Goal: Task Accomplishment & Management: Manage account settings

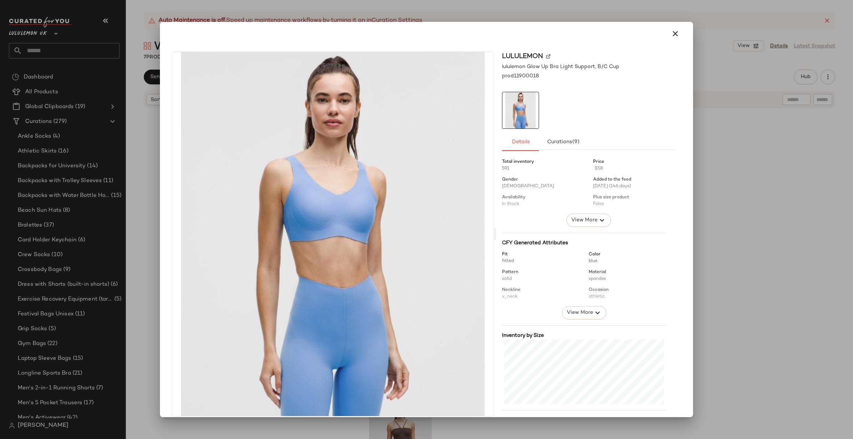
click at [727, 185] on div at bounding box center [426, 219] width 853 height 439
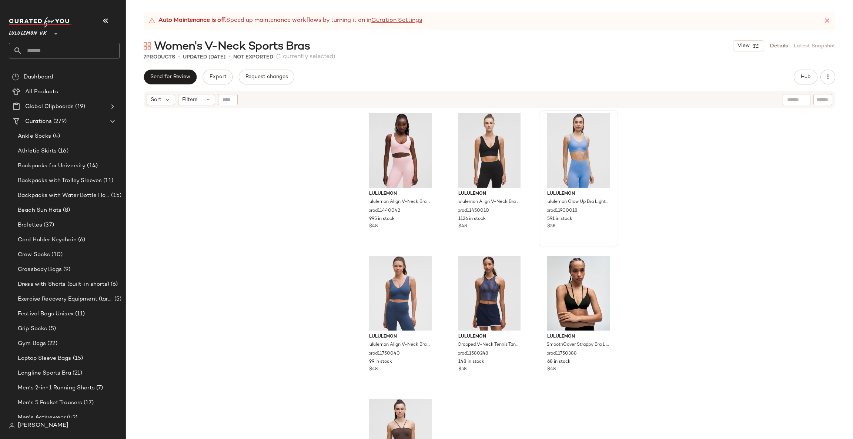
scroll to position [75, 0]
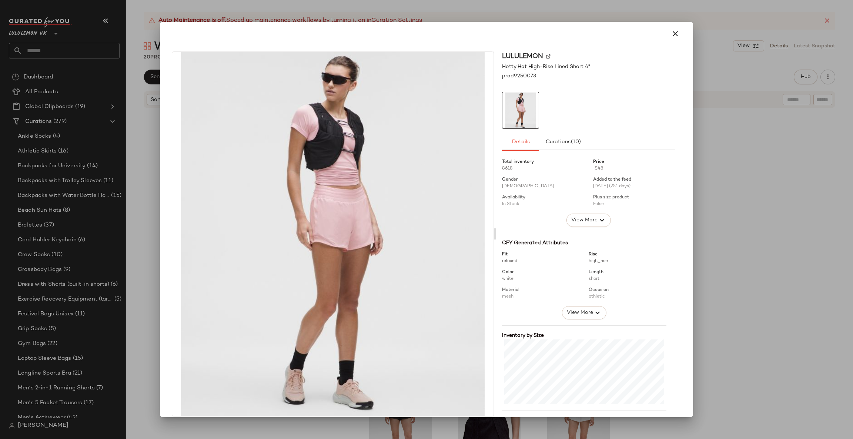
click at [719, 180] on div at bounding box center [426, 219] width 853 height 439
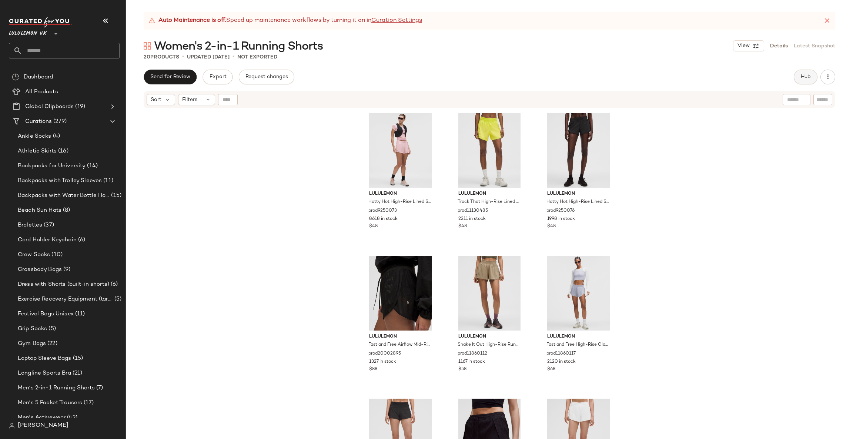
click at [802, 77] on span "Hub" at bounding box center [806, 77] width 10 height 6
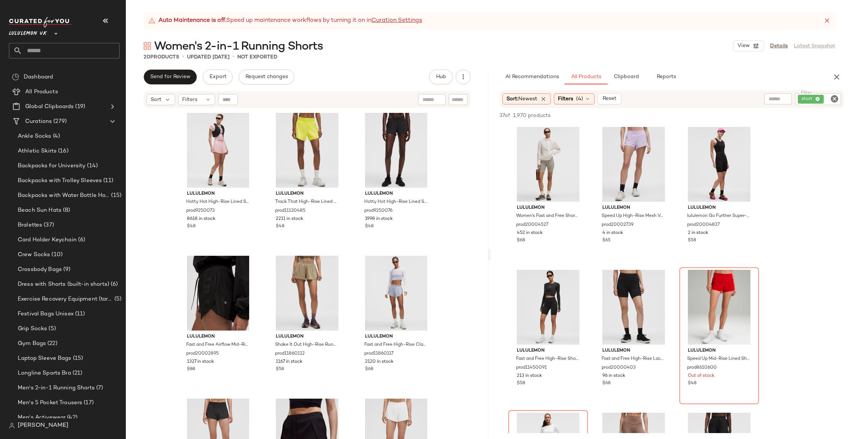
click at [838, 97] on icon "Clear Filter" at bounding box center [834, 98] width 9 height 9
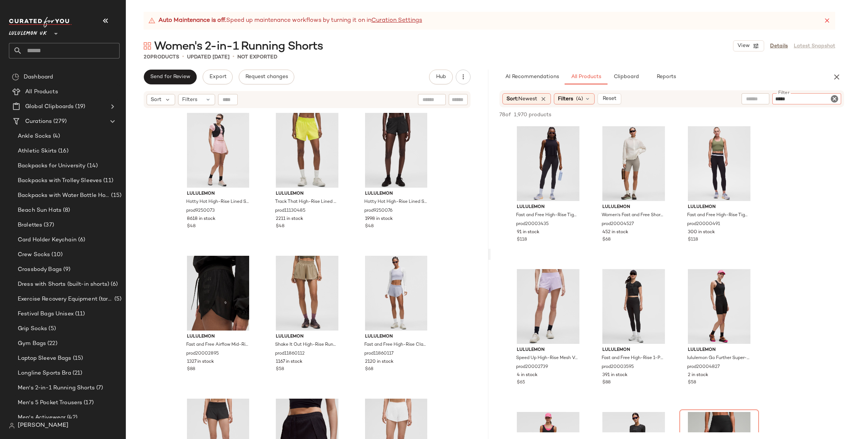
type input "******"
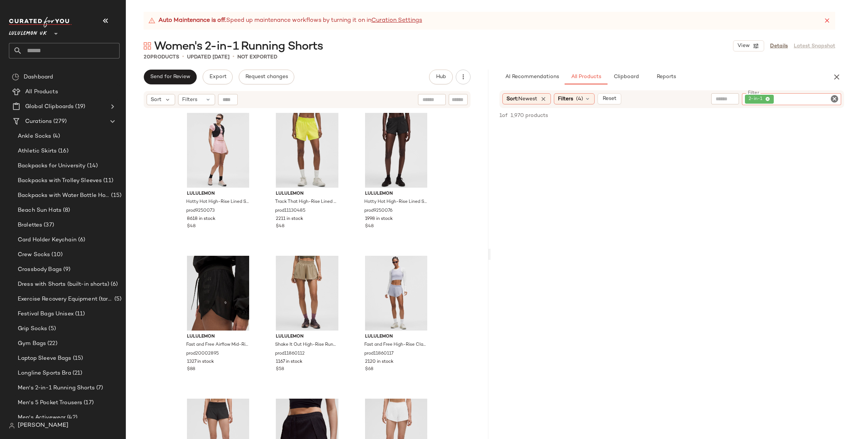
scroll to position [333, 0]
click at [220, 137] on div "#1 View" at bounding box center [218, 150] width 74 height 75
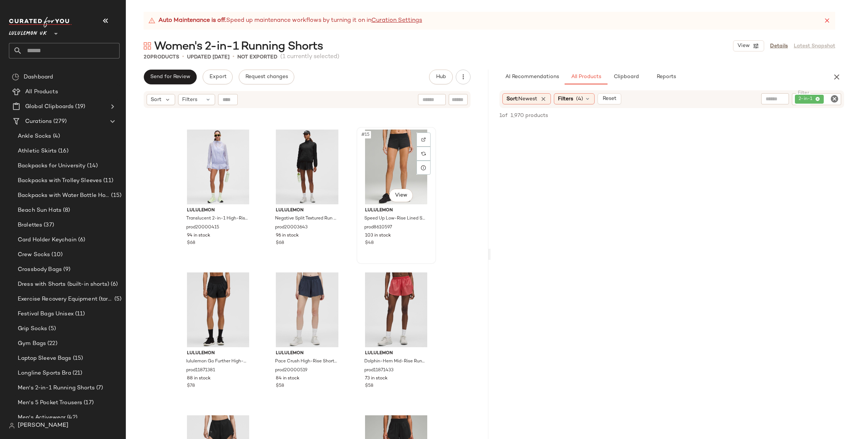
scroll to position [450, 0]
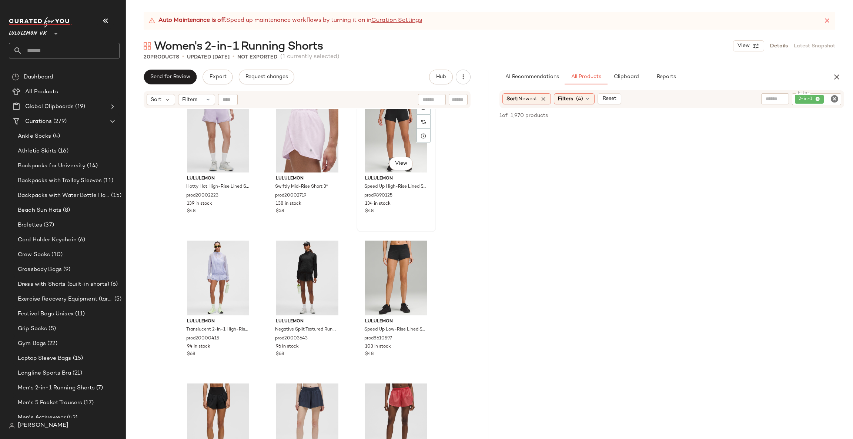
click at [387, 131] on div "#12 View" at bounding box center [396, 135] width 74 height 75
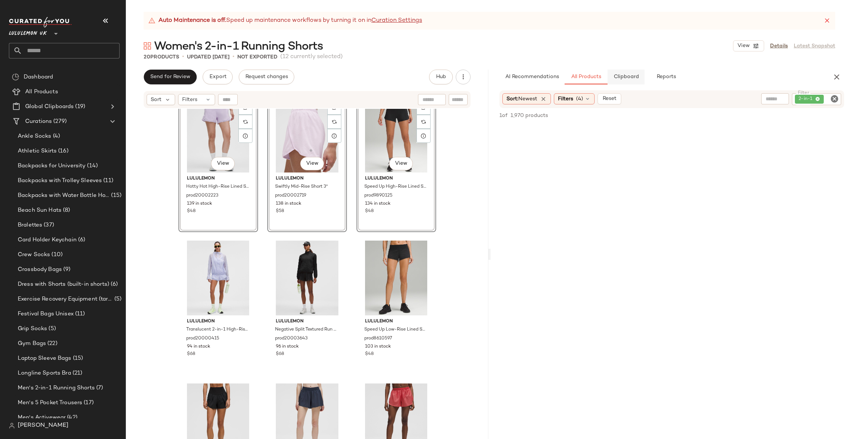
click at [623, 81] on button "Clipboard" at bounding box center [626, 77] width 37 height 15
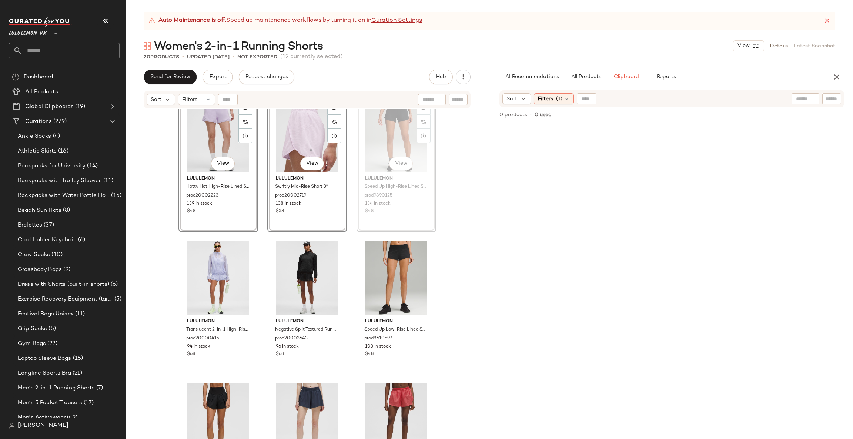
scroll to position [449, 0]
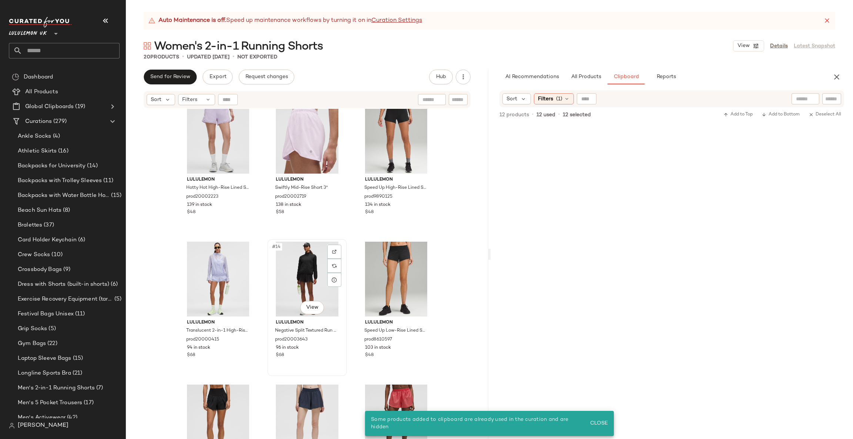
click at [290, 275] on div "#14 View" at bounding box center [307, 279] width 74 height 75
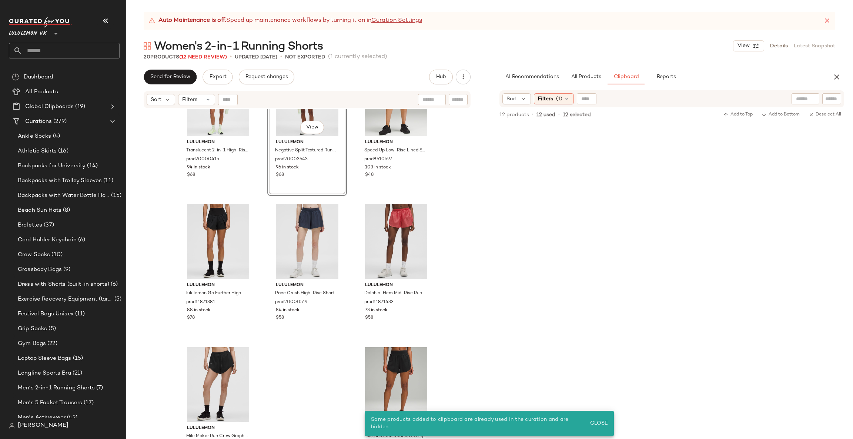
scroll to position [652, 0]
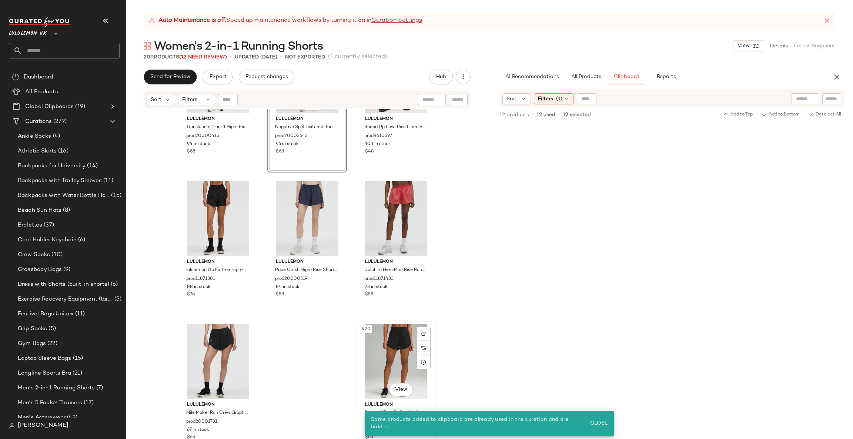
click at [397, 334] on div "#20 View" at bounding box center [396, 361] width 74 height 75
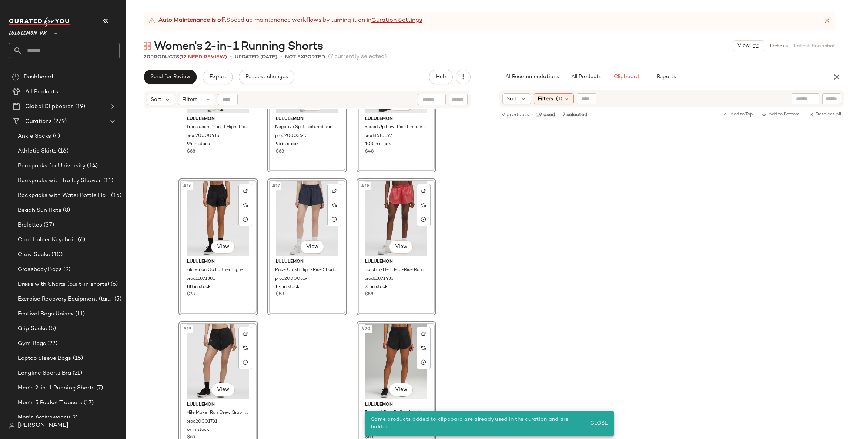
click at [466, 249] on div "lululemon Translucent 2-in-1 High-Rise Short 4" prod20000415 94 in stock $68 #1…" at bounding box center [307, 283] width 362 height 349
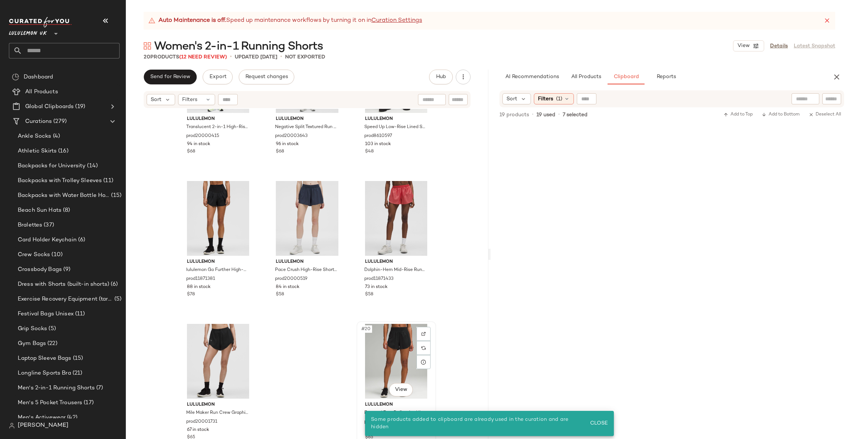
click at [397, 359] on div "#20 View" at bounding box center [396, 361] width 74 height 75
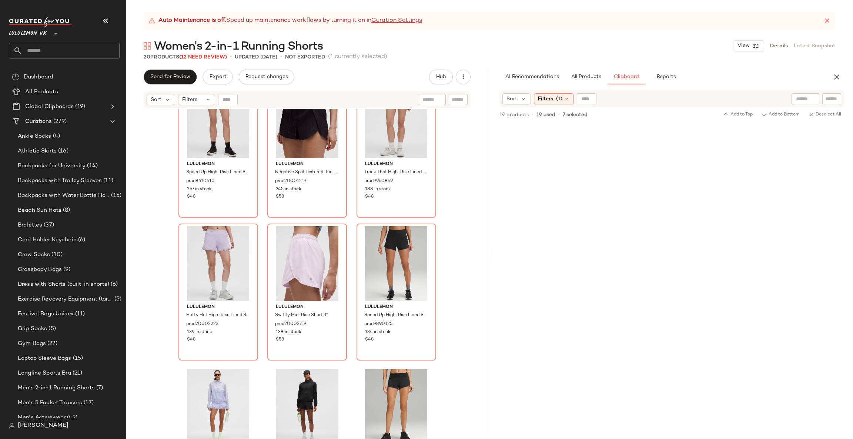
scroll to position [430, 0]
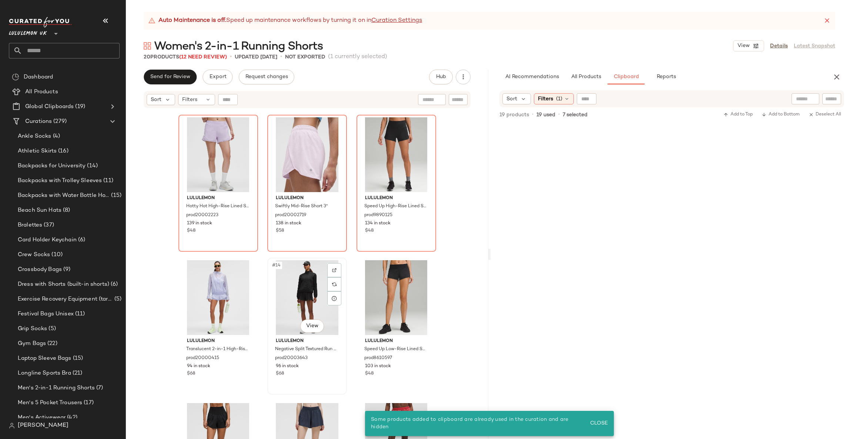
click at [305, 288] on div "#14 View" at bounding box center [307, 297] width 74 height 75
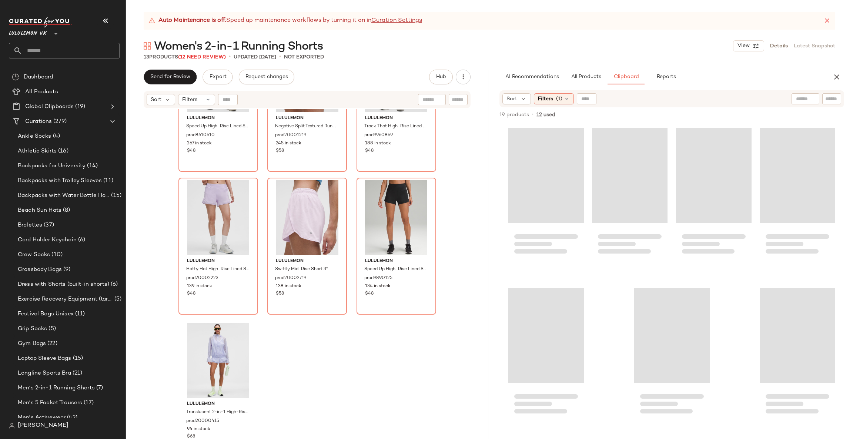
scroll to position [367, 0]
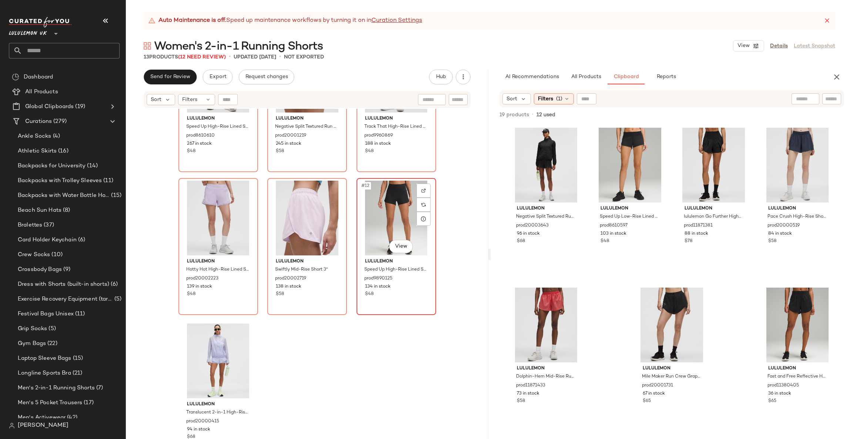
click at [379, 191] on div "#12 View" at bounding box center [396, 218] width 74 height 75
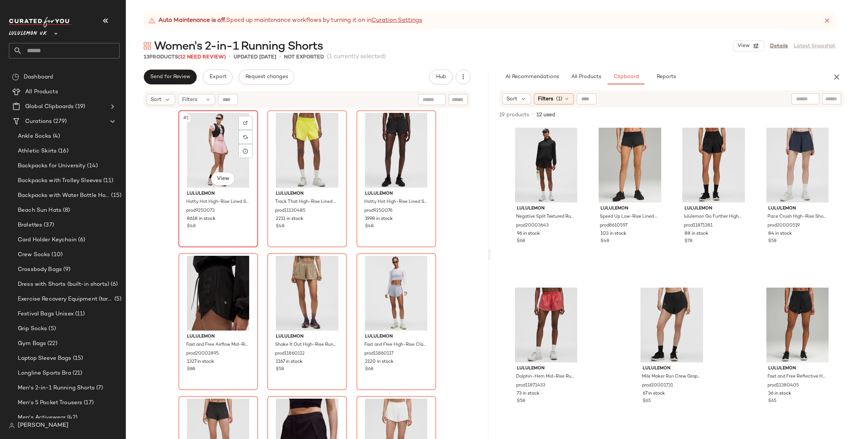
click at [207, 137] on div "#1 View" at bounding box center [218, 150] width 74 height 75
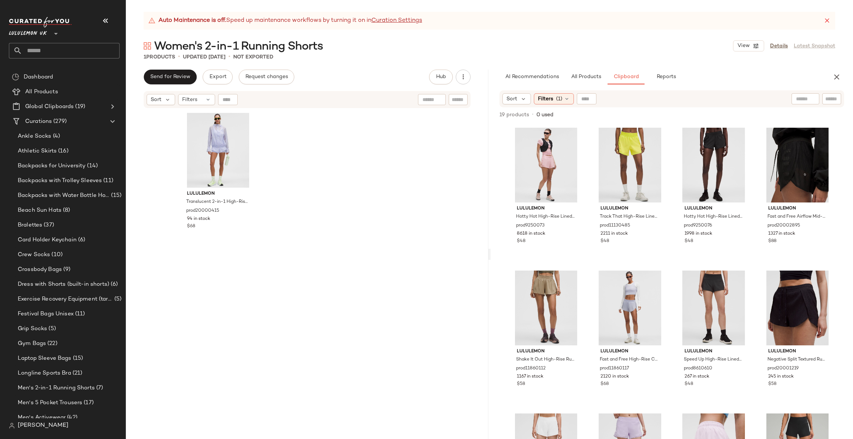
click at [367, 188] on div "lululemon Translucent 2-in-1 High-Rise Short 4" prod20000415 94 in stock $68" at bounding box center [307, 283] width 258 height 347
click at [590, 71] on button "All Products" at bounding box center [586, 77] width 43 height 15
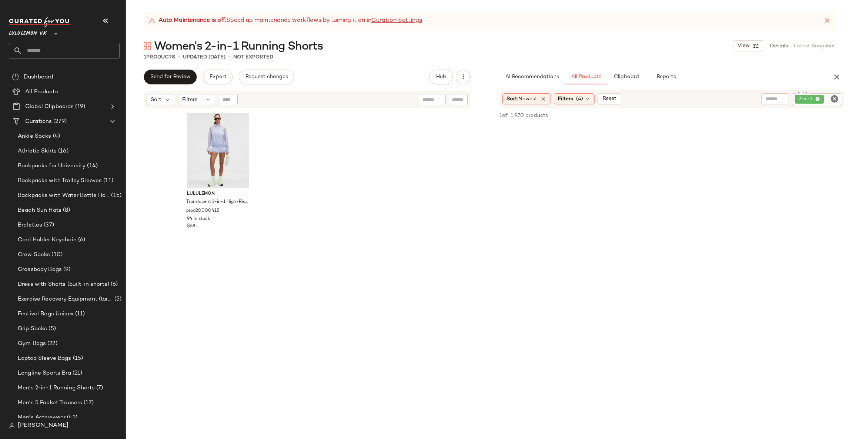
click at [832, 100] on icon "Clear Filter" at bounding box center [834, 98] width 9 height 9
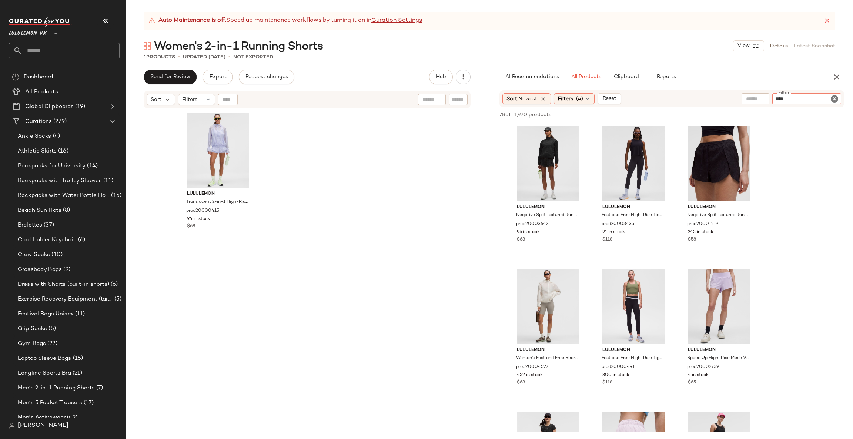
type input "*****"
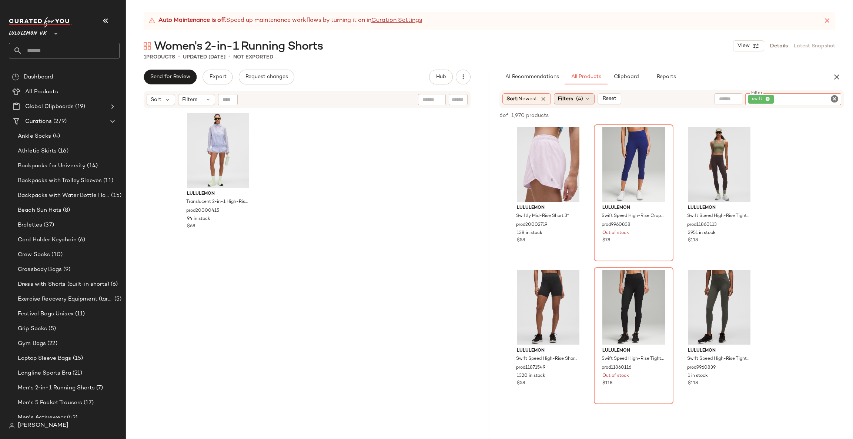
click at [579, 96] on span "(4)" at bounding box center [579, 99] width 7 height 8
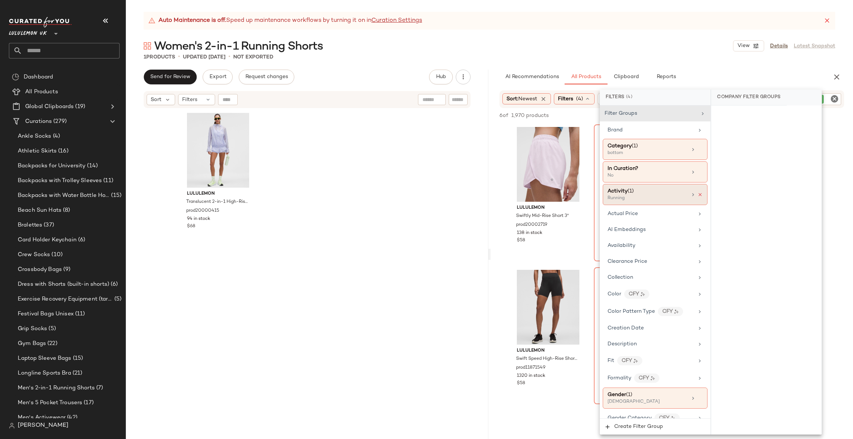
click at [698, 194] on icon at bounding box center [700, 194] width 5 height 5
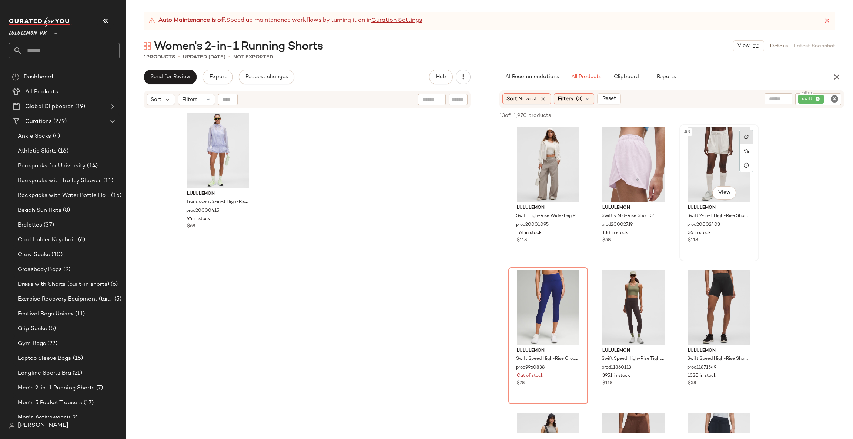
click at [744, 133] on div at bounding box center [746, 137] width 14 height 14
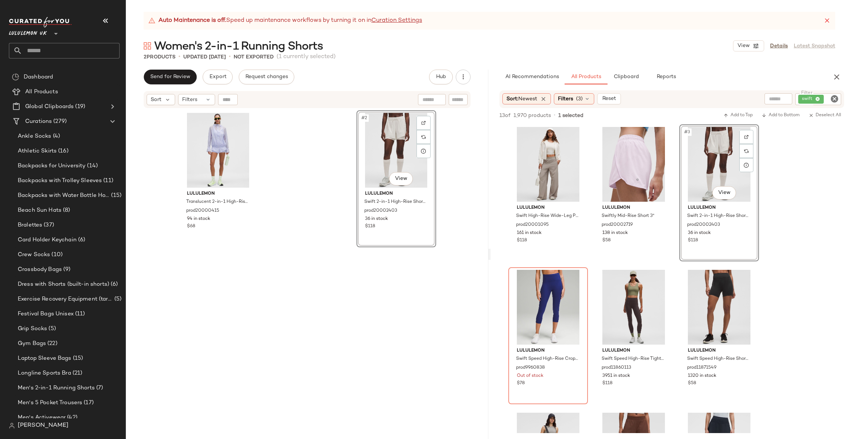
click at [456, 177] on div "lululemon Translucent 2-in-1 High-Rise Short 4" prod20000415 94 in stock $68 #2…" at bounding box center [307, 283] width 362 height 349
click at [839, 98] on icon "Clear Filter" at bounding box center [834, 98] width 9 height 9
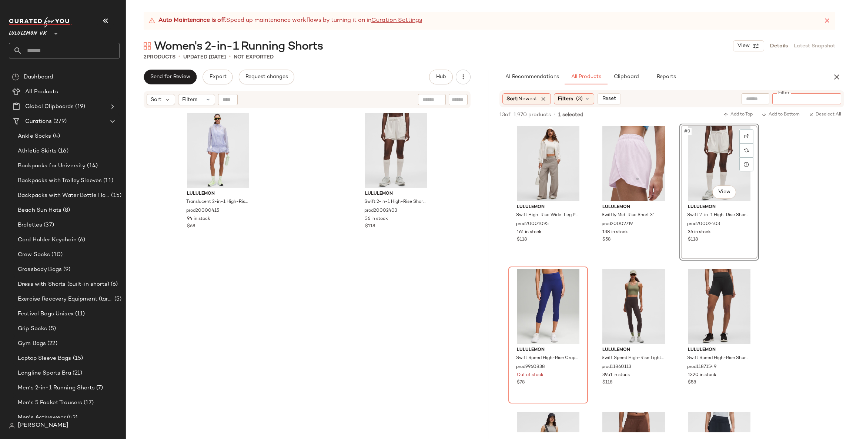
click at [838, 70] on div "AI Recommendations All Products Clipboard Reports" at bounding box center [672, 77] width 362 height 15
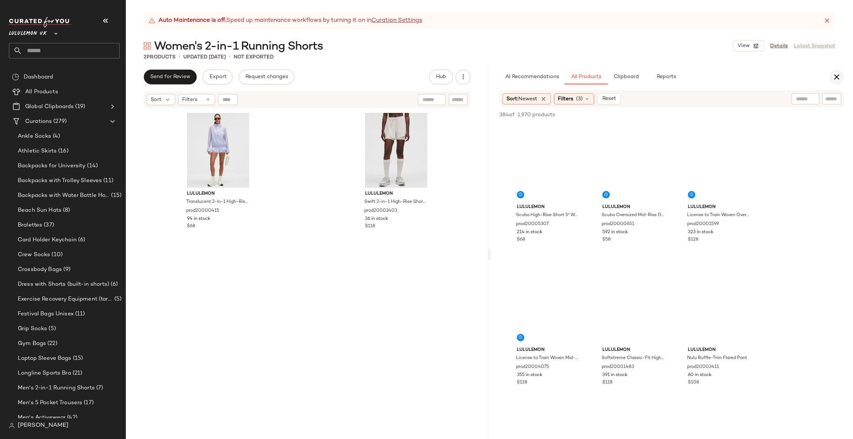
click at [838, 73] on icon "button" at bounding box center [836, 77] width 9 height 9
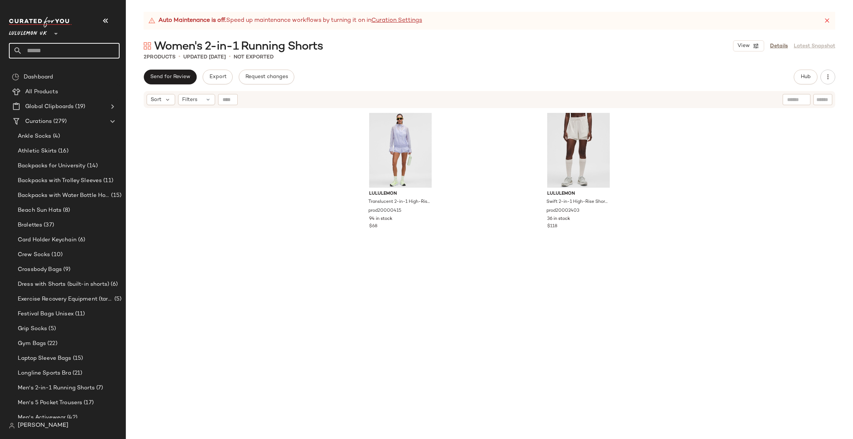
click at [53, 56] on input "text" at bounding box center [70, 51] width 97 height 16
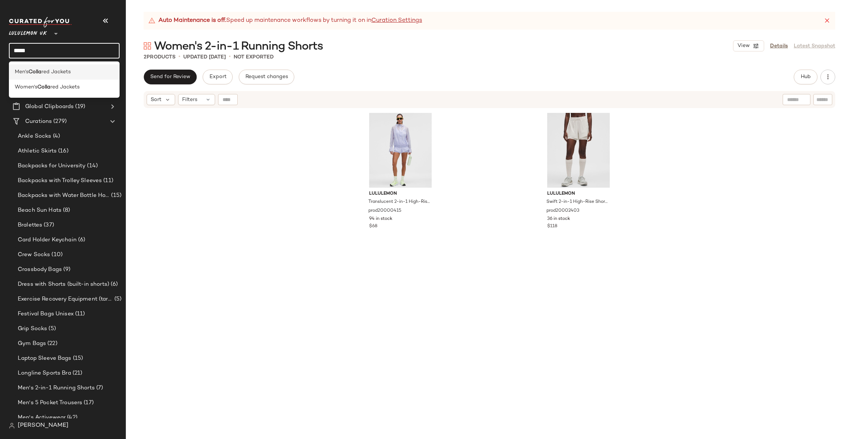
type input "*****"
click at [63, 72] on span "red Jackets" at bounding box center [55, 72] width 29 height 8
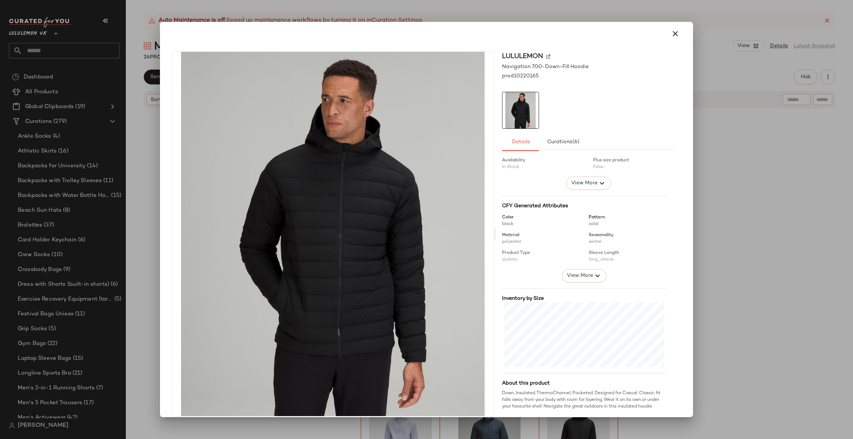
scroll to position [56, 0]
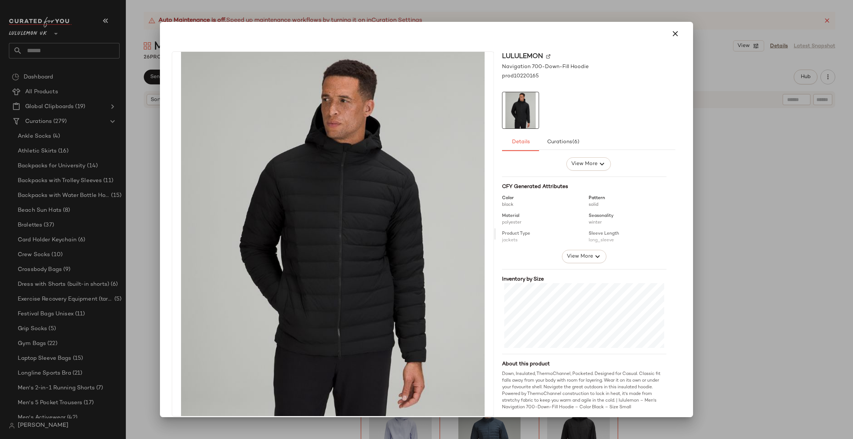
click at [750, 210] on div at bounding box center [426, 219] width 853 height 439
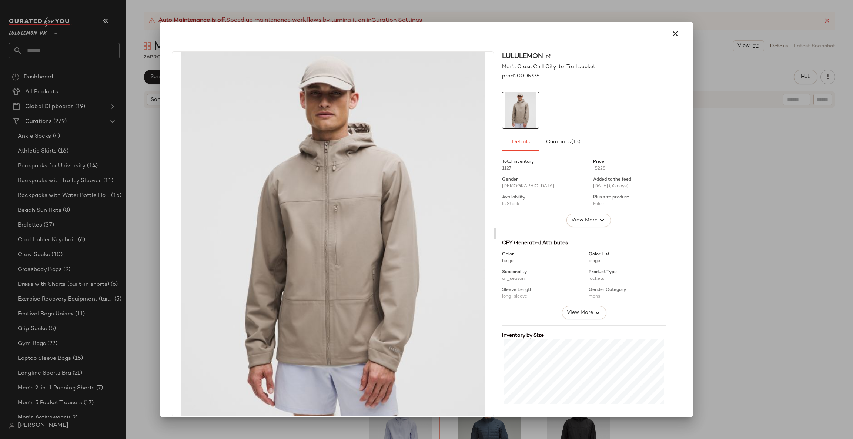
click at [721, 172] on div at bounding box center [426, 219] width 853 height 439
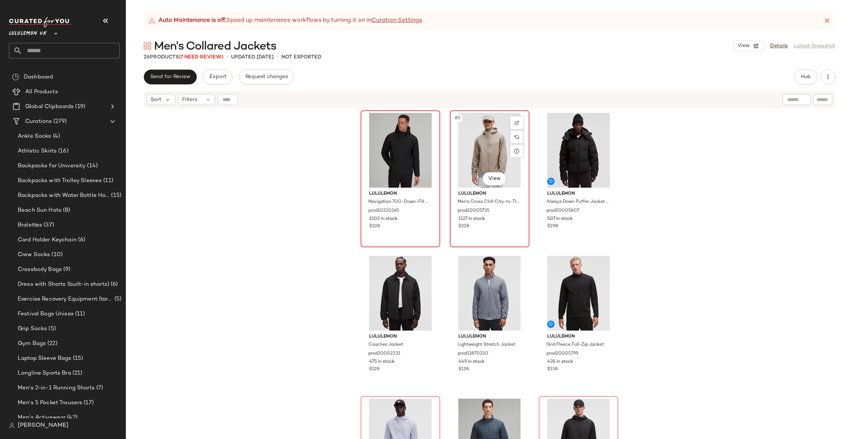
click at [495, 146] on div "#2 View" at bounding box center [489, 150] width 74 height 75
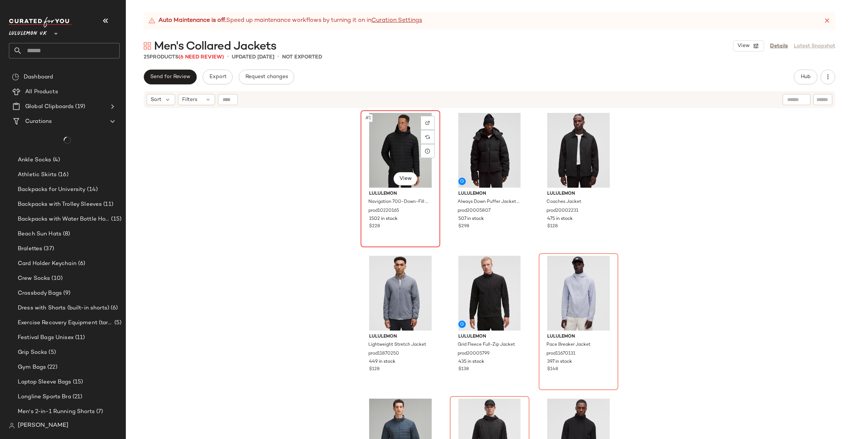
click at [382, 141] on div "#1 View" at bounding box center [400, 150] width 74 height 75
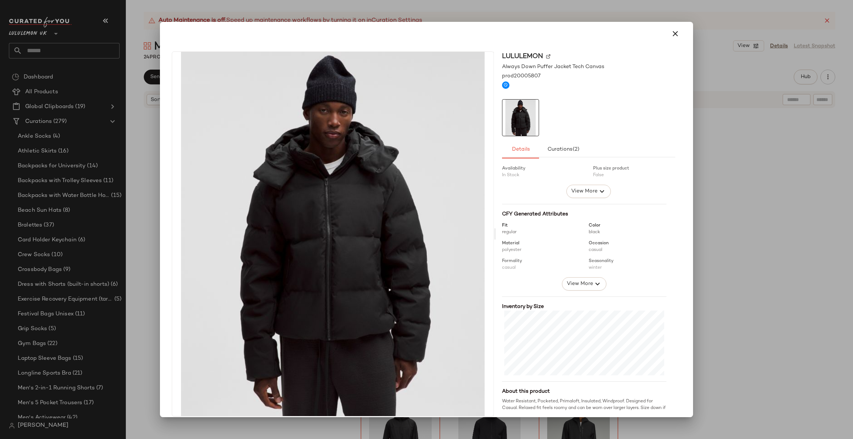
scroll to position [64, 0]
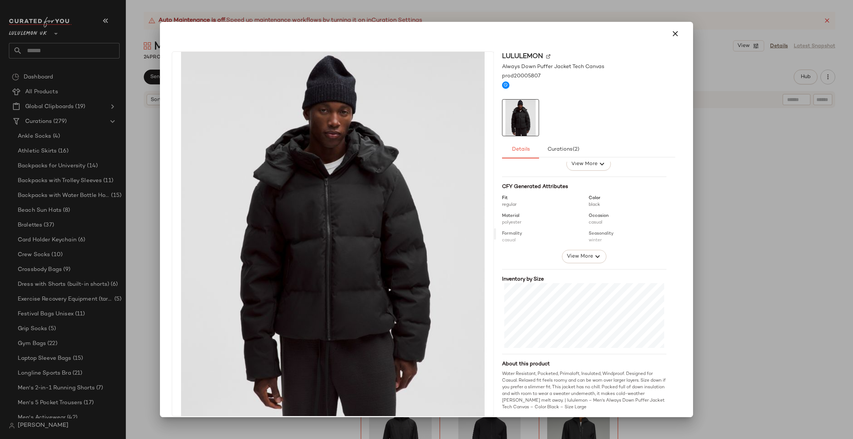
click at [733, 188] on div at bounding box center [426, 219] width 853 height 439
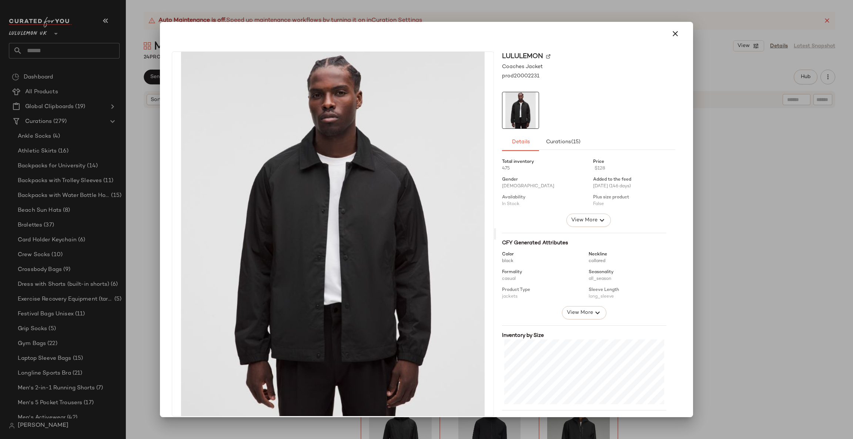
click at [733, 191] on div at bounding box center [426, 219] width 853 height 439
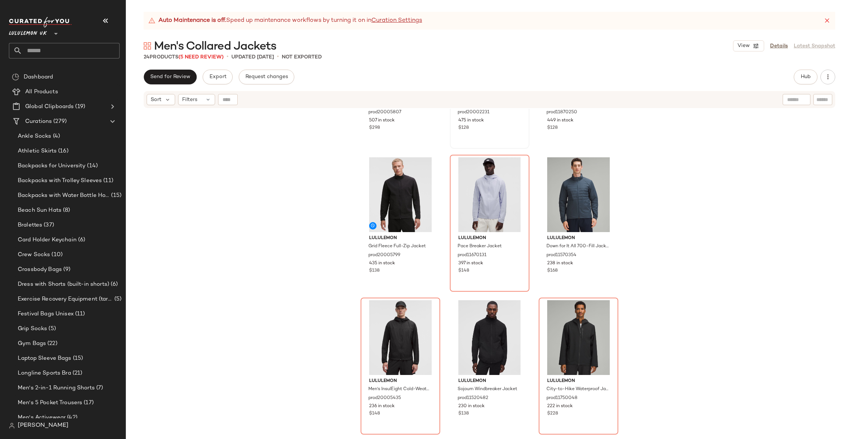
scroll to position [111, 0]
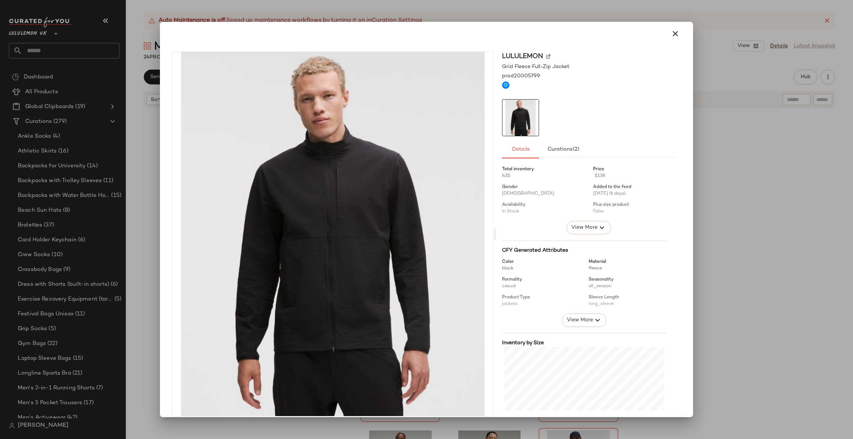
click at [731, 167] on div at bounding box center [426, 219] width 853 height 439
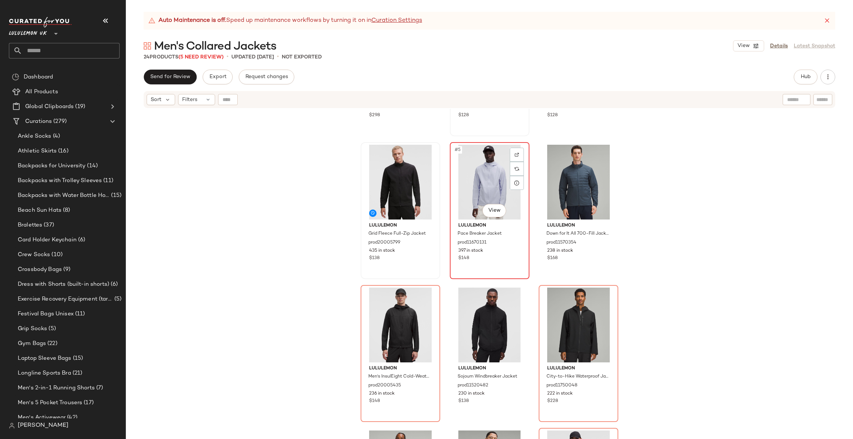
click at [482, 187] on div "#5 View" at bounding box center [489, 182] width 74 height 75
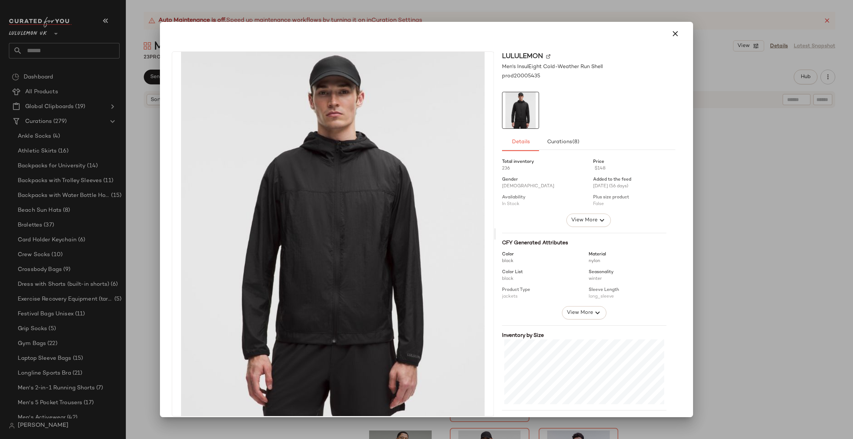
click at [751, 190] on div at bounding box center [426, 219] width 853 height 439
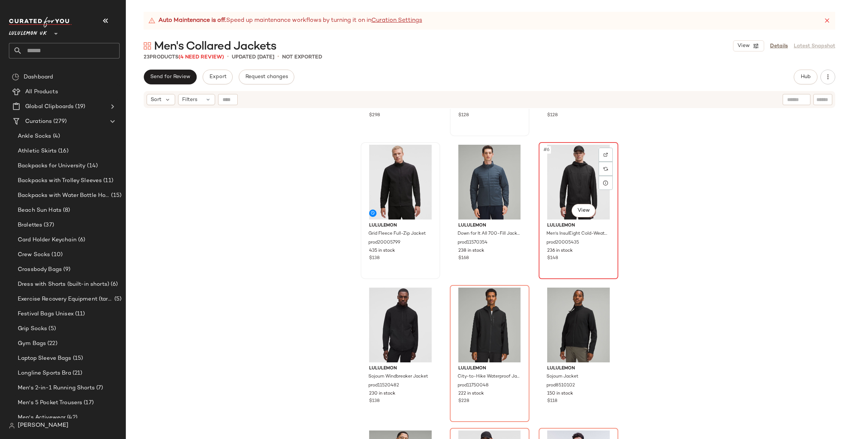
click at [565, 182] on div "#6 View" at bounding box center [578, 182] width 74 height 75
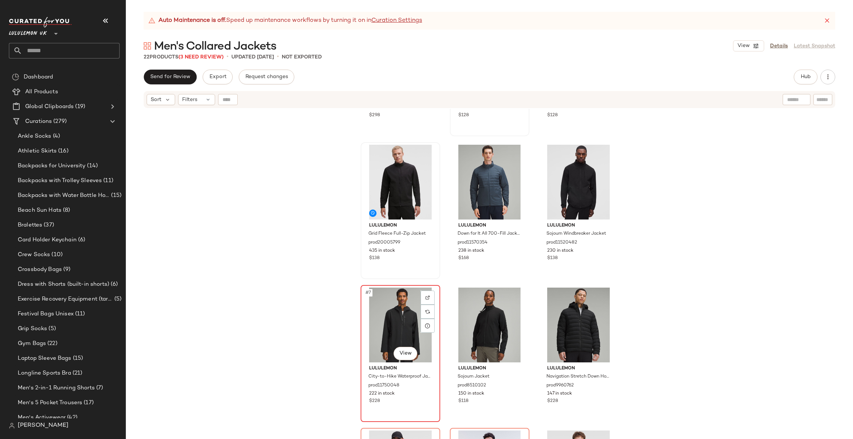
click at [401, 360] on div "#7 View" at bounding box center [400, 325] width 74 height 75
click at [405, 349] on body "Lululemon UK ** Dashboard All Products Global Clipboards (19) Curations (279) A…" at bounding box center [426, 219] width 853 height 439
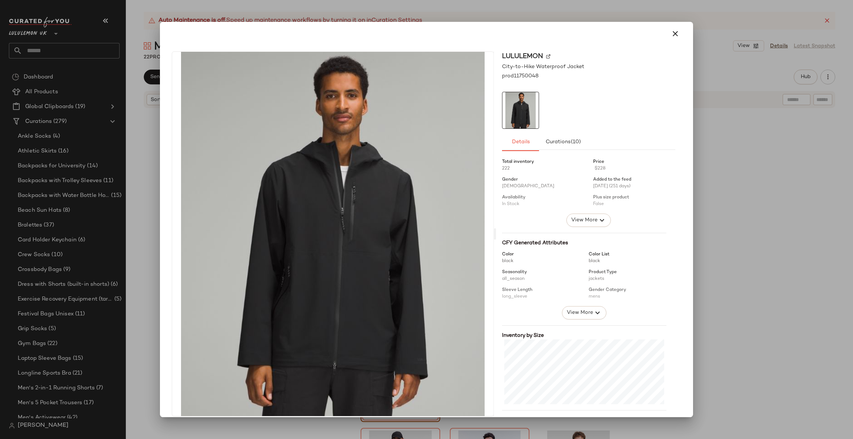
click at [736, 162] on div at bounding box center [426, 219] width 853 height 439
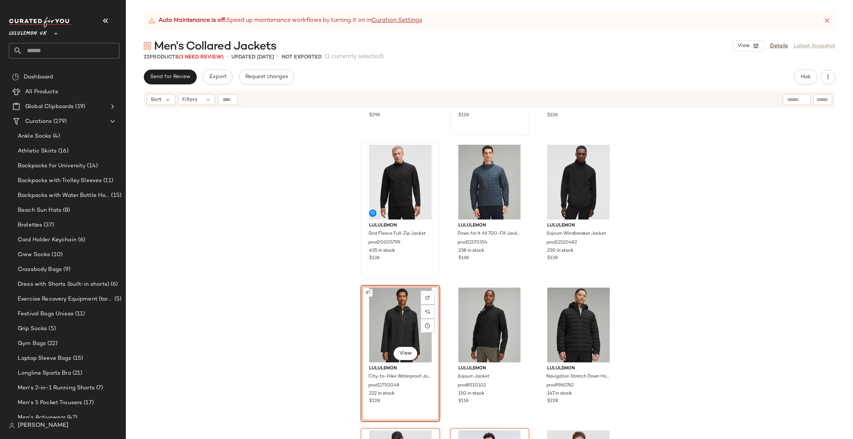
click at [407, 329] on div "#7 View" at bounding box center [400, 325] width 74 height 75
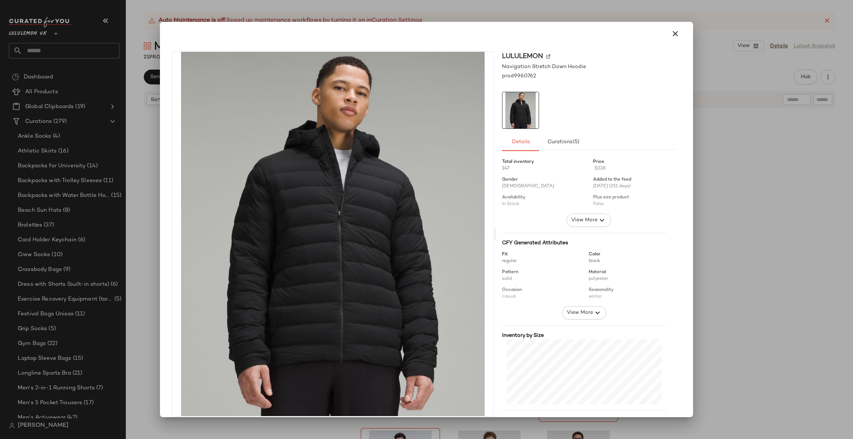
click at [743, 250] on div at bounding box center [426, 219] width 853 height 439
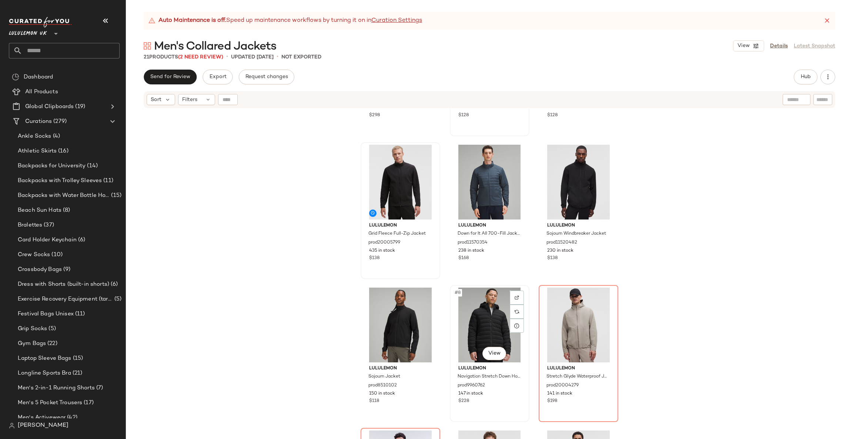
click at [481, 335] on div "#8 View" at bounding box center [489, 325] width 74 height 75
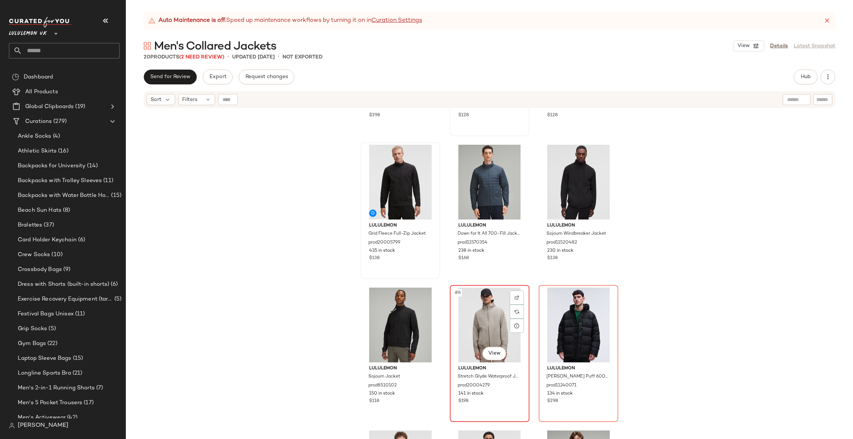
click at [492, 328] on div "#8 View" at bounding box center [489, 325] width 74 height 75
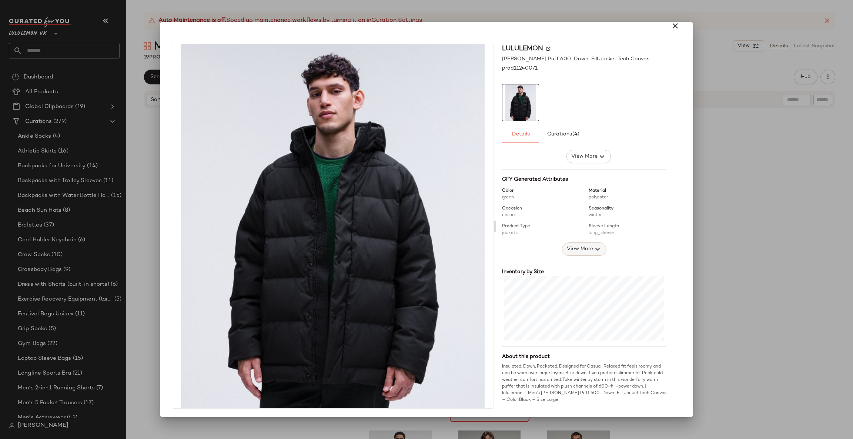
scroll to position [56, 0]
click at [734, 275] on div at bounding box center [426, 219] width 853 height 439
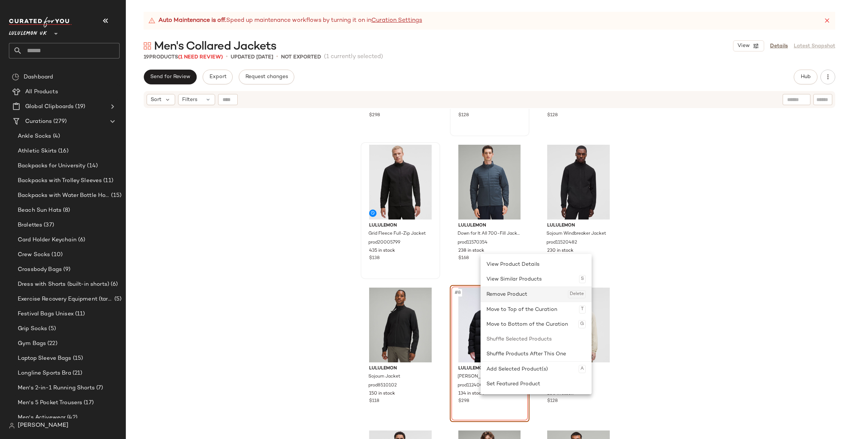
click at [523, 293] on div "Remove Product Delete" at bounding box center [536, 294] width 99 height 15
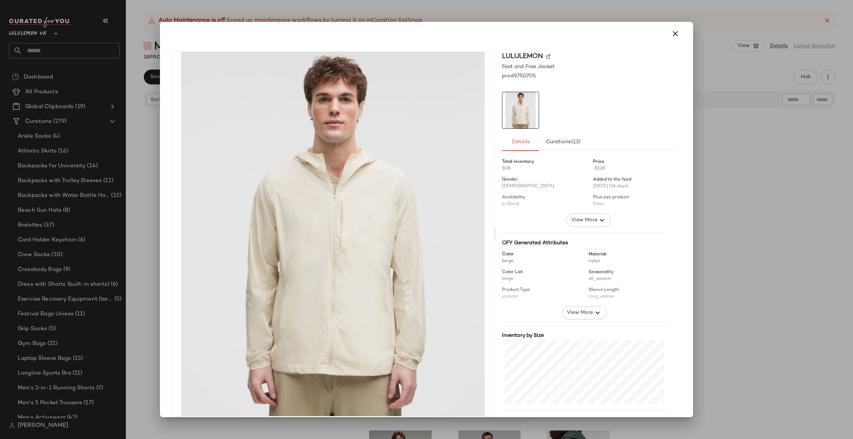
click at [785, 270] on div at bounding box center [426, 219] width 853 height 439
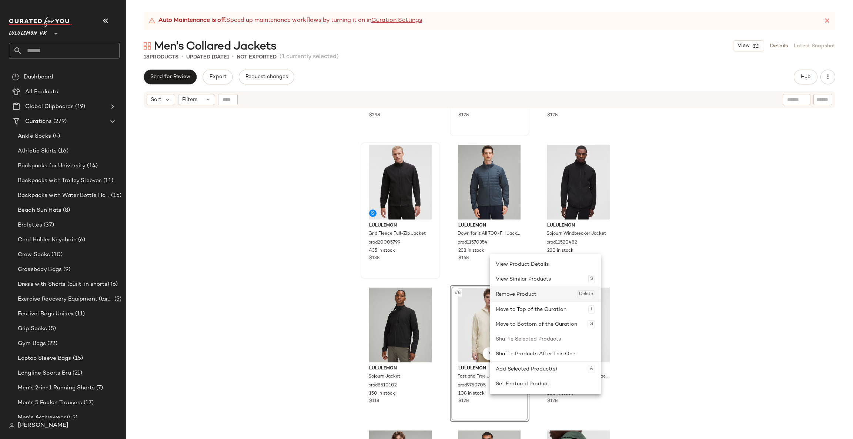
click at [525, 300] on div "Remove Product Delete" at bounding box center [545, 294] width 99 height 15
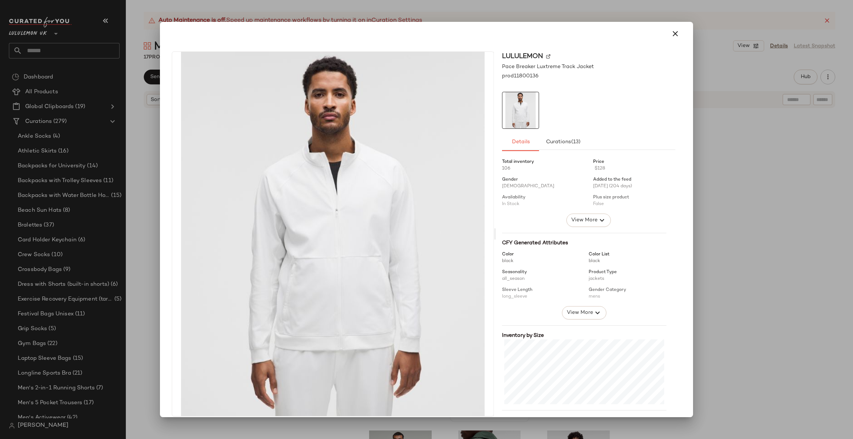
click at [740, 268] on div at bounding box center [426, 219] width 853 height 439
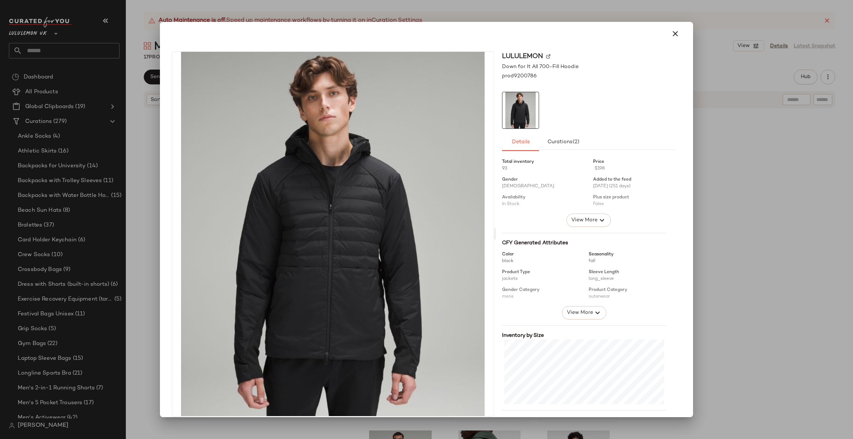
click at [671, 293] on div "lululemon Down for It All 700-Fill Hoodie prod9200786 Details Curations (2) Tot…" at bounding box center [588, 233] width 185 height 365
click at [745, 275] on div at bounding box center [426, 219] width 853 height 439
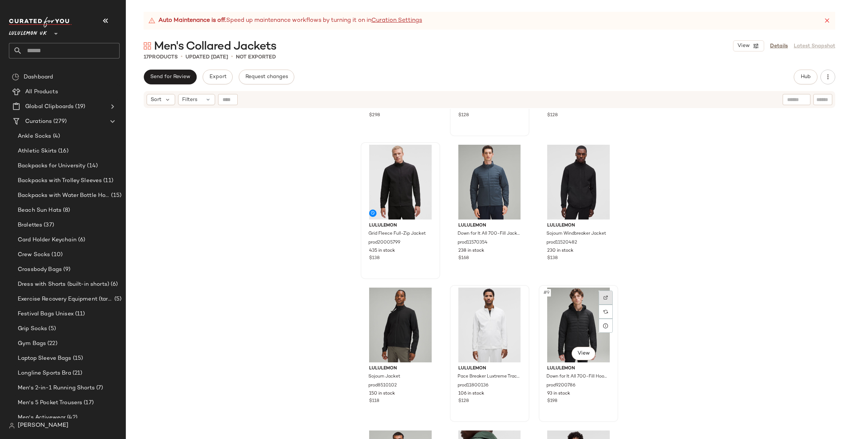
click at [602, 300] on div at bounding box center [606, 298] width 14 height 14
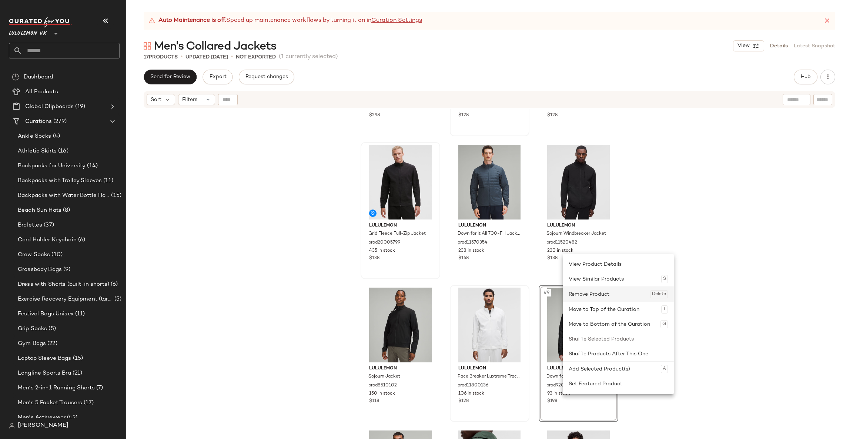
click at [604, 295] on div "Remove Product Delete" at bounding box center [618, 294] width 99 height 15
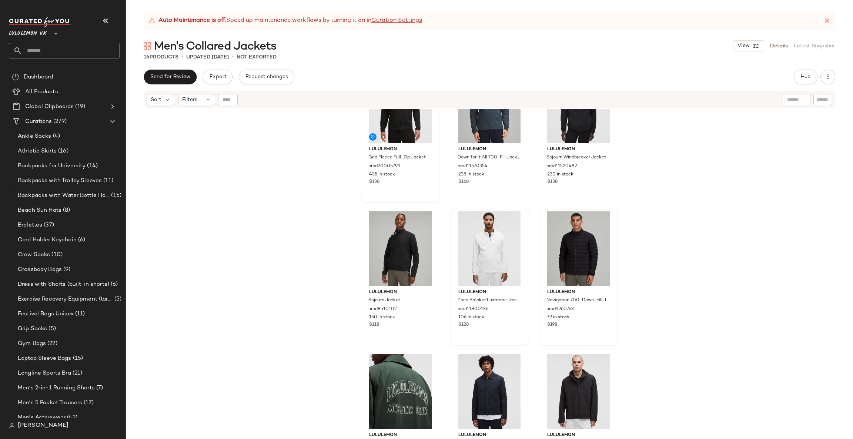
scroll to position [228, 0]
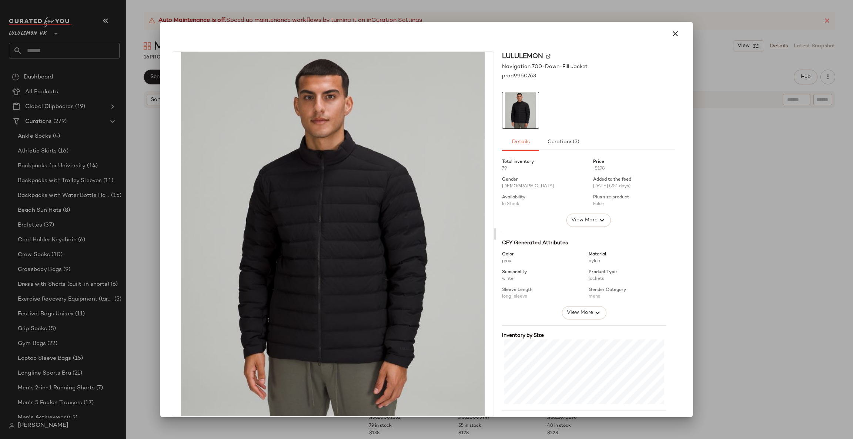
click at [699, 231] on div at bounding box center [426, 219] width 853 height 439
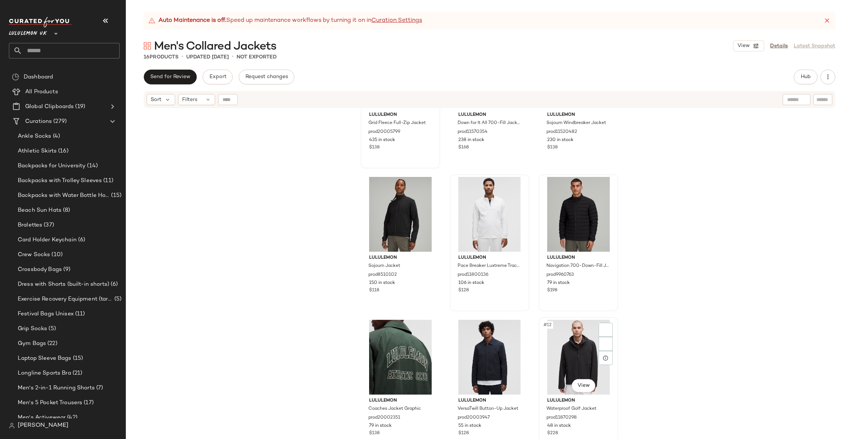
scroll to position [339, 0]
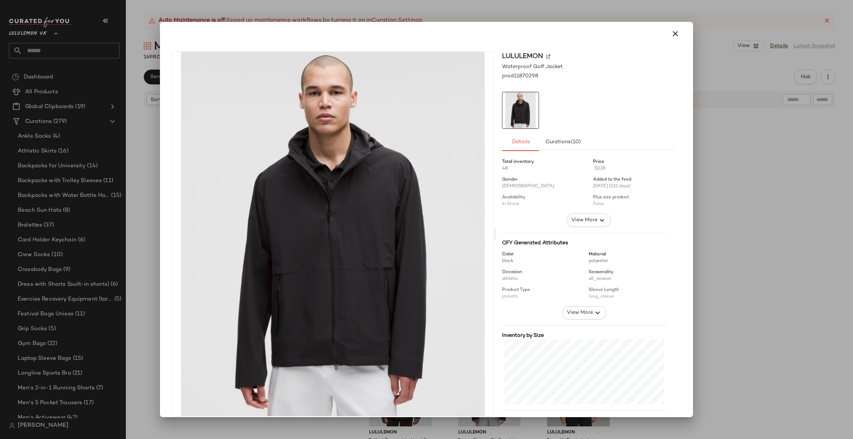
click at [733, 234] on div at bounding box center [426, 219] width 853 height 439
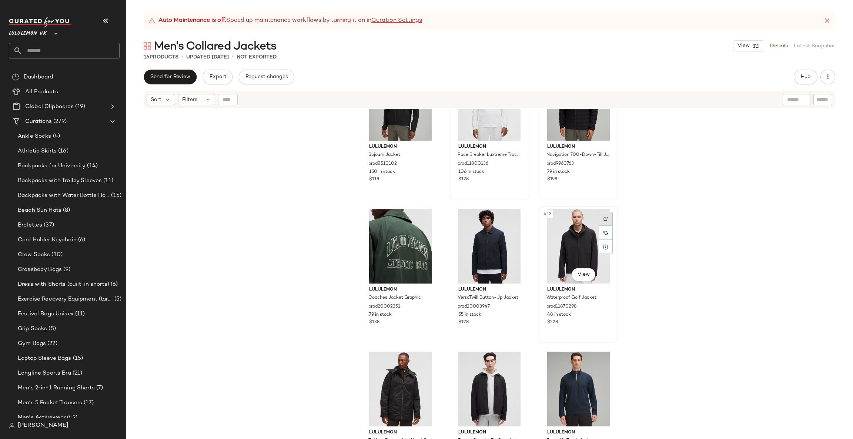
click at [600, 212] on div at bounding box center [606, 219] width 14 height 14
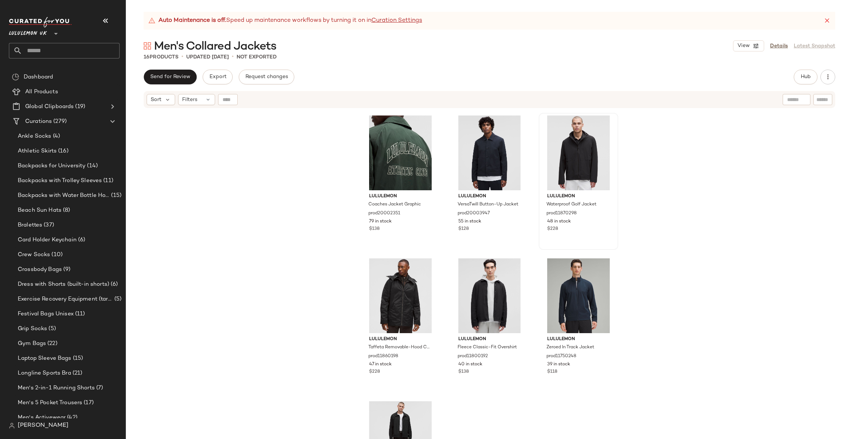
scroll to position [450, 0]
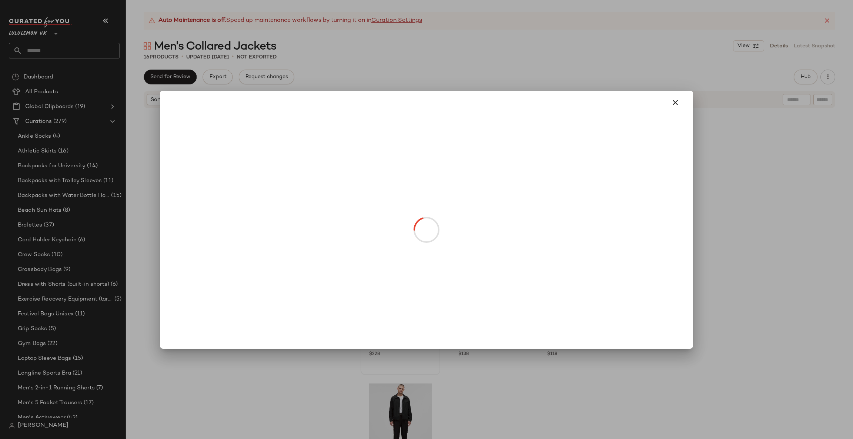
click at [721, 213] on div at bounding box center [426, 219] width 853 height 439
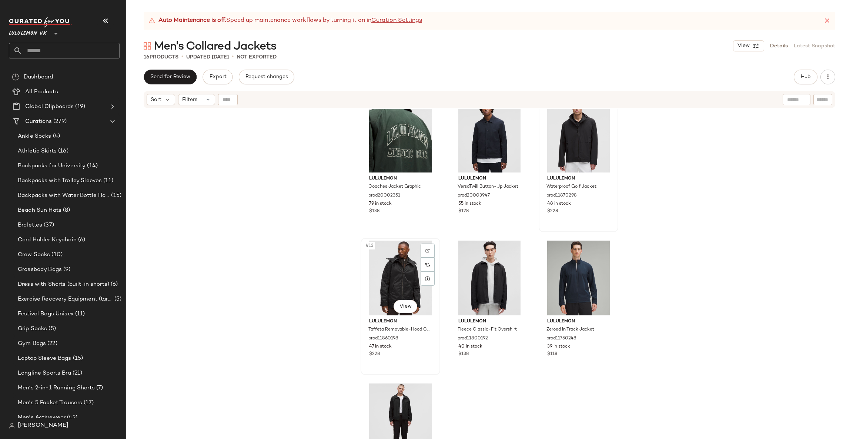
click at [421, 251] on div at bounding box center [428, 251] width 14 height 14
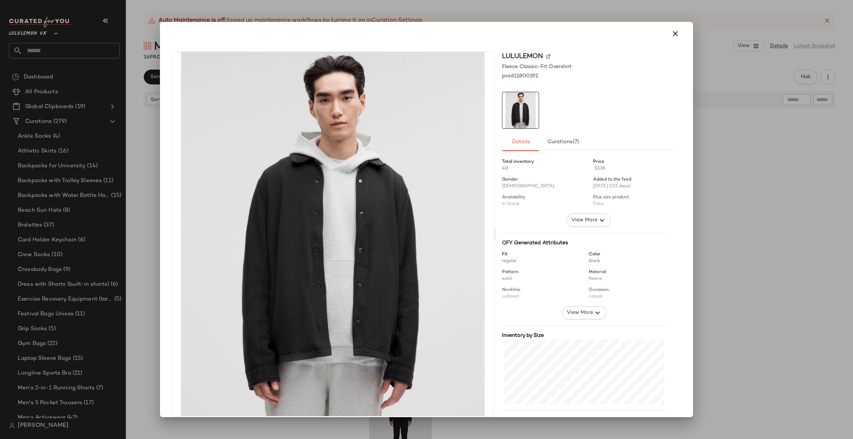
click at [710, 206] on div at bounding box center [426, 219] width 853 height 439
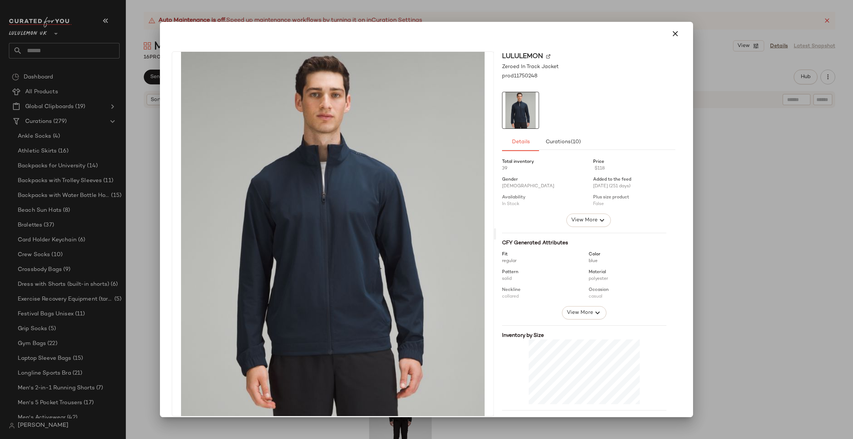
click at [711, 241] on div at bounding box center [426, 219] width 853 height 439
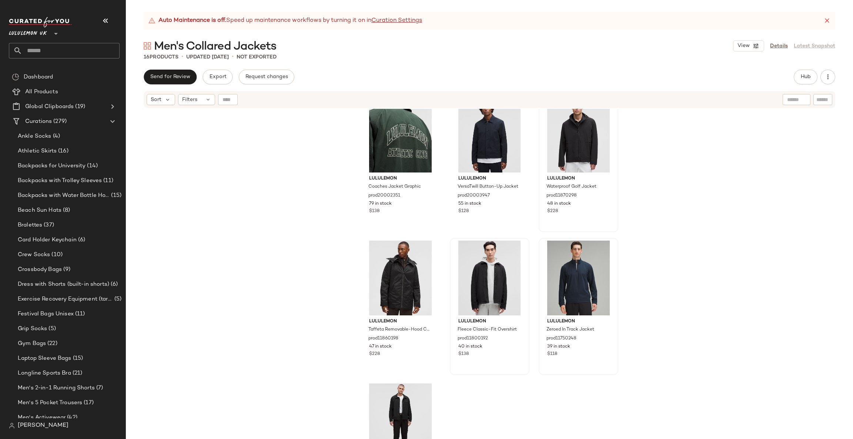
scroll to position [0, 0]
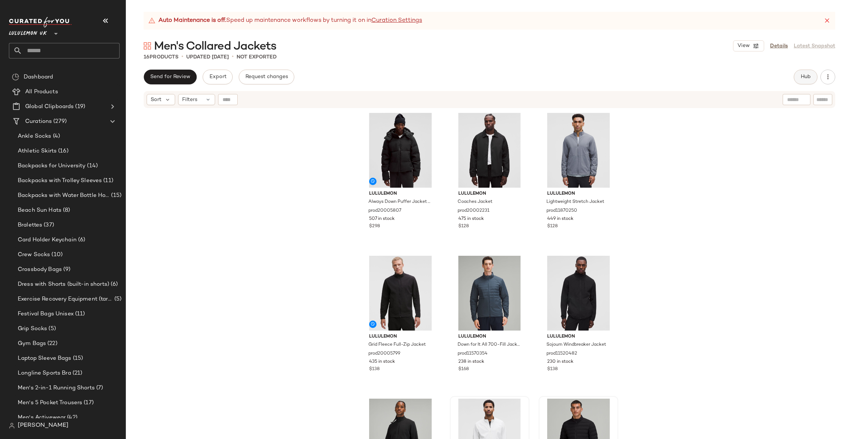
click at [801, 77] on span "Hub" at bounding box center [806, 77] width 10 height 6
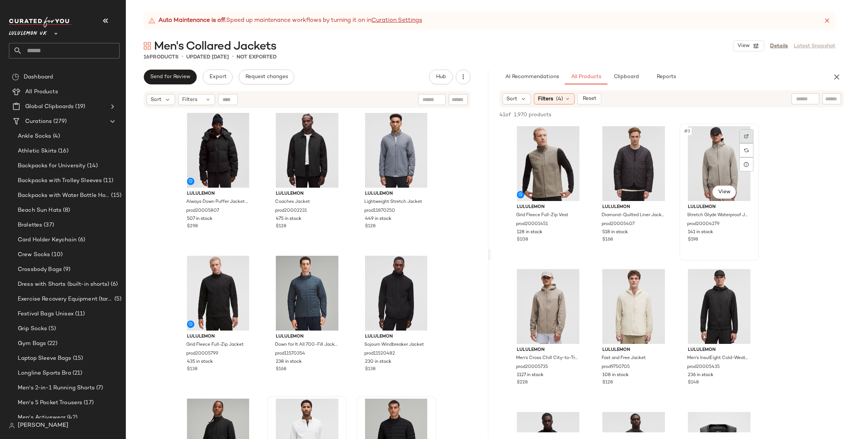
click at [748, 136] on img at bounding box center [746, 136] width 4 height 4
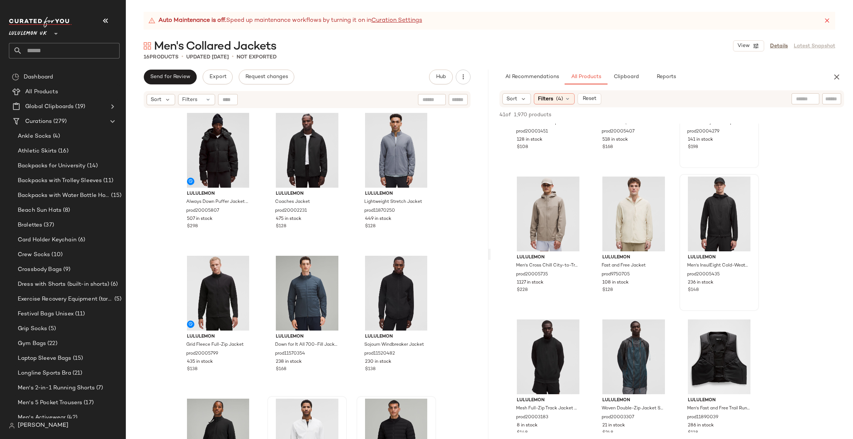
scroll to position [111, 0]
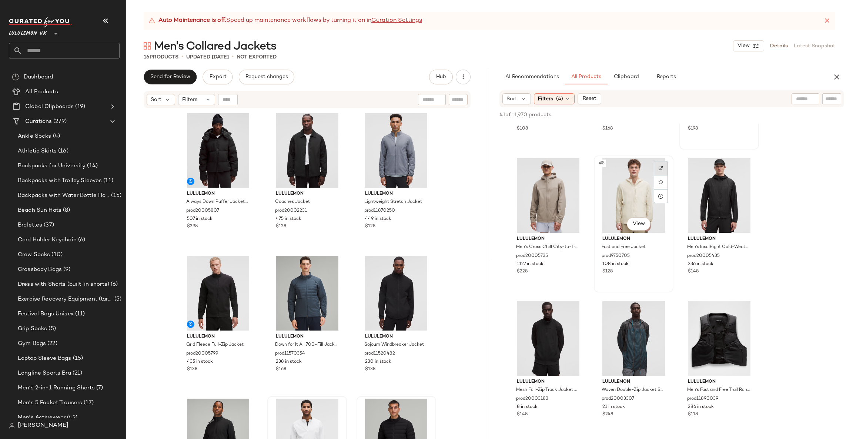
click at [665, 168] on div at bounding box center [661, 168] width 14 height 14
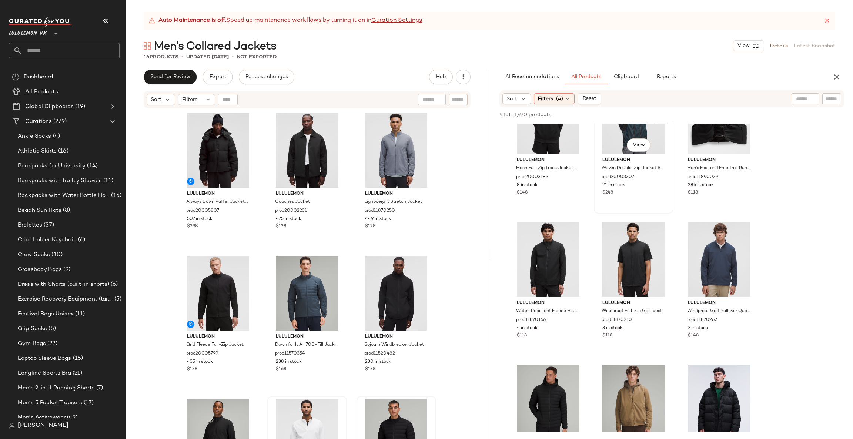
scroll to position [555, 0]
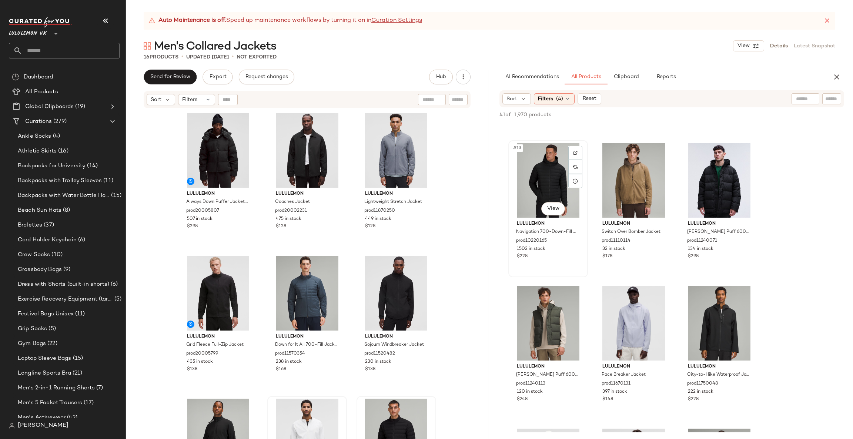
click at [574, 155] on div at bounding box center [575, 153] width 14 height 14
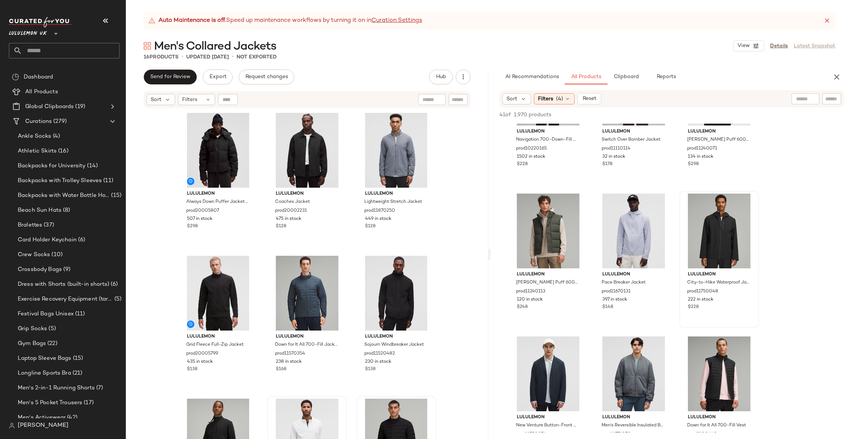
scroll to position [666, 0]
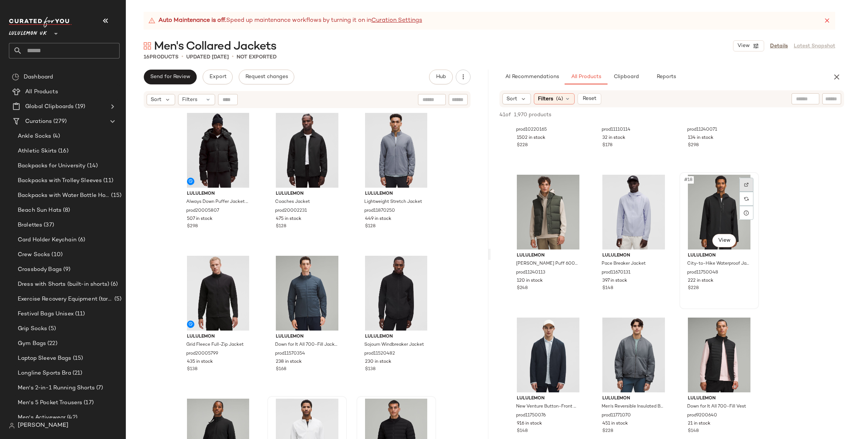
click at [741, 182] on div at bounding box center [746, 185] width 14 height 14
click at [657, 187] on div at bounding box center [661, 185] width 14 height 14
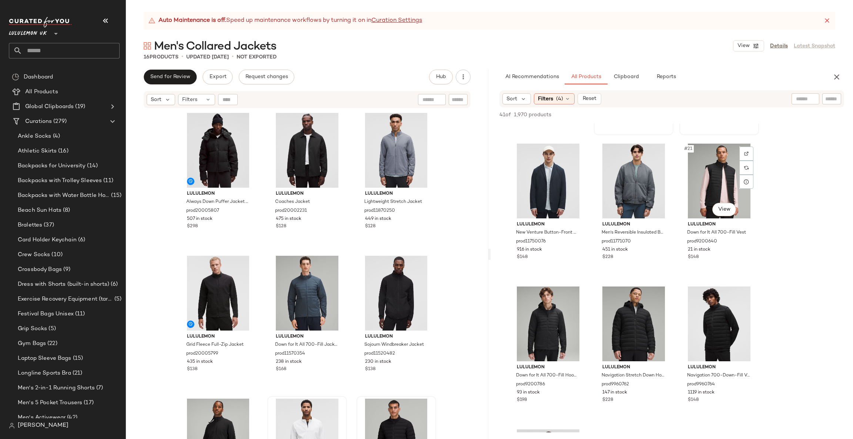
scroll to position [889, 0]
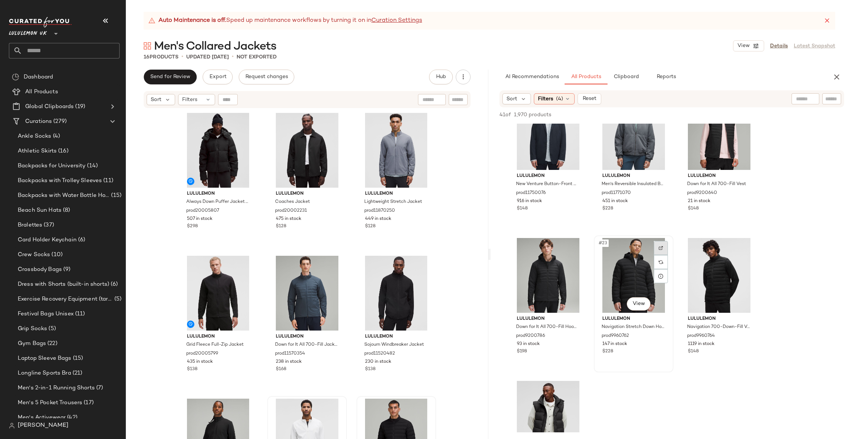
click at [664, 244] on div at bounding box center [661, 248] width 14 height 14
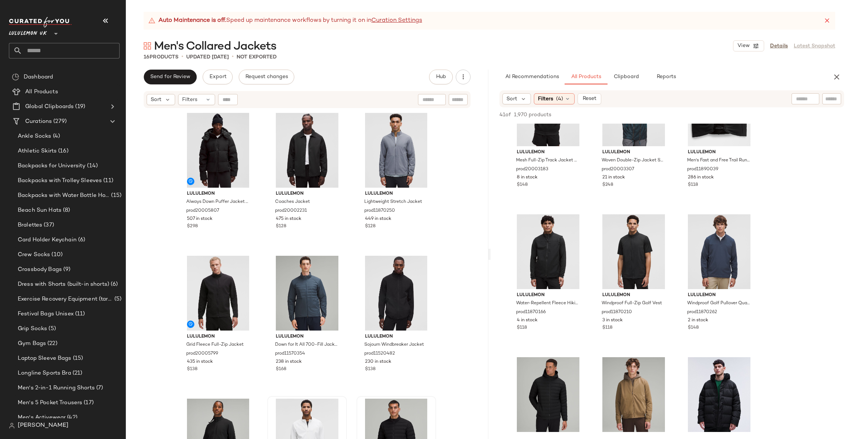
scroll to position [333, 0]
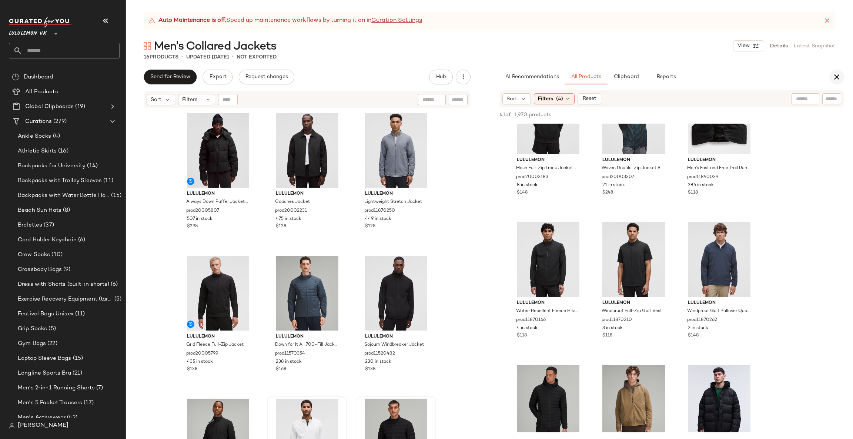
click at [833, 74] on icon "button" at bounding box center [836, 77] width 9 height 9
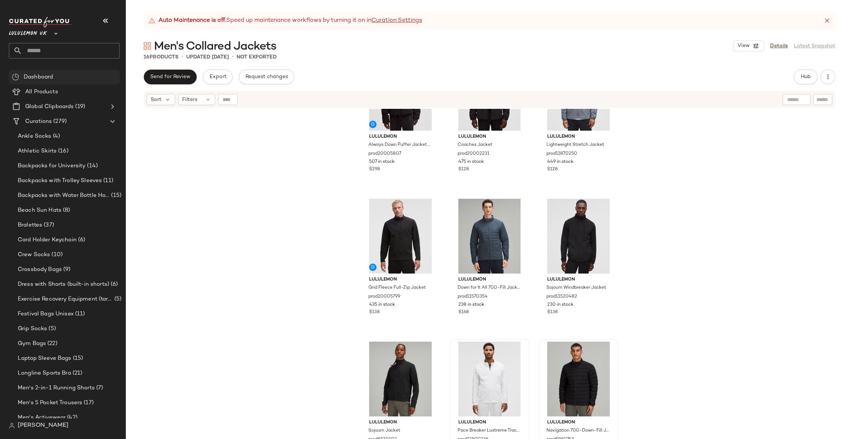
scroll to position [0, 0]
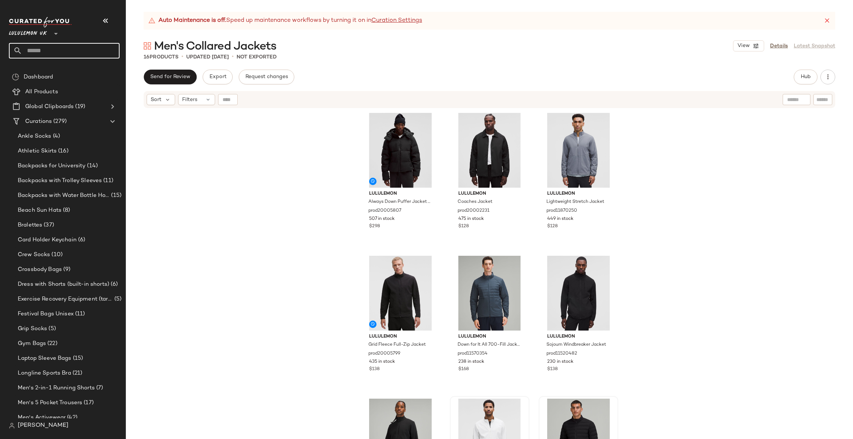
click at [77, 49] on input "text" at bounding box center [70, 51] width 97 height 16
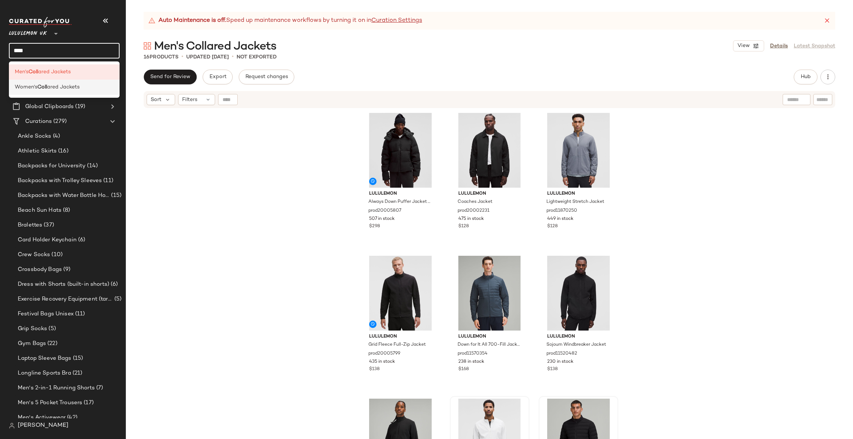
type input "****"
click at [81, 82] on div "Women's Coll ared Jackets" at bounding box center [64, 87] width 111 height 15
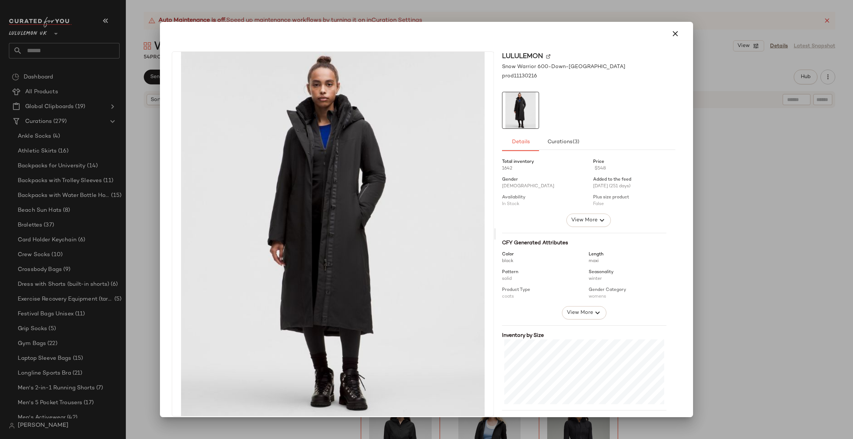
click at [768, 167] on div at bounding box center [426, 219] width 853 height 439
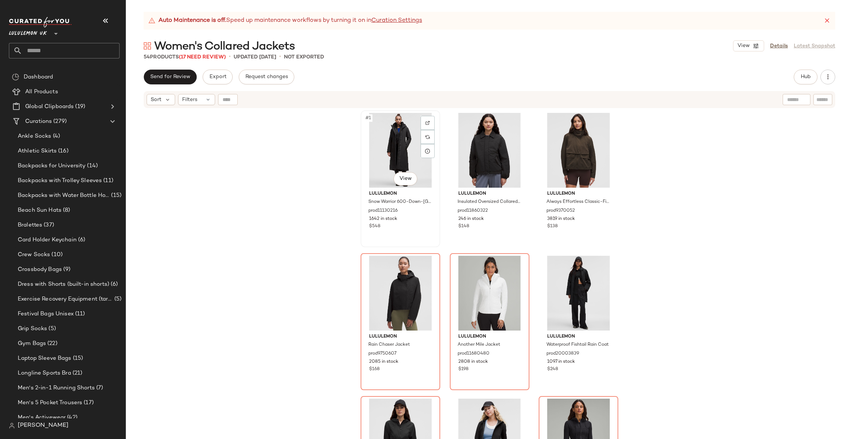
click at [421, 126] on div at bounding box center [428, 123] width 14 height 14
click at [605, 121] on img at bounding box center [606, 123] width 4 height 4
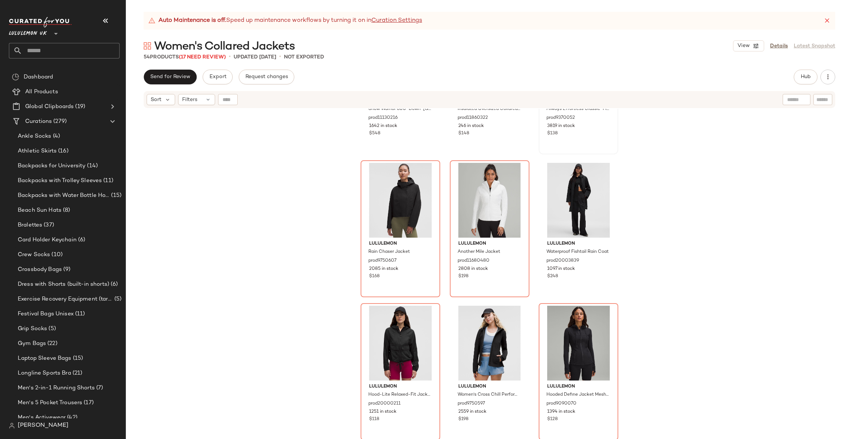
scroll to position [111, 0]
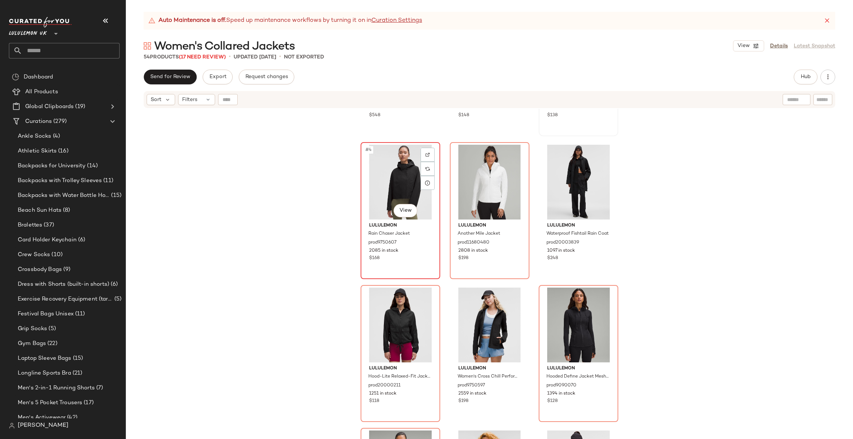
click at [430, 148] on div at bounding box center [428, 155] width 14 height 14
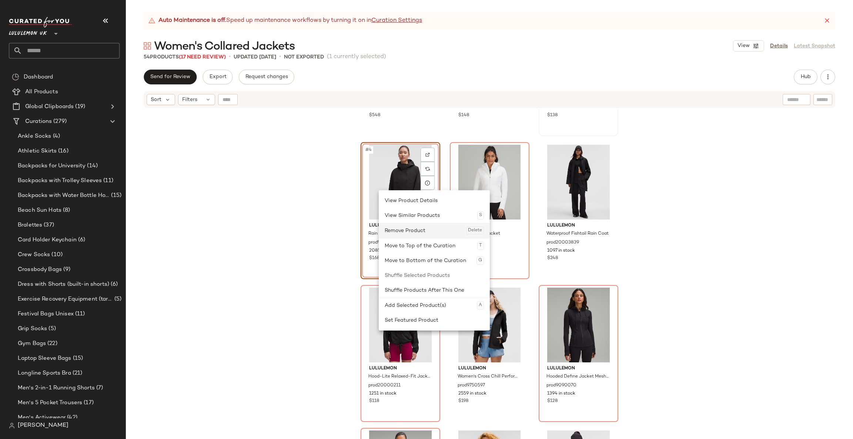
click at [407, 231] on div "Remove Product Delete" at bounding box center [434, 230] width 99 height 15
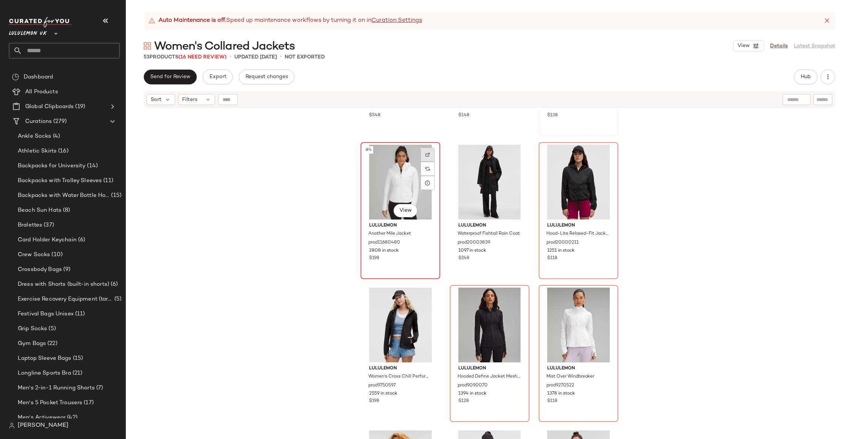
click at [426, 153] on img at bounding box center [427, 155] width 4 height 4
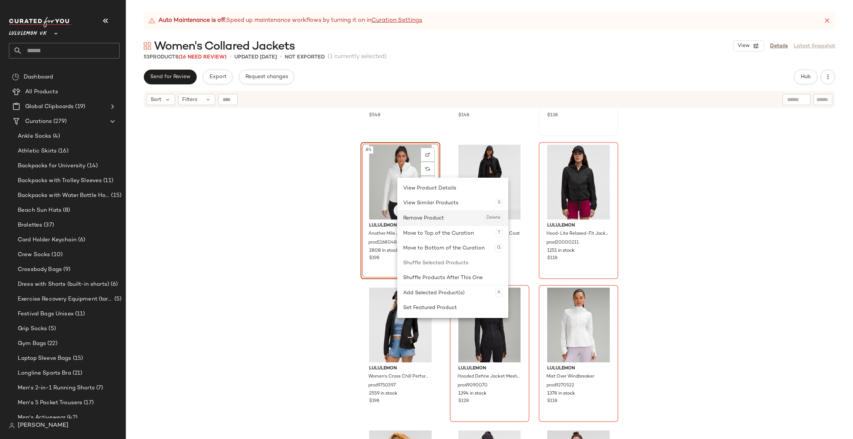
click at [415, 218] on div "Remove Product Delete" at bounding box center [452, 218] width 99 height 15
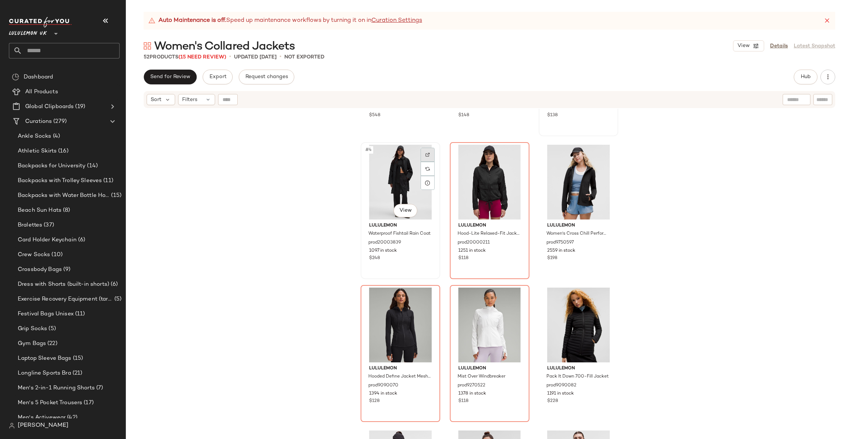
click at [425, 153] on img at bounding box center [427, 155] width 4 height 4
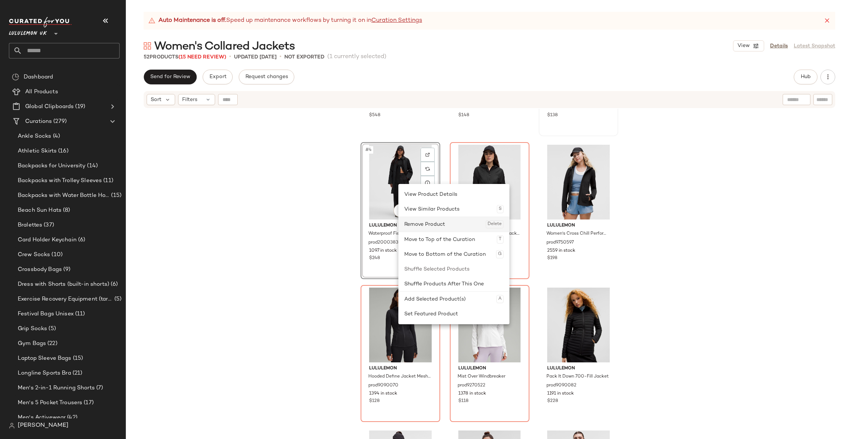
click at [420, 222] on div "Remove Product Delete" at bounding box center [453, 224] width 99 height 15
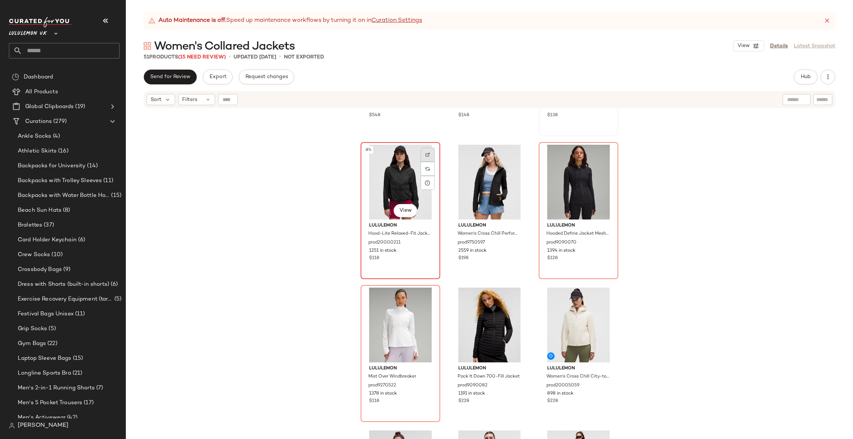
click at [428, 156] on div at bounding box center [428, 155] width 14 height 14
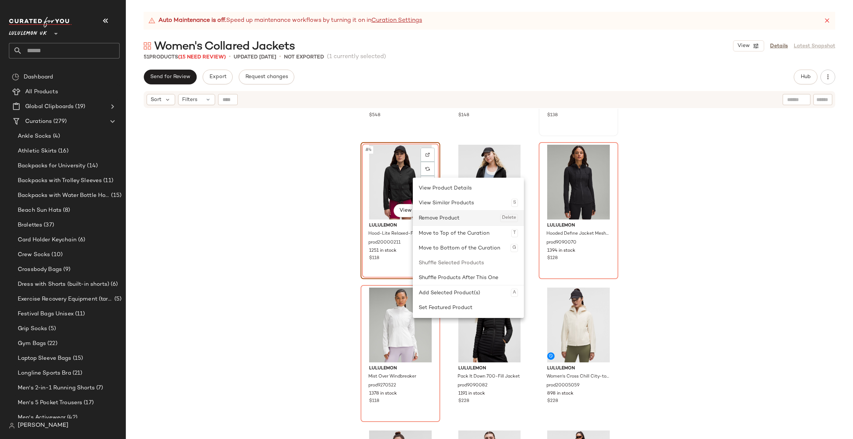
click at [438, 218] on div "Remove Product Delete" at bounding box center [468, 218] width 99 height 15
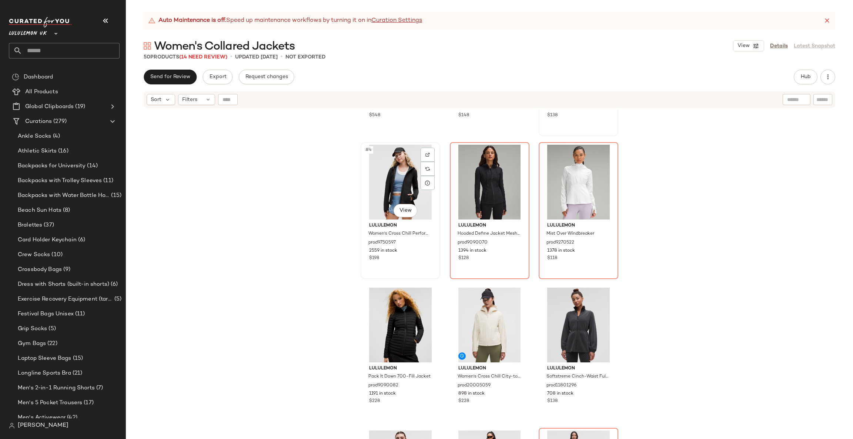
click at [432, 153] on div at bounding box center [428, 155] width 14 height 14
click at [523, 153] on div "#5 View" at bounding box center [489, 182] width 74 height 75
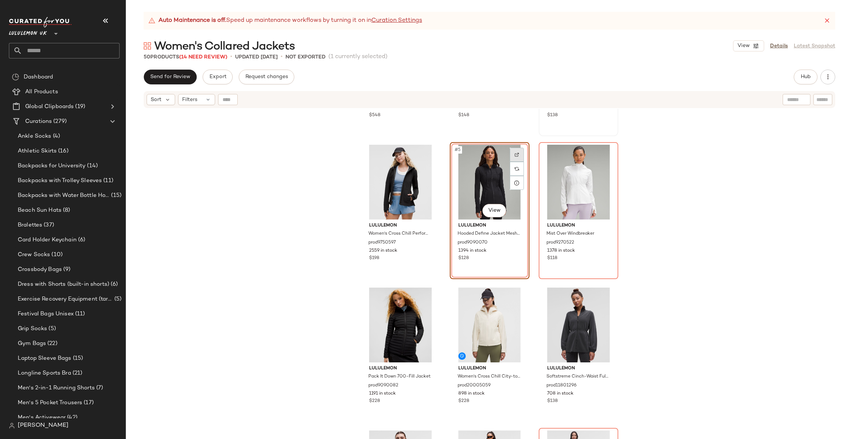
click at [515, 157] on div at bounding box center [517, 155] width 14 height 14
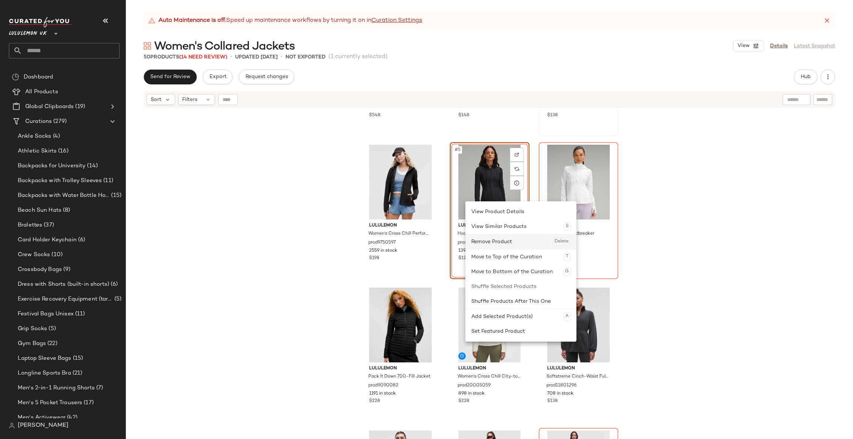
click at [486, 242] on div "Remove Product Delete" at bounding box center [520, 241] width 99 height 15
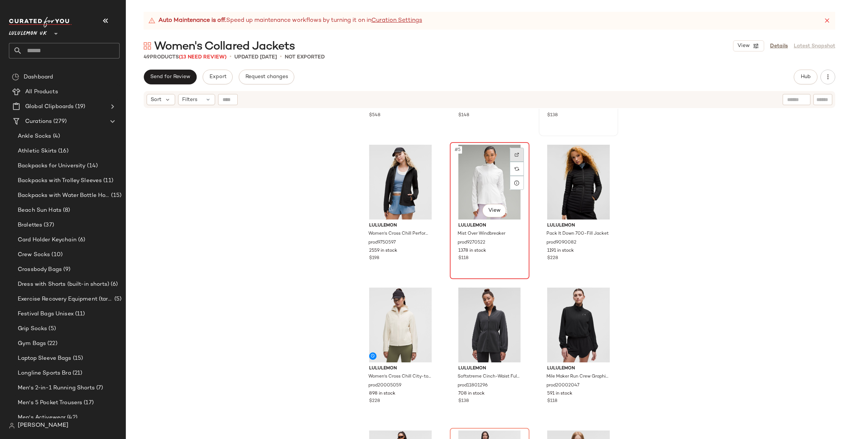
click at [519, 151] on div at bounding box center [517, 155] width 14 height 14
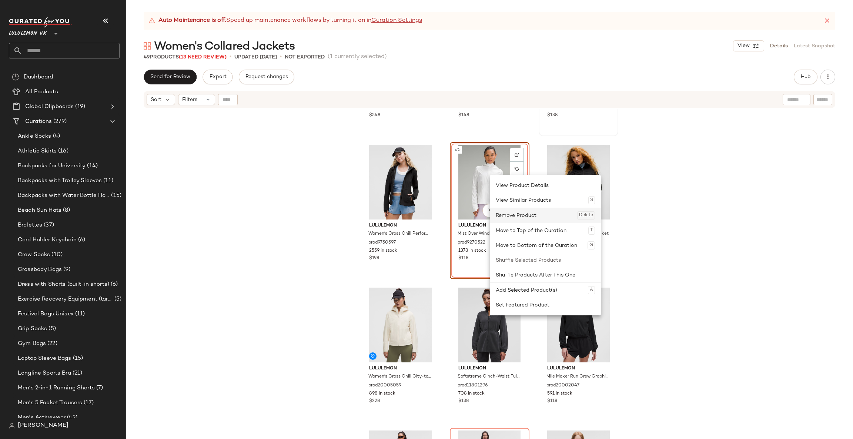
click at [508, 211] on div "Remove Product Delete" at bounding box center [545, 215] width 99 height 15
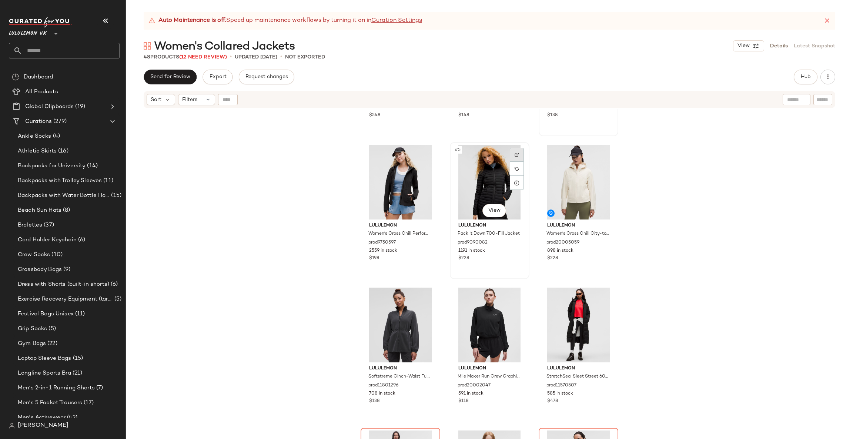
click at [519, 152] on div at bounding box center [517, 155] width 14 height 14
click at [599, 153] on div at bounding box center [606, 155] width 14 height 14
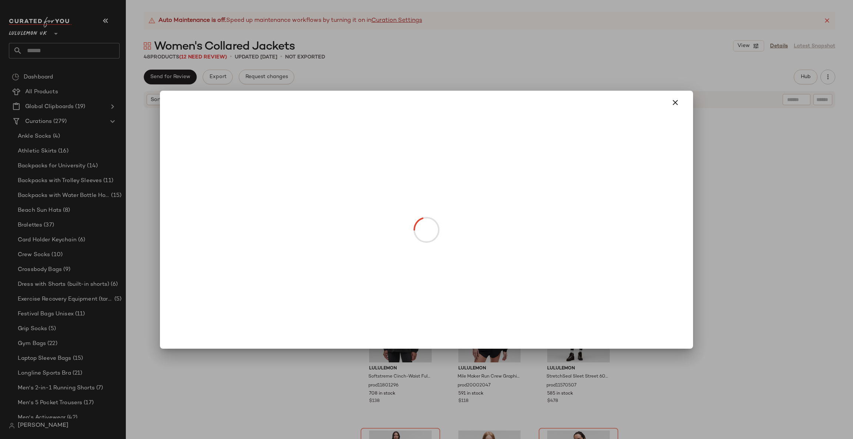
drag, startPoint x: 564, startPoint y: 203, endPoint x: 712, endPoint y: 240, distance: 152.7
click at [717, 244] on div at bounding box center [426, 219] width 853 height 439
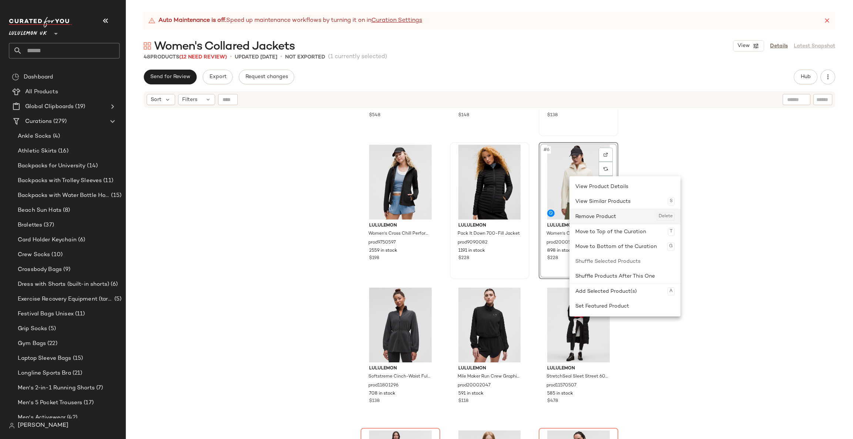
click at [592, 210] on div "Remove Product Delete" at bounding box center [624, 216] width 99 height 15
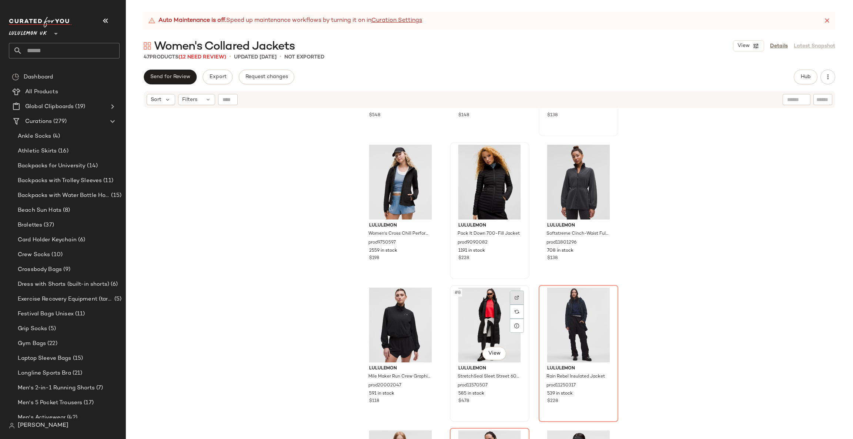
click at [516, 299] on img at bounding box center [517, 297] width 4 height 4
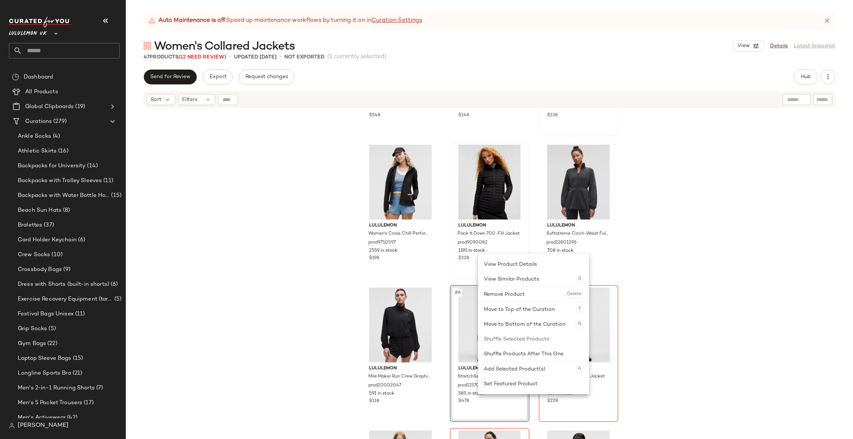
click at [513, 293] on div "Remove Product Delete" at bounding box center [533, 294] width 99 height 15
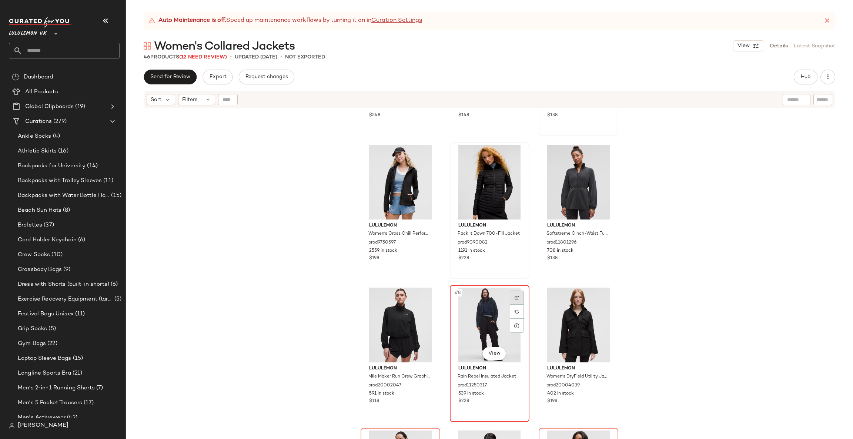
click at [517, 298] on div at bounding box center [517, 298] width 14 height 14
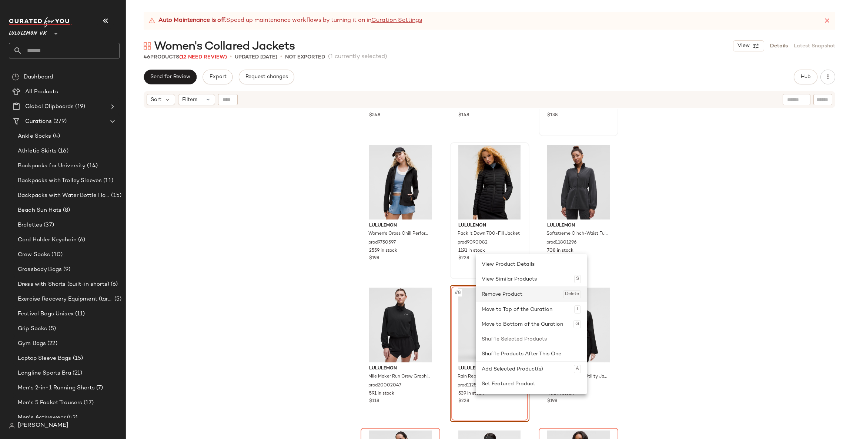
click at [494, 295] on div "Remove Product Delete" at bounding box center [531, 294] width 99 height 15
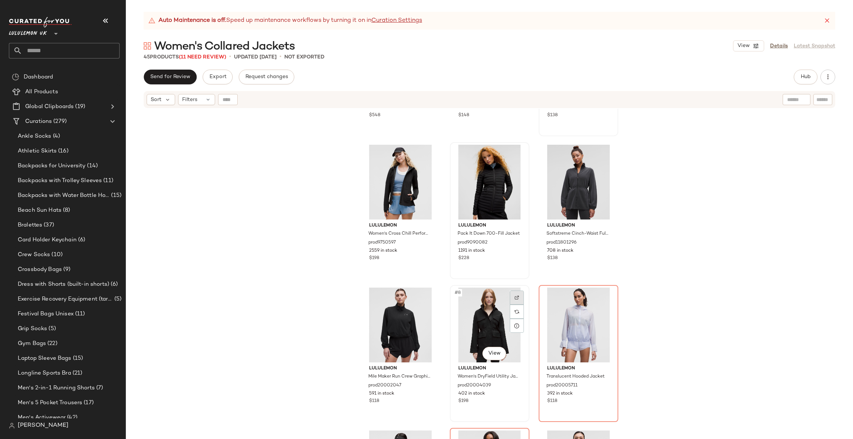
click at [517, 300] on div at bounding box center [517, 298] width 14 height 14
click at [604, 298] on img at bounding box center [606, 297] width 4 height 4
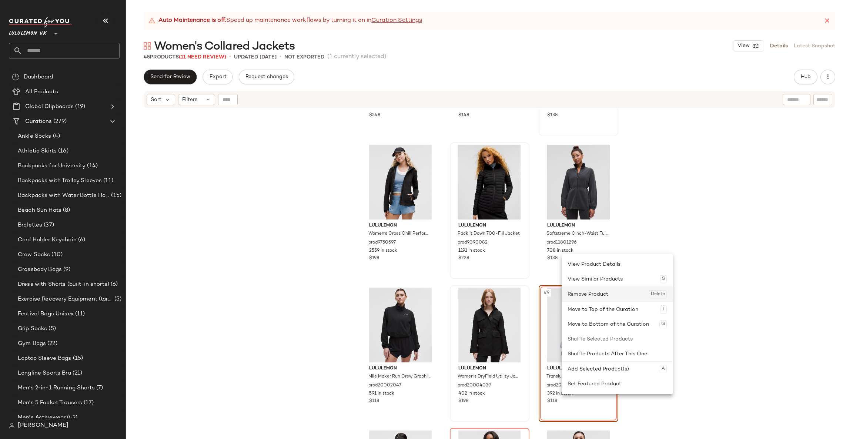
click at [585, 293] on div "Remove Product Delete" at bounding box center [617, 294] width 99 height 15
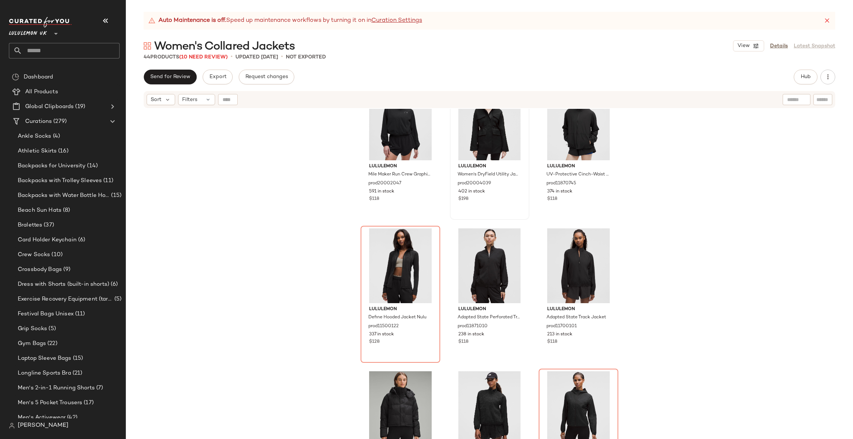
scroll to position [339, 0]
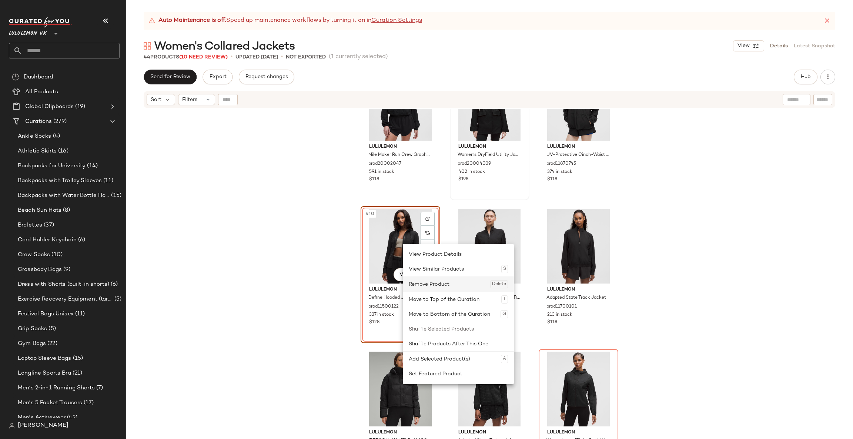
click at [420, 280] on div "Remove Product Delete" at bounding box center [458, 284] width 99 height 15
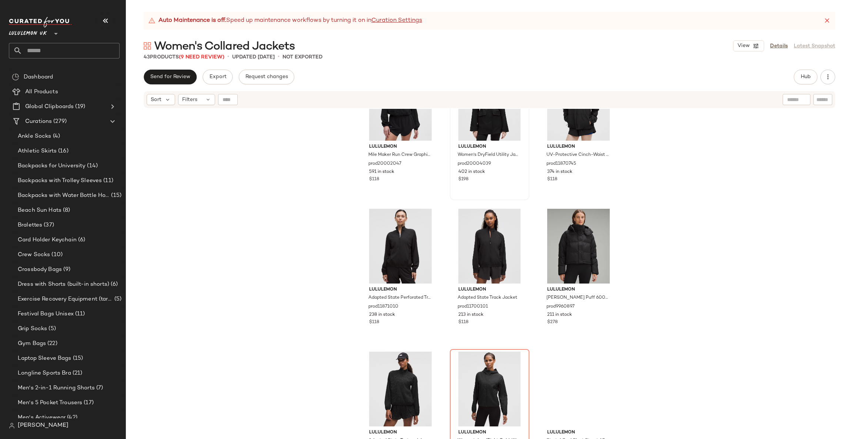
click at [653, 212] on div "lululemon Mile Maker Run Crew Graphic Cinch-Hem Jacket prod20002047 591 in stoc…" at bounding box center [489, 283] width 727 height 349
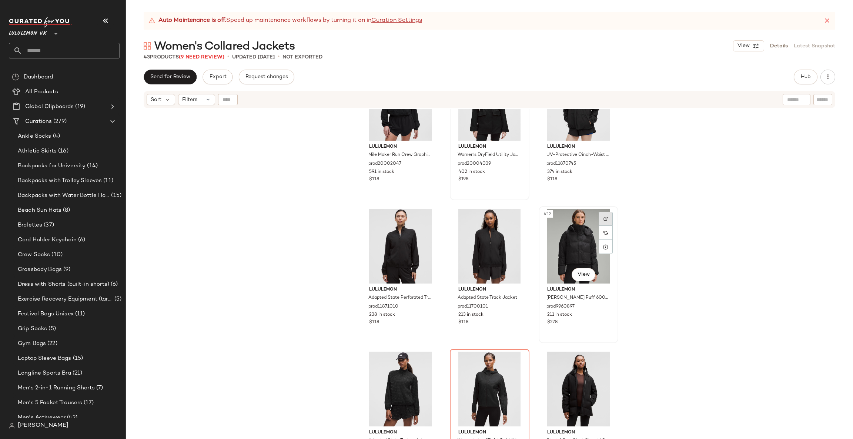
click at [601, 221] on div at bounding box center [606, 219] width 14 height 14
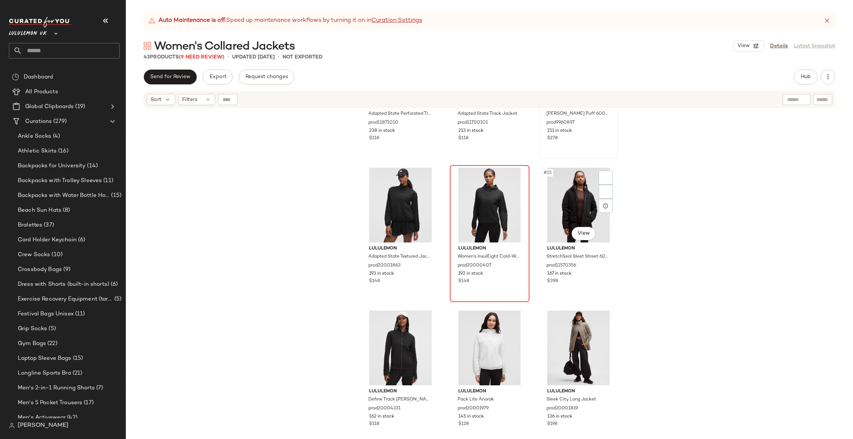
scroll to position [561, 0]
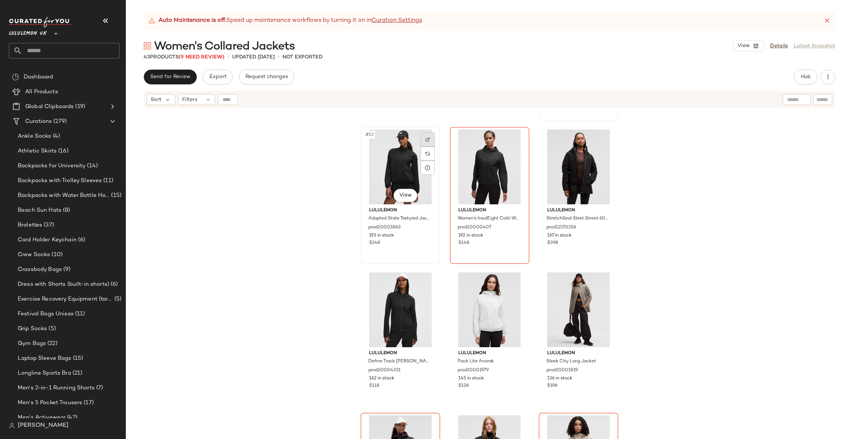
click at [425, 141] on div at bounding box center [428, 140] width 14 height 14
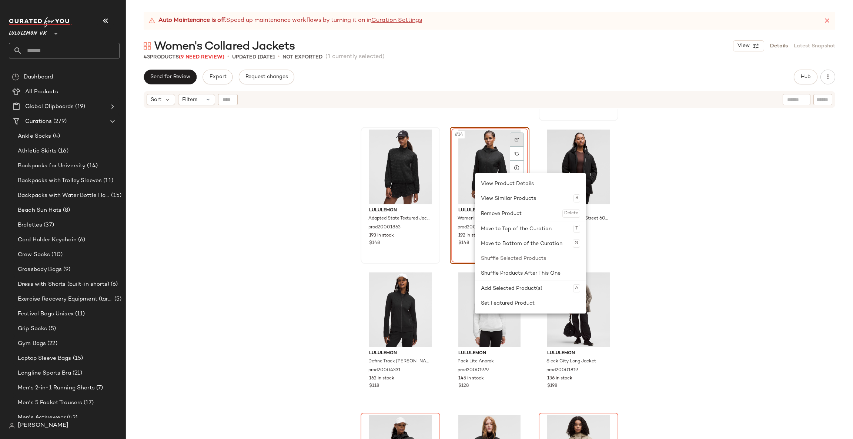
click at [515, 138] on img at bounding box center [517, 139] width 4 height 4
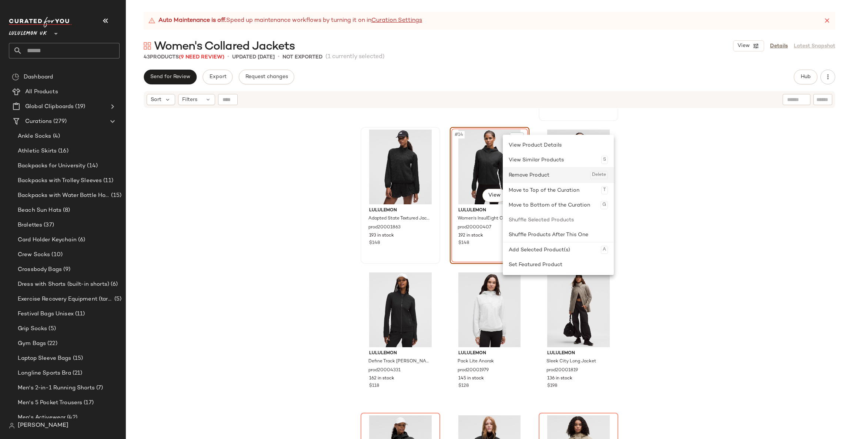
click at [510, 177] on div "Remove Product Delete" at bounding box center [558, 175] width 99 height 15
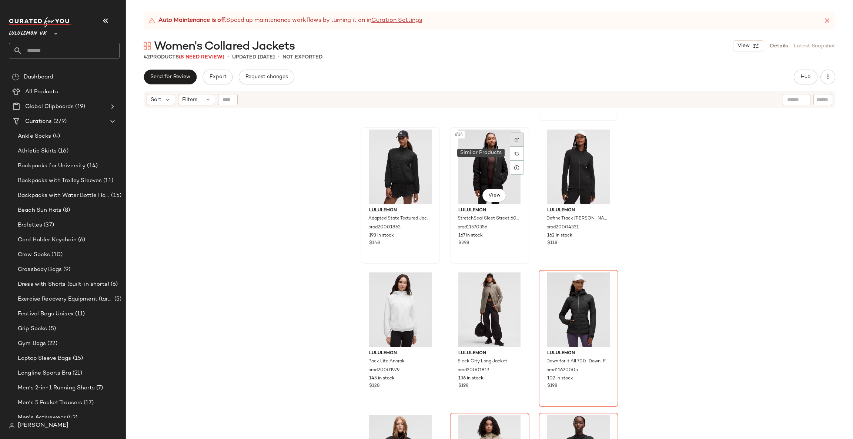
click at [514, 142] on div at bounding box center [517, 140] width 14 height 14
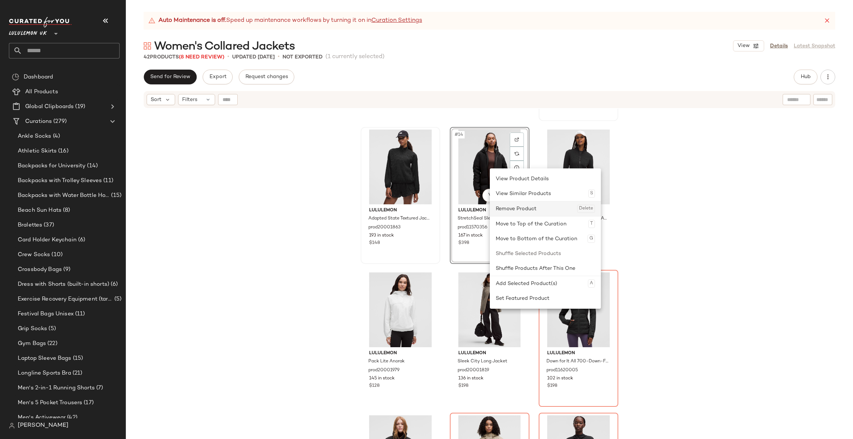
click at [505, 204] on div "Remove Product Delete" at bounding box center [545, 208] width 99 height 15
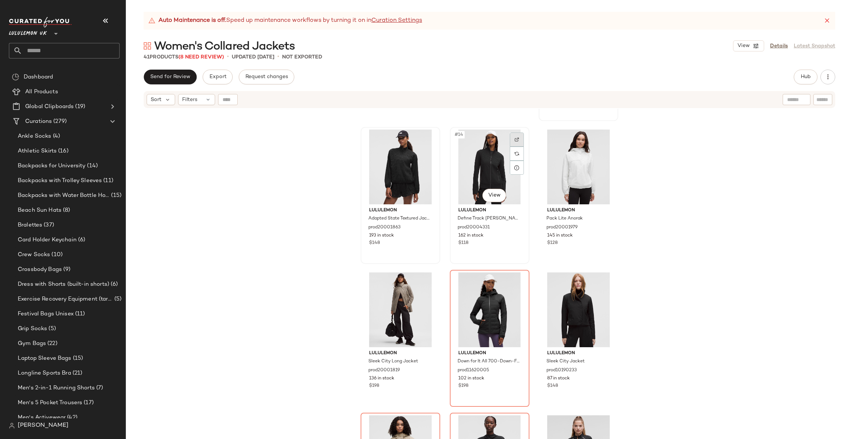
click at [518, 136] on div at bounding box center [517, 140] width 14 height 14
click at [608, 136] on div at bounding box center [606, 140] width 14 height 14
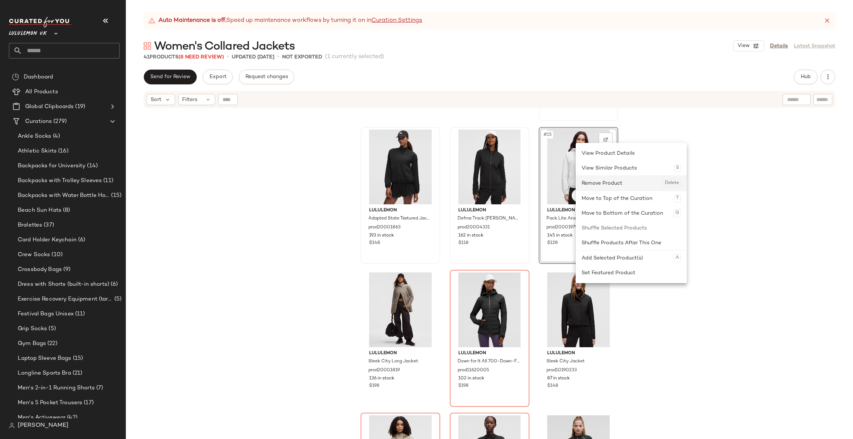
click at [591, 181] on div "Remove Product Delete" at bounding box center [631, 183] width 99 height 15
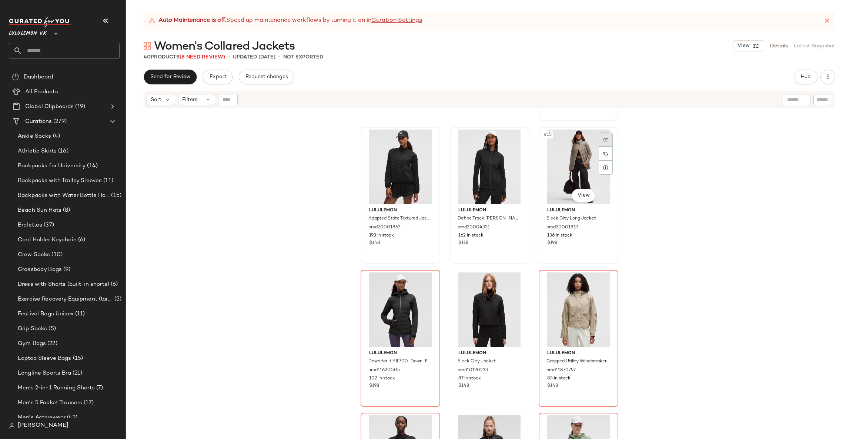
click at [605, 142] on div at bounding box center [606, 140] width 14 height 14
click at [428, 281] on div at bounding box center [428, 282] width 14 height 14
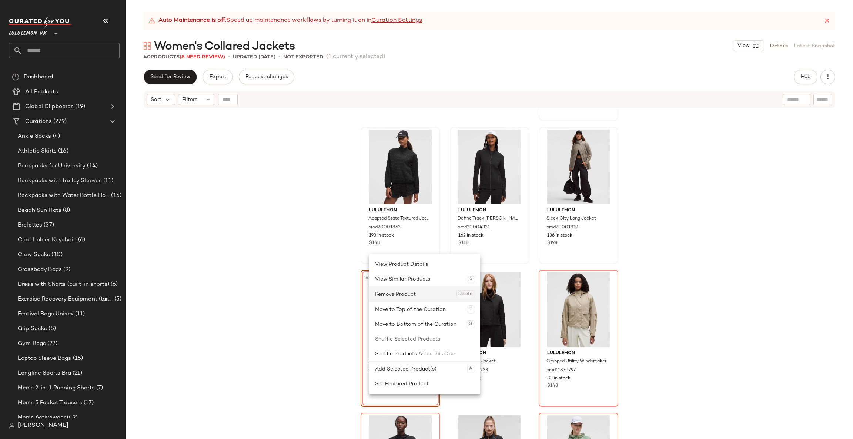
click at [376, 297] on div "Remove Product Delete" at bounding box center [424, 294] width 99 height 15
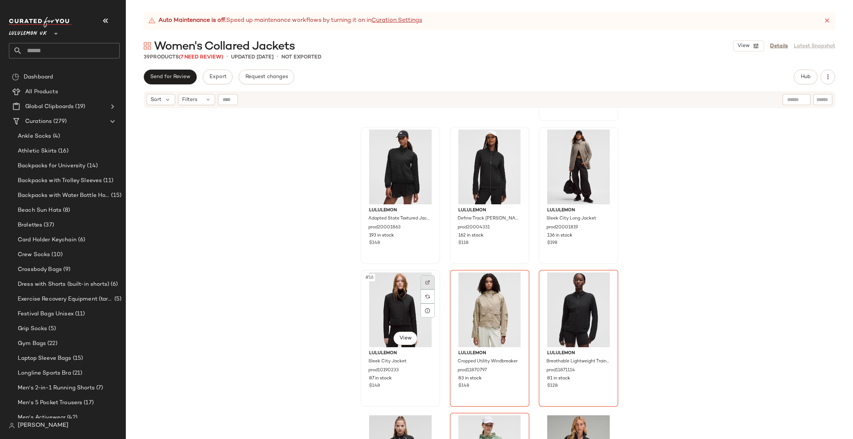
click at [426, 275] on div at bounding box center [428, 282] width 14 height 14
click at [512, 283] on div at bounding box center [517, 282] width 14 height 14
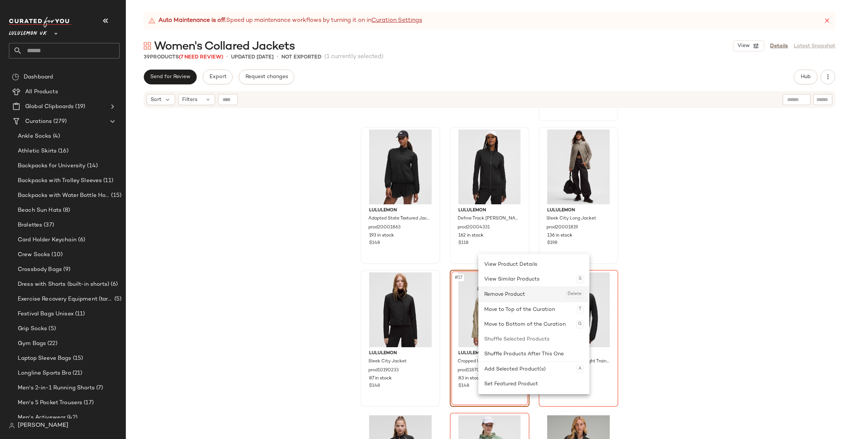
click at [499, 294] on div "Remove Product Delete" at bounding box center [533, 294] width 99 height 15
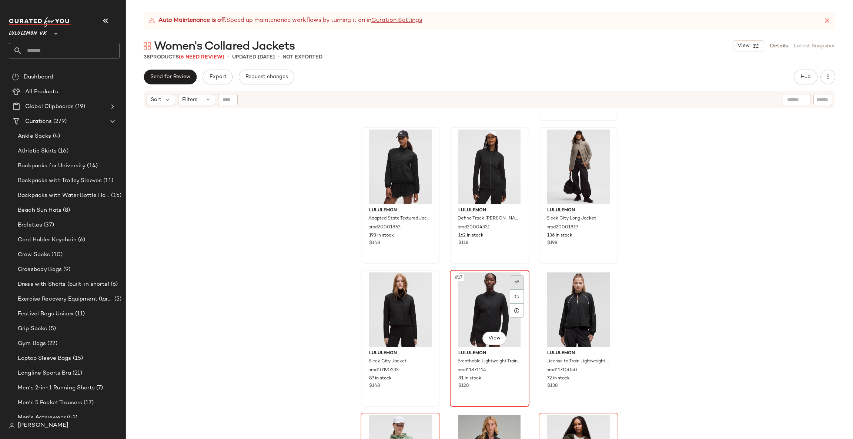
click at [511, 281] on div at bounding box center [517, 282] width 14 height 14
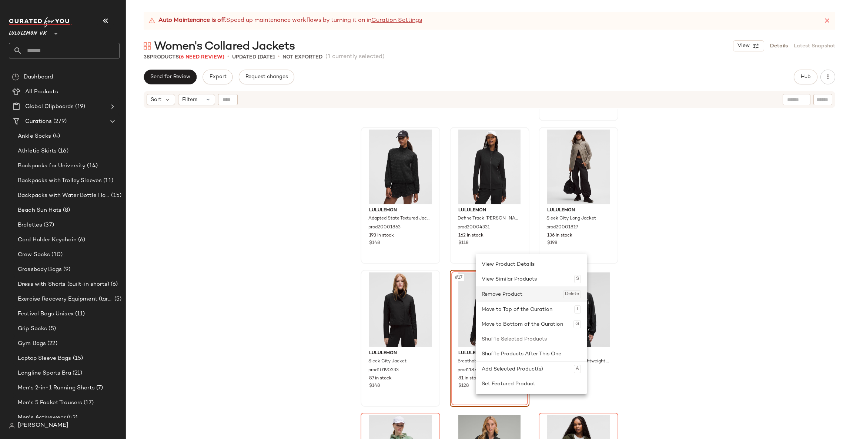
click at [491, 291] on div "Remove Product Delete" at bounding box center [531, 294] width 99 height 15
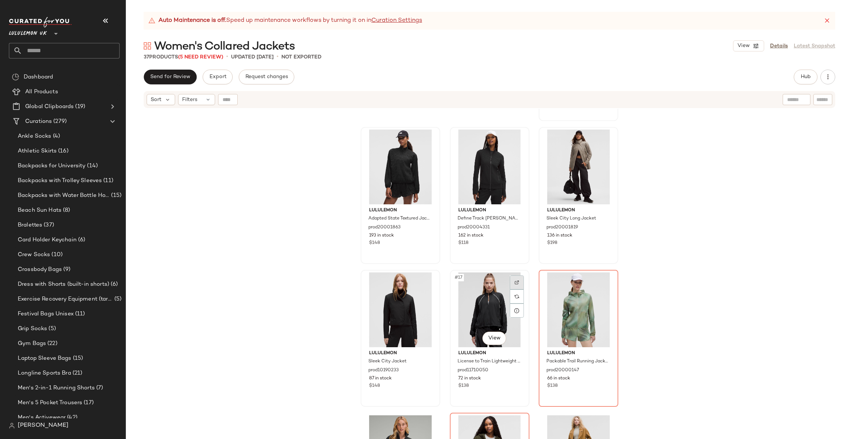
click at [514, 278] on div at bounding box center [517, 282] width 14 height 14
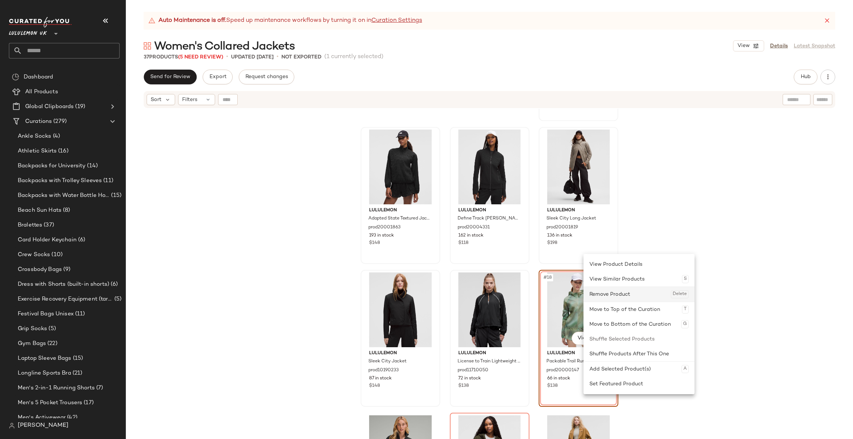
click at [597, 288] on div "Remove Product Delete" at bounding box center [638, 294] width 99 height 15
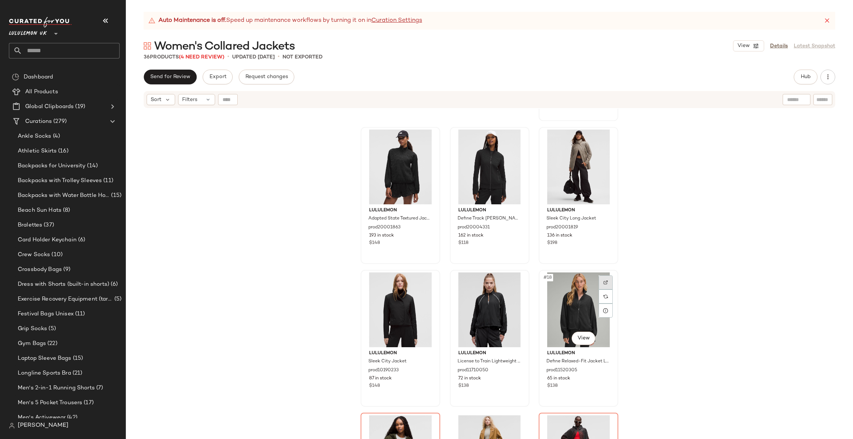
click at [605, 275] on div at bounding box center [606, 282] width 14 height 14
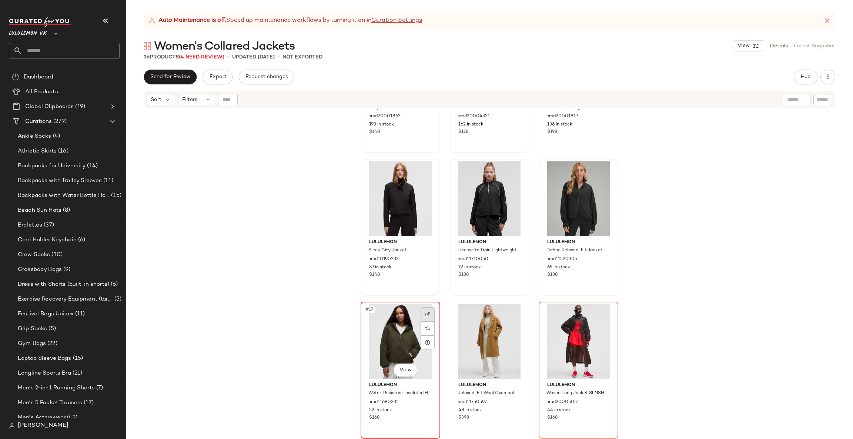
click at [426, 315] on img at bounding box center [427, 314] width 4 height 4
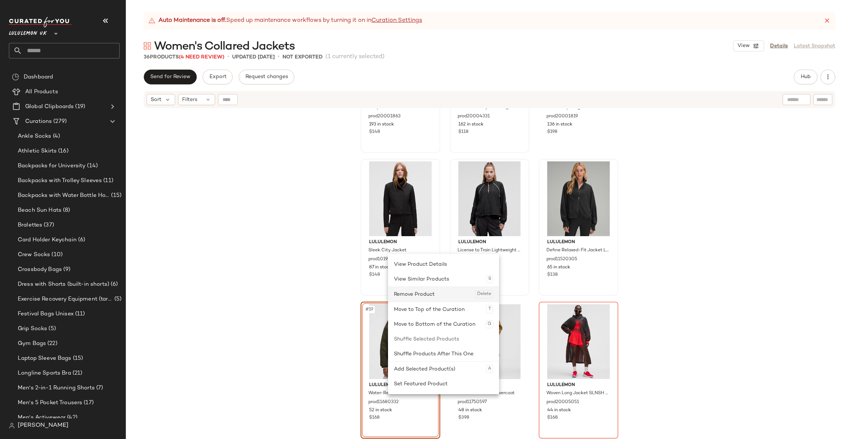
click at [430, 293] on div "Remove Product Delete" at bounding box center [443, 294] width 99 height 15
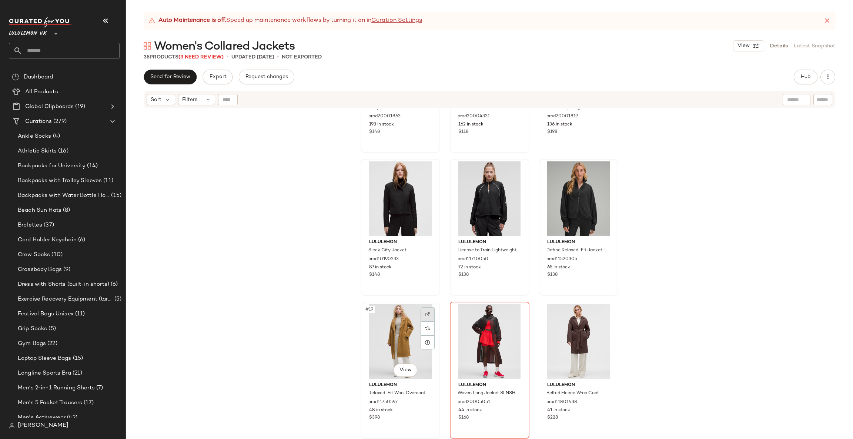
click at [423, 310] on div at bounding box center [428, 314] width 14 height 14
click at [512, 309] on div at bounding box center [517, 314] width 14 height 14
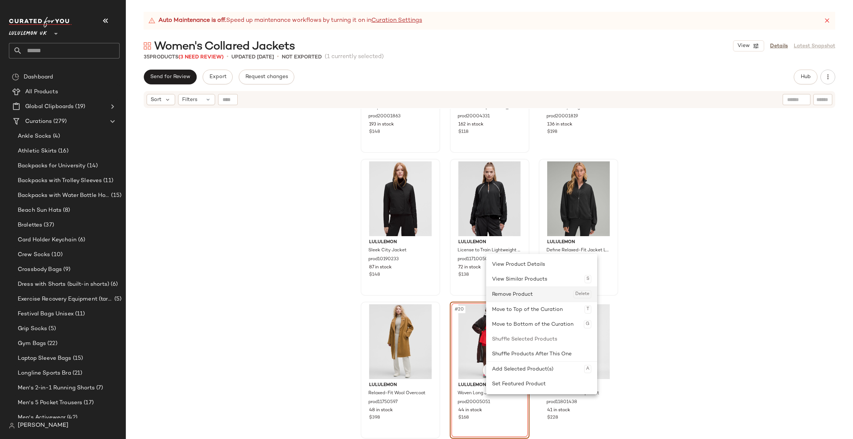
click at [505, 290] on div "Remove Product Delete" at bounding box center [541, 294] width 99 height 15
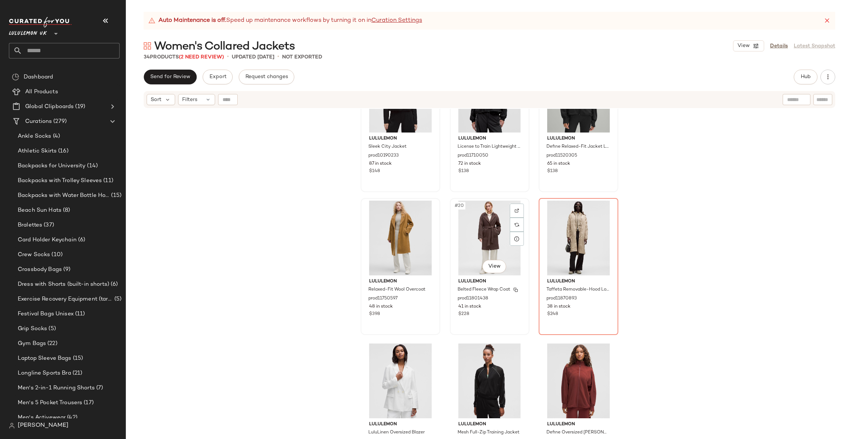
scroll to position [783, 0]
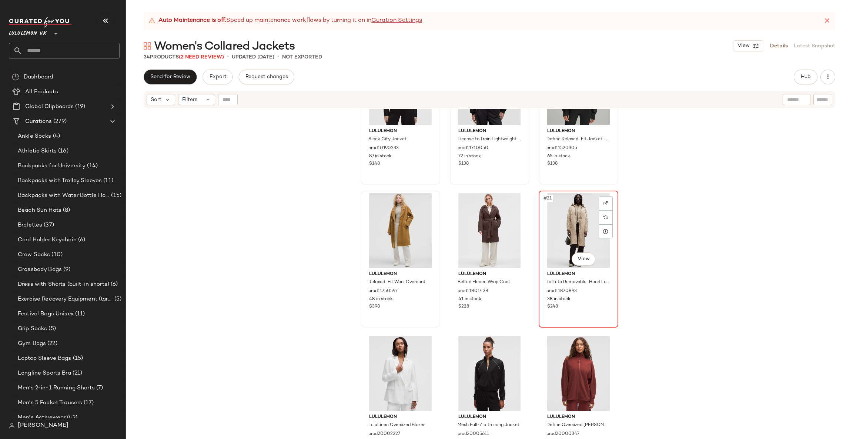
click at [611, 193] on div "#21 View" at bounding box center [578, 230] width 74 height 75
click at [599, 204] on div at bounding box center [606, 203] width 14 height 14
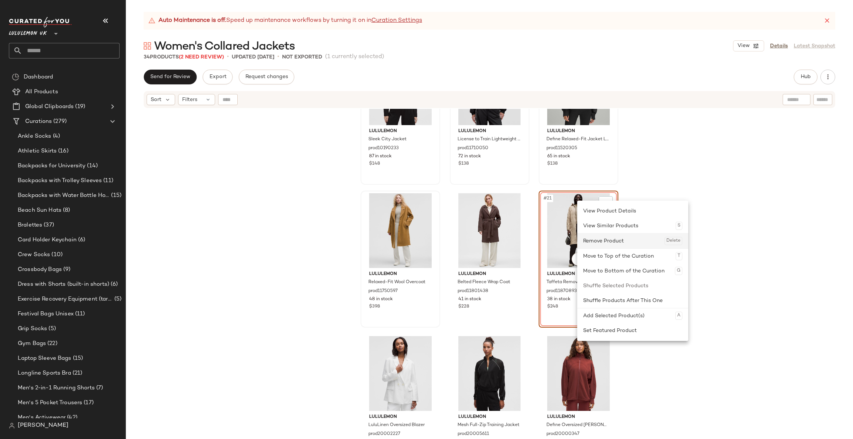
click at [586, 241] on div "Remove Product Delete" at bounding box center [632, 241] width 99 height 15
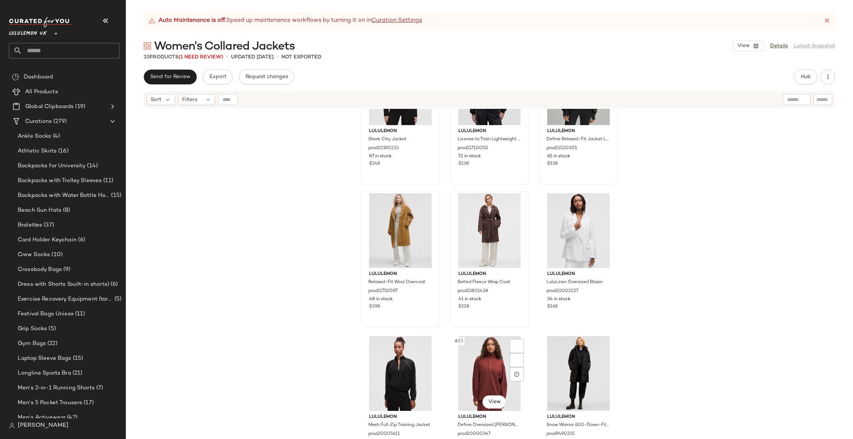
scroll to position [894, 0]
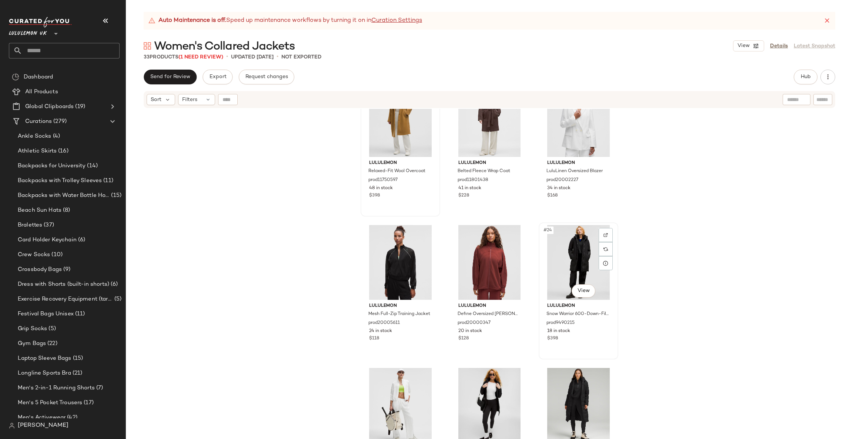
click at [596, 234] on div "#24 View" at bounding box center [578, 262] width 74 height 75
click at [604, 236] on img at bounding box center [606, 235] width 4 height 4
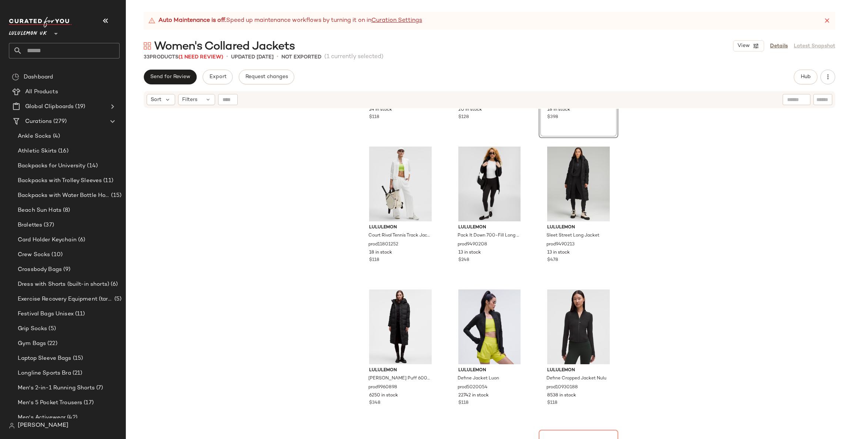
scroll to position [1116, 0]
click at [425, 154] on img at bounding box center [427, 156] width 4 height 4
click at [517, 157] on div at bounding box center [517, 156] width 14 height 14
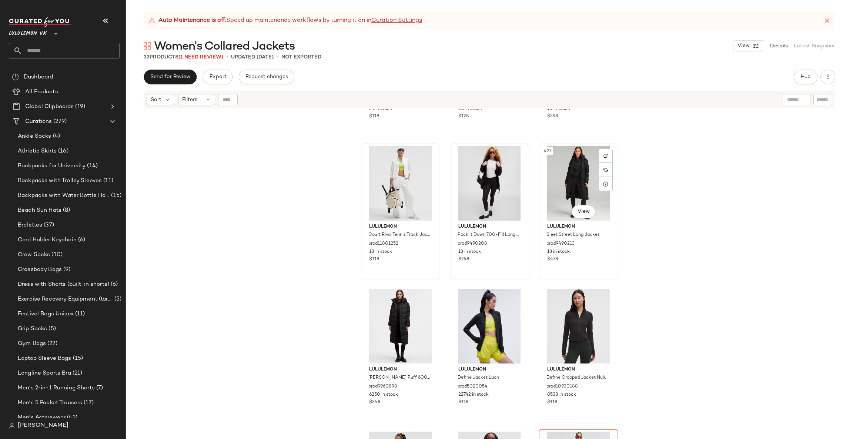
click at [585, 150] on div "#27 View" at bounding box center [578, 183] width 74 height 75
click at [589, 151] on div "#27 View" at bounding box center [578, 183] width 74 height 75
click at [604, 155] on img at bounding box center [606, 156] width 4 height 4
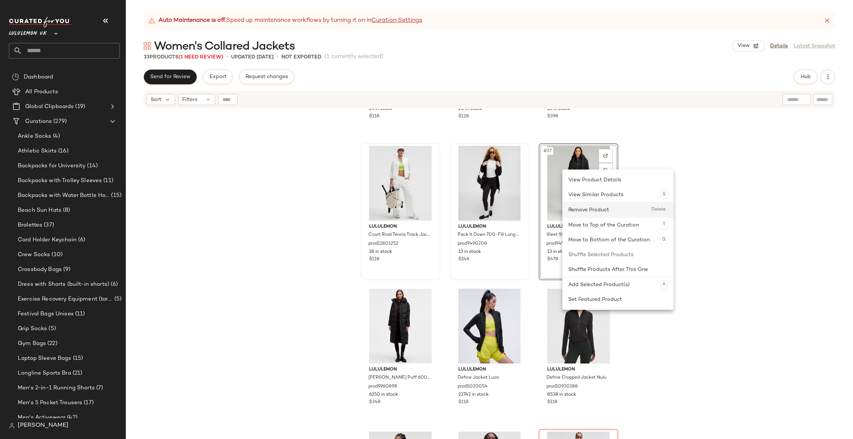
click at [586, 210] on div "Remove Product Delete" at bounding box center [617, 210] width 99 height 15
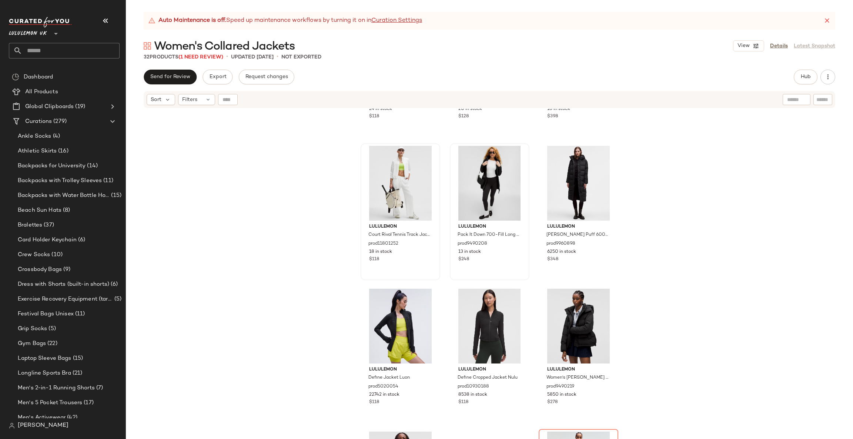
click at [671, 142] on div "lululemon Mesh Full-Zip Training Jacket prod20005611 24 in stock $118 lululemon…" at bounding box center [489, 283] width 727 height 349
click at [605, 150] on div at bounding box center [606, 156] width 14 height 14
click at [601, 294] on div at bounding box center [606, 299] width 14 height 14
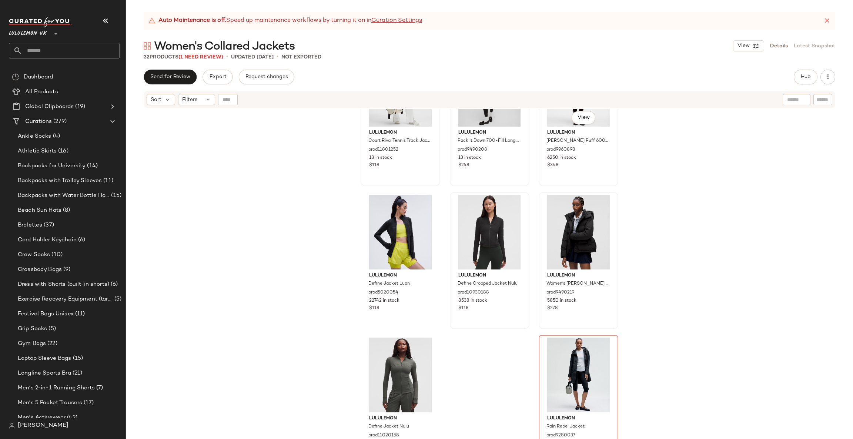
scroll to position [1224, 0]
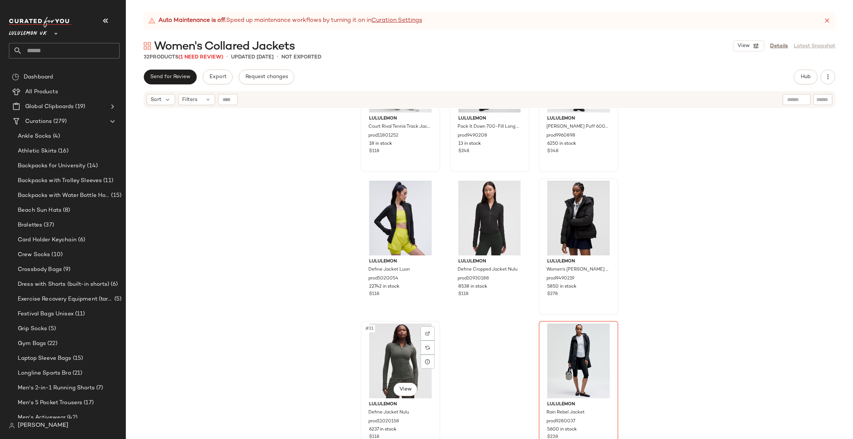
click at [432, 326] on div "#31 View" at bounding box center [400, 361] width 74 height 75
click at [610, 329] on div at bounding box center [606, 334] width 14 height 14
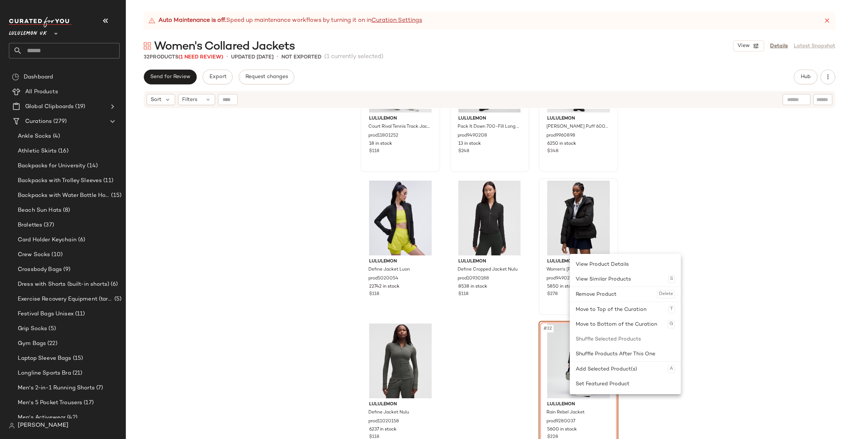
click at [605, 292] on div "Remove Product Delete" at bounding box center [625, 294] width 99 height 15
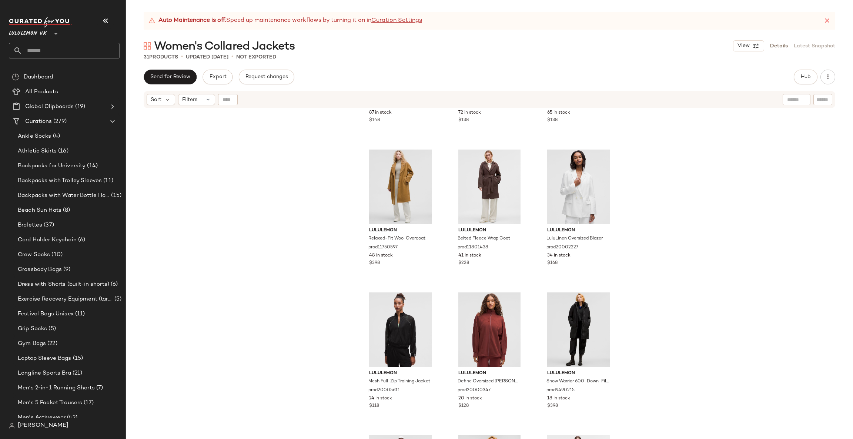
scroll to position [783, 0]
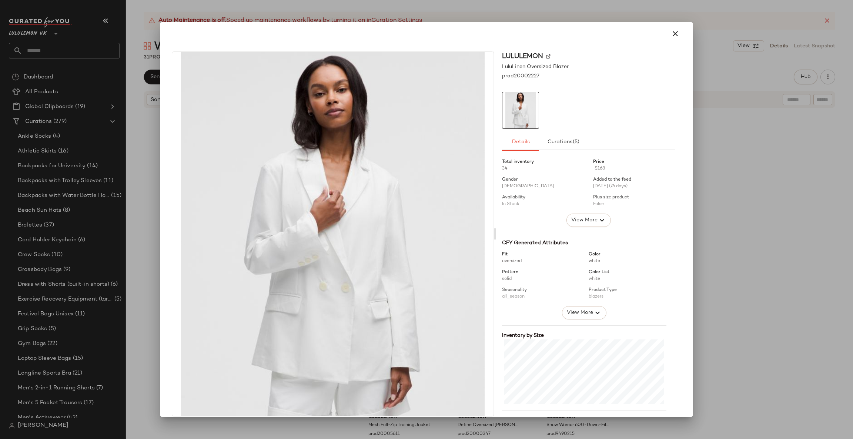
click at [703, 173] on div at bounding box center [426, 219] width 853 height 439
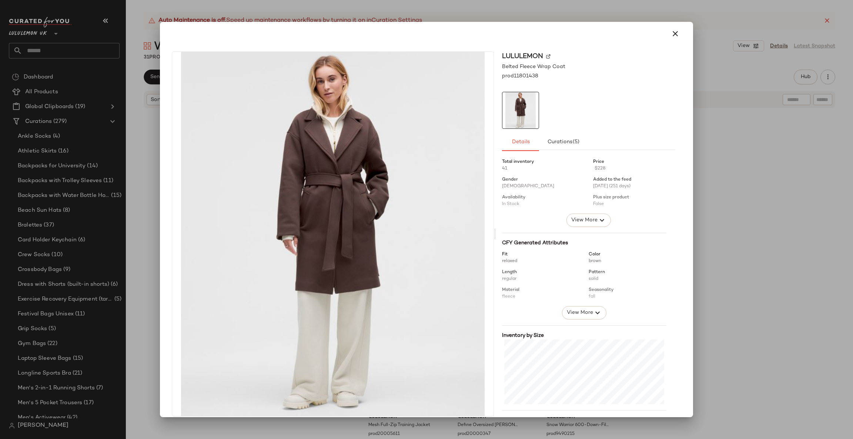
click at [734, 104] on div at bounding box center [426, 219] width 853 height 439
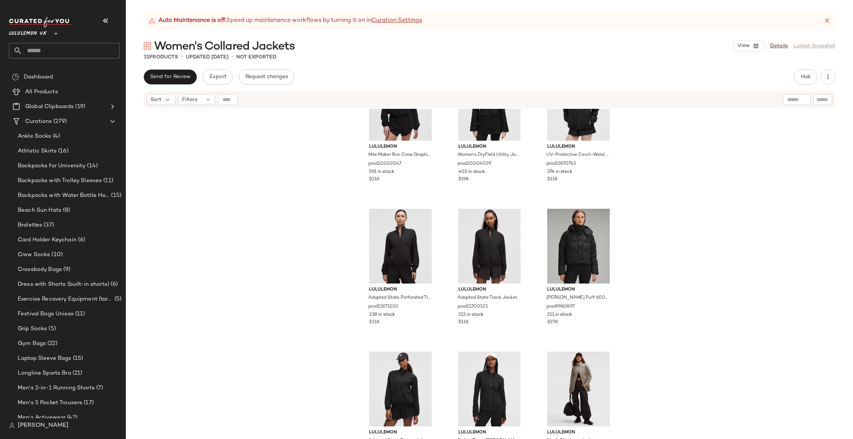
scroll to position [0, 0]
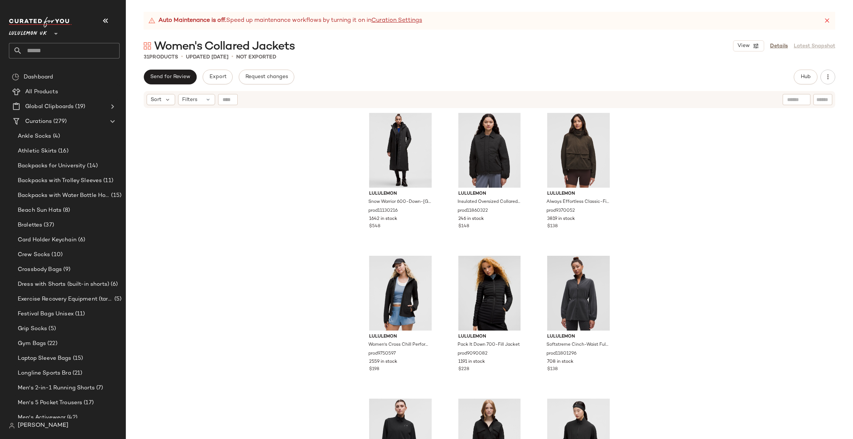
click at [108, 52] on input "text" at bounding box center [70, 51] width 97 height 16
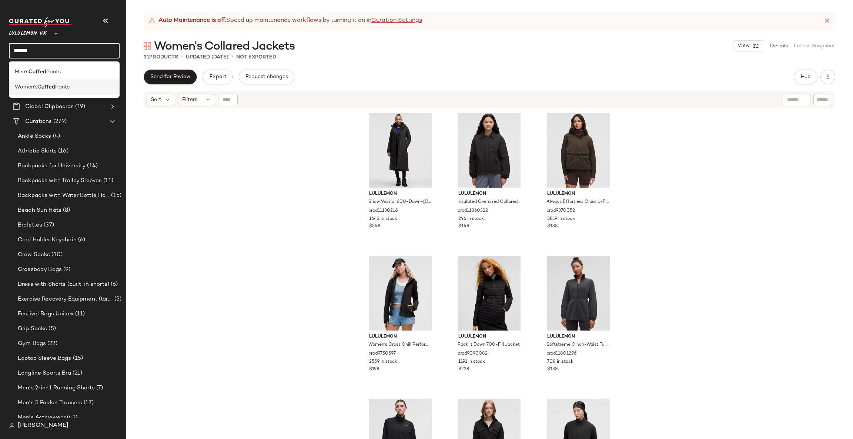
type input "******"
click at [81, 84] on div "Women's Cuffed Pants" at bounding box center [64, 87] width 99 height 8
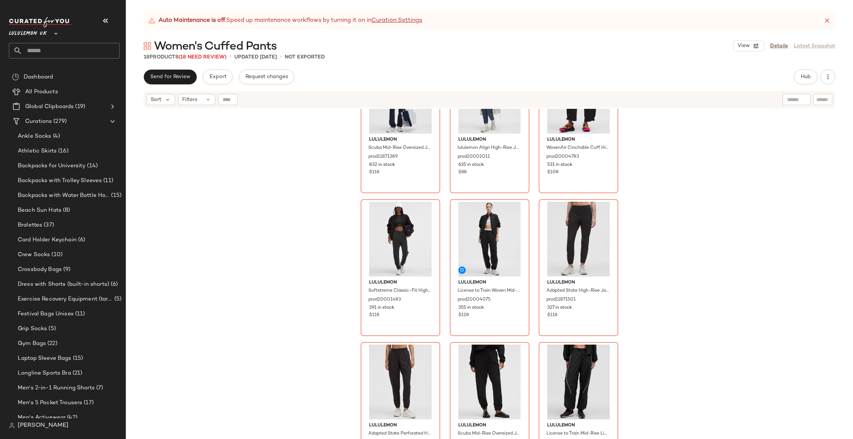
scroll to position [228, 0]
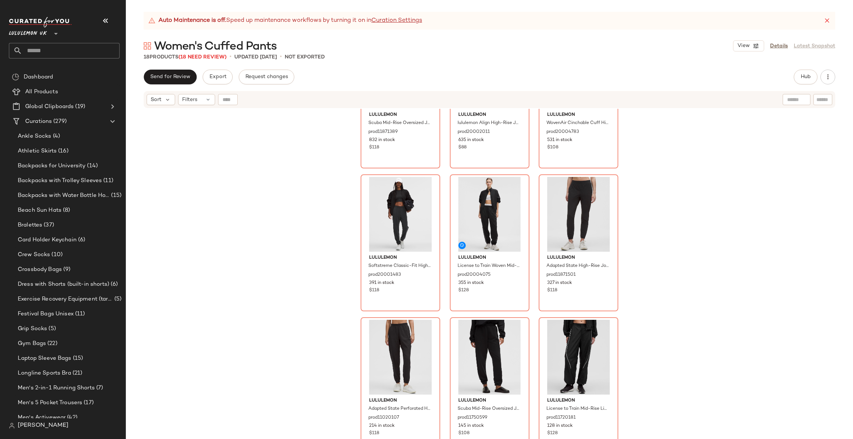
click at [698, 241] on div "lululemon Scuba Mid-Rise Oversized Jogger Graphic prod11871389 832 in stock $11…" at bounding box center [489, 283] width 727 height 349
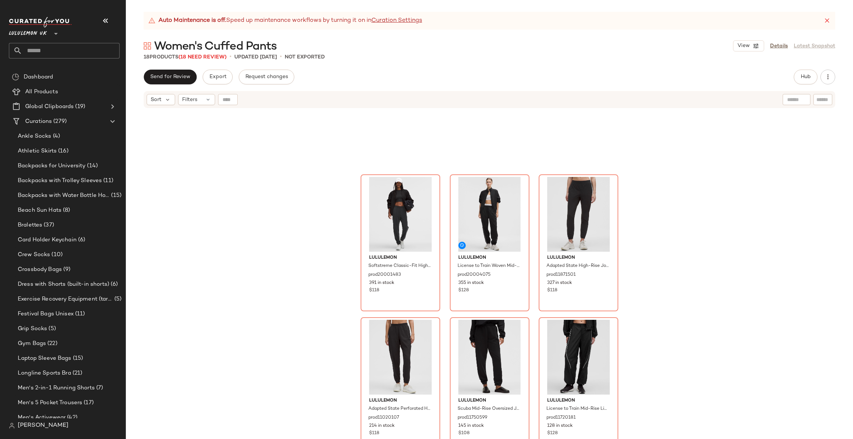
scroll to position [450, 0]
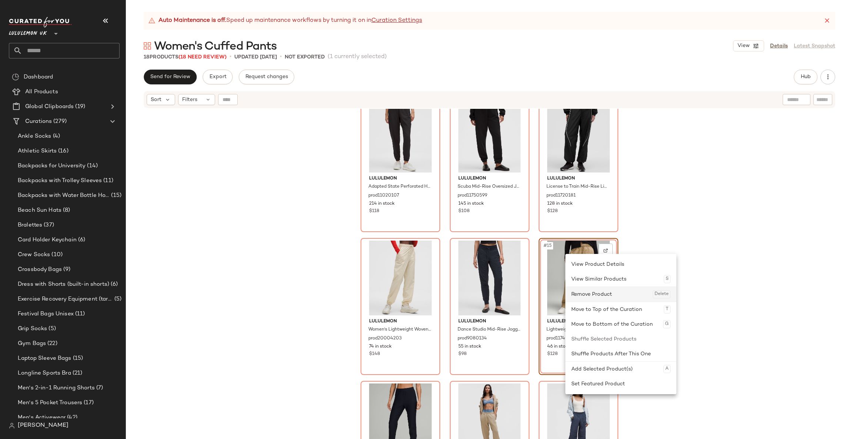
click at [578, 292] on div "Remove Product Delete" at bounding box center [620, 294] width 99 height 15
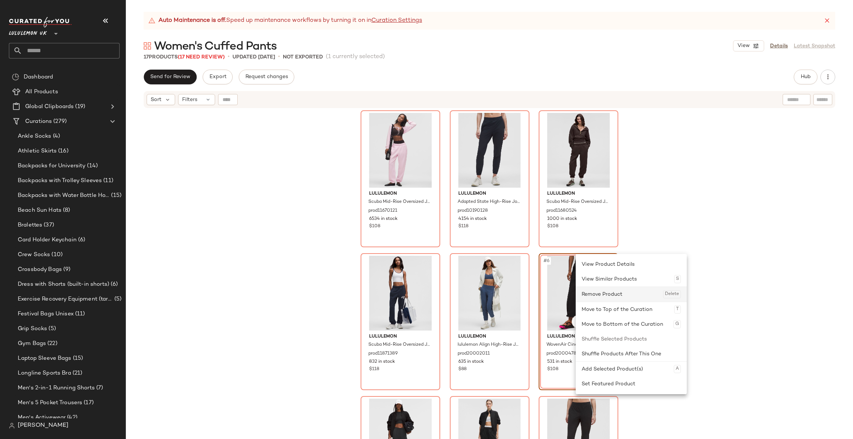
click at [601, 292] on div "Remove Product Delete" at bounding box center [631, 294] width 99 height 15
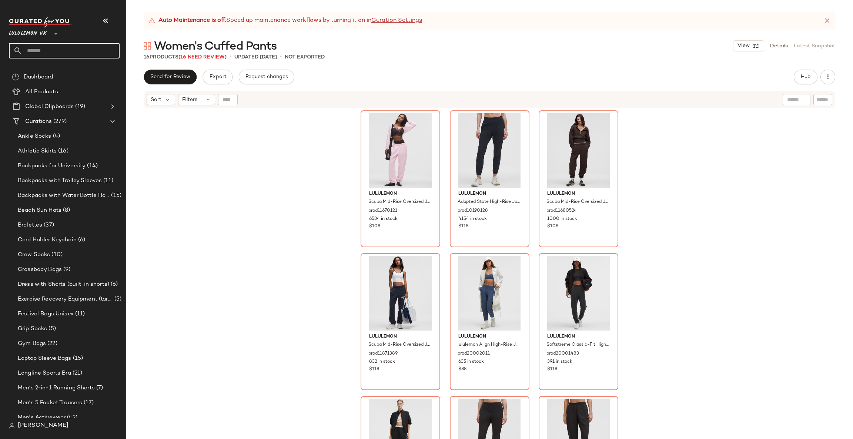
click at [47, 44] on input "text" at bounding box center [70, 51] width 97 height 16
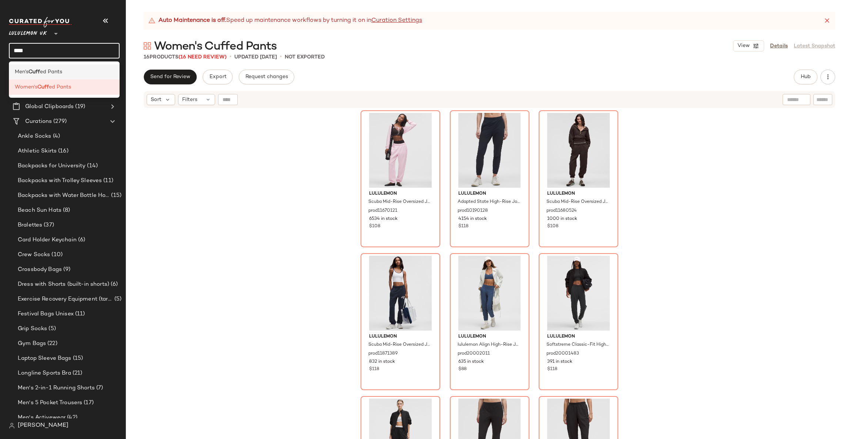
type input "****"
click at [66, 71] on div "Men's Cuff ed Pants" at bounding box center [64, 72] width 99 height 8
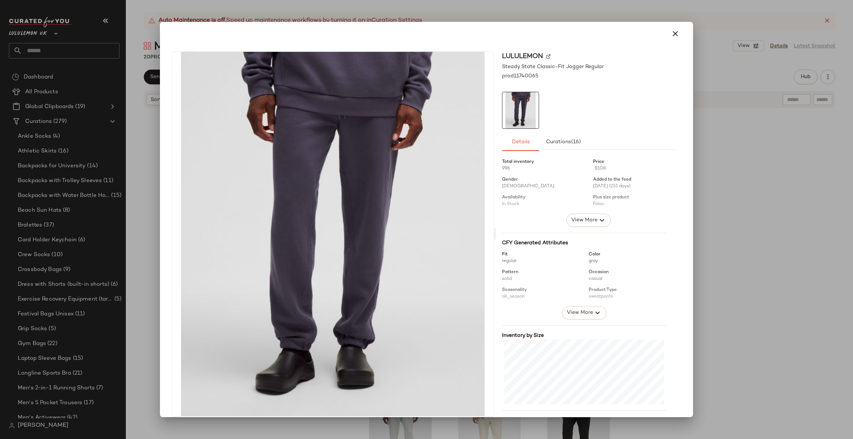
click at [693, 209] on div at bounding box center [426, 219] width 853 height 439
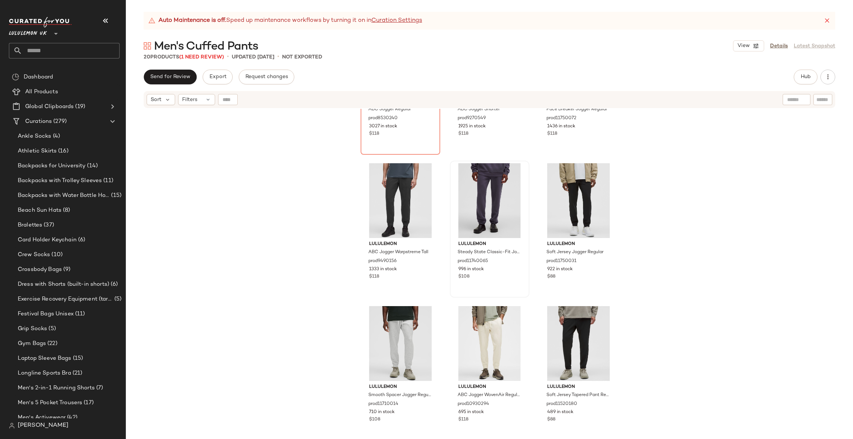
scroll to position [111, 0]
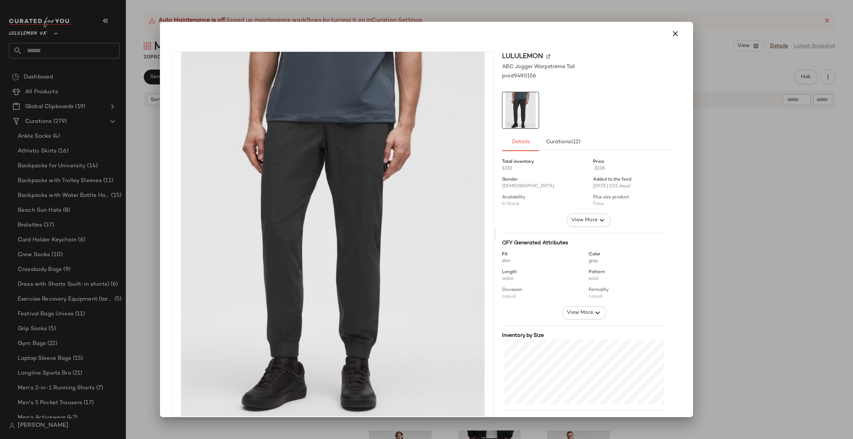
click at [726, 173] on div at bounding box center [426, 219] width 853 height 439
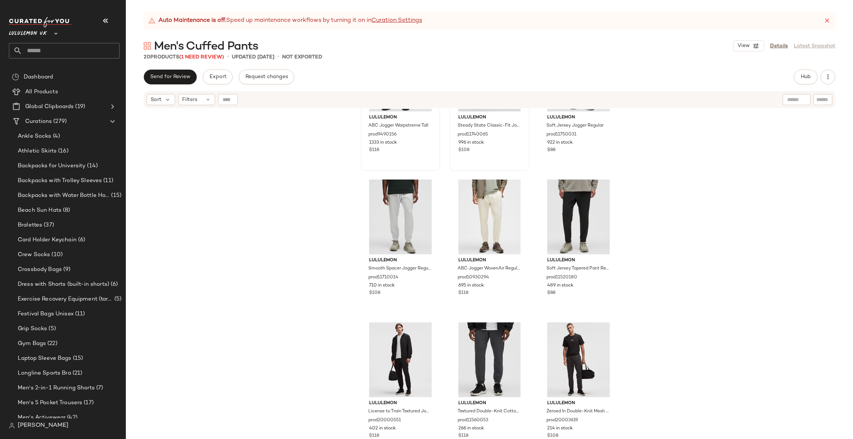
scroll to position [339, 0]
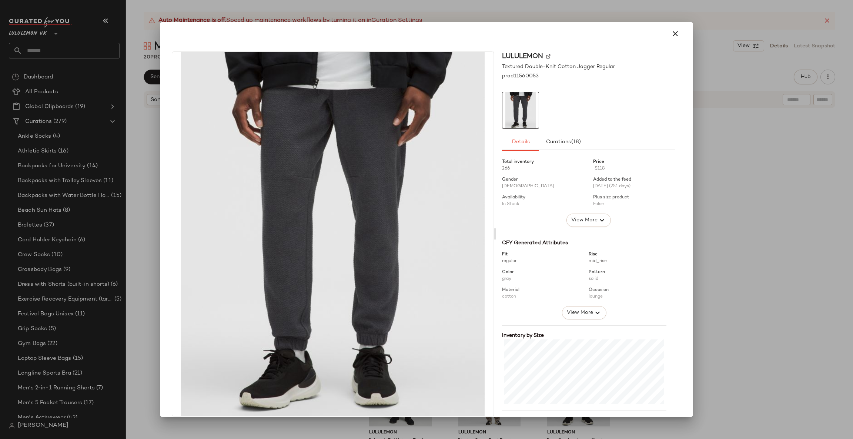
click at [699, 209] on div at bounding box center [426, 219] width 853 height 439
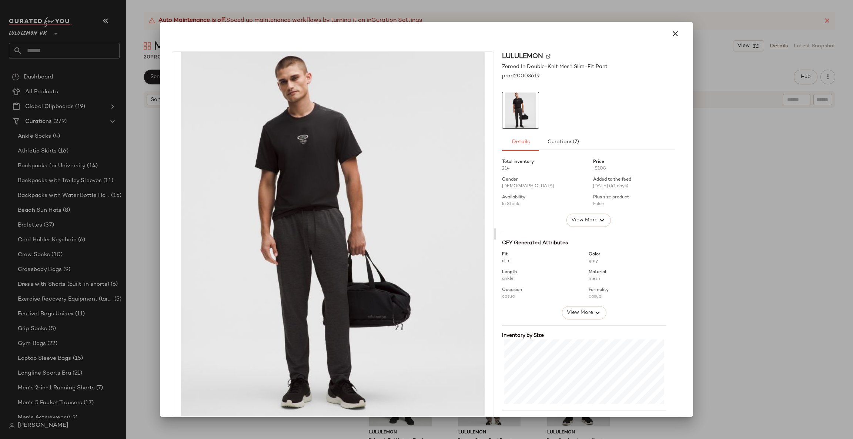
click at [703, 231] on div at bounding box center [426, 219] width 853 height 439
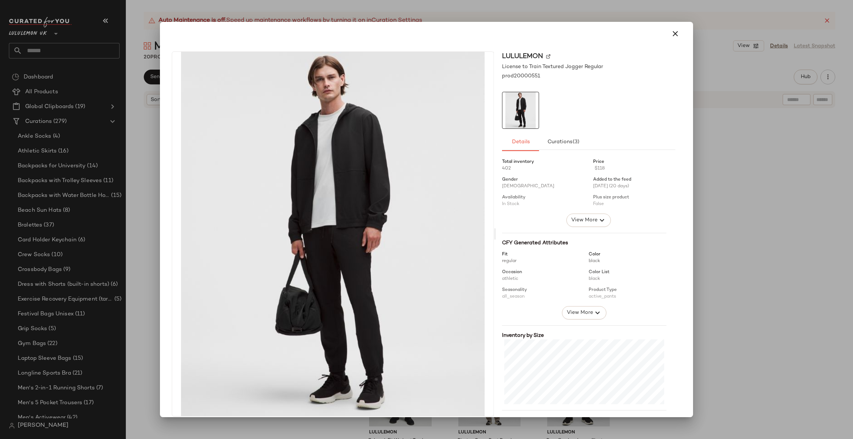
click at [723, 217] on div at bounding box center [426, 219] width 853 height 439
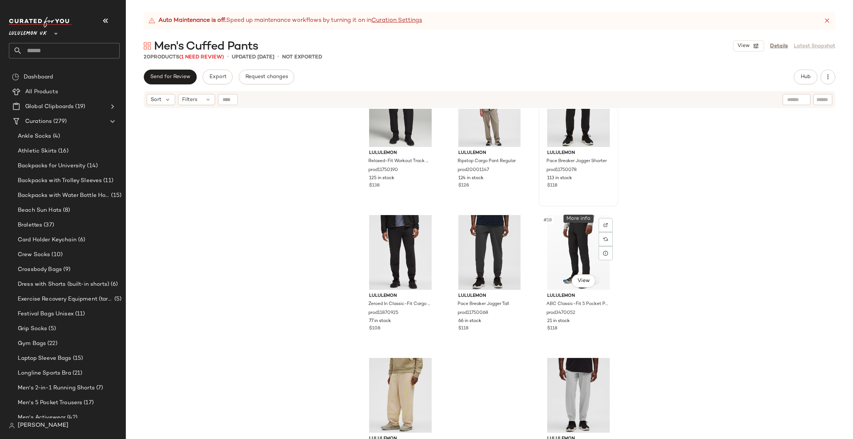
scroll to position [652, 0]
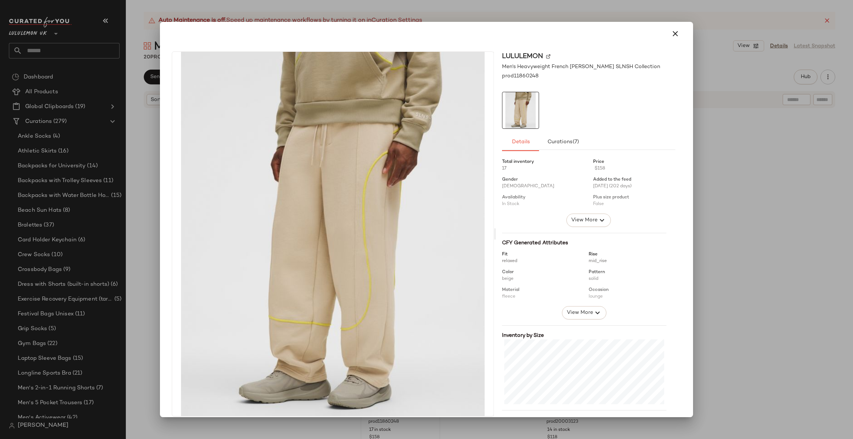
click at [766, 224] on div at bounding box center [426, 219] width 853 height 439
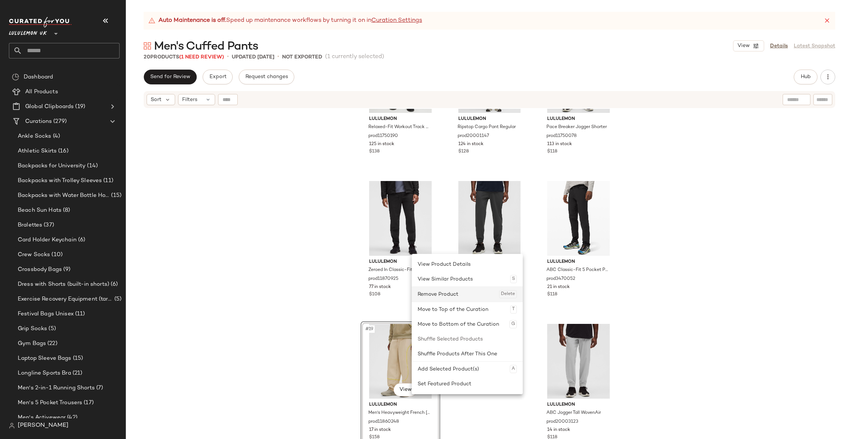
click at [470, 294] on div "Remove Product Delete" at bounding box center [467, 294] width 99 height 15
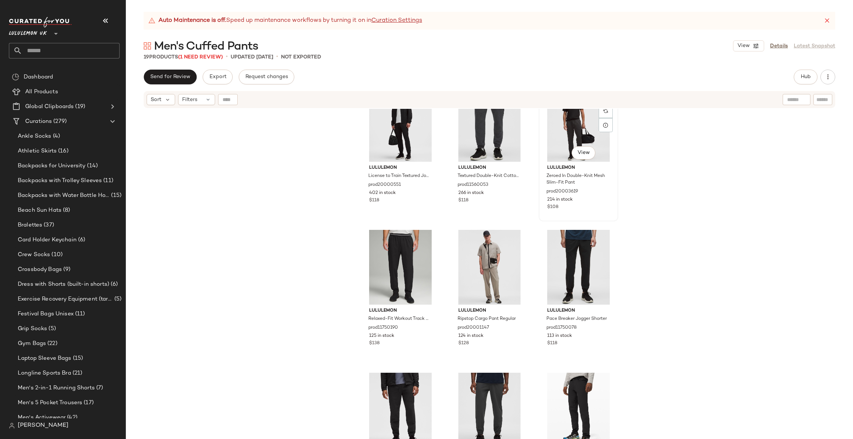
scroll to position [319, 0]
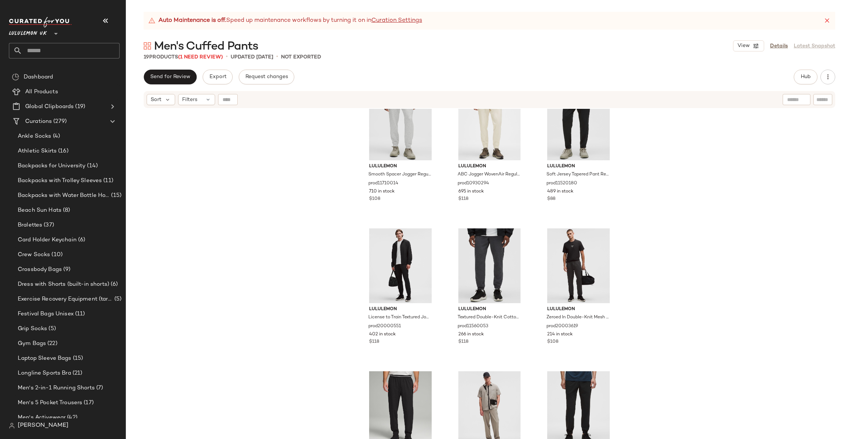
click at [70, 53] on input "text" at bounding box center [70, 51] width 97 height 16
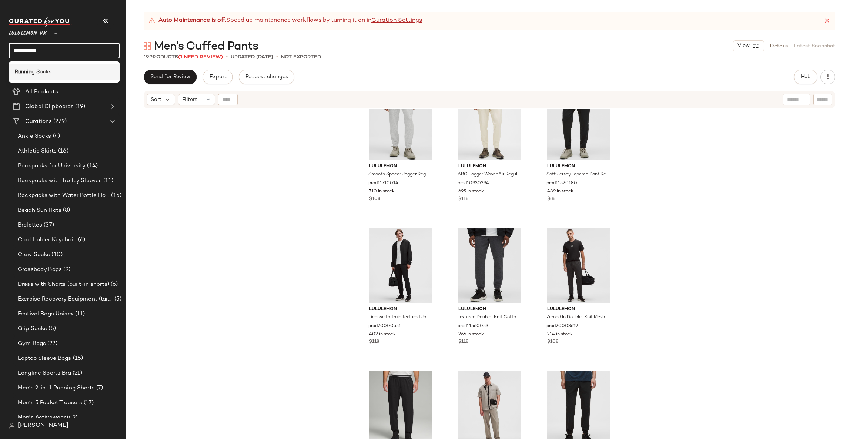
type input "**********"
click at [41, 71] on b "Running So" at bounding box center [29, 72] width 28 height 8
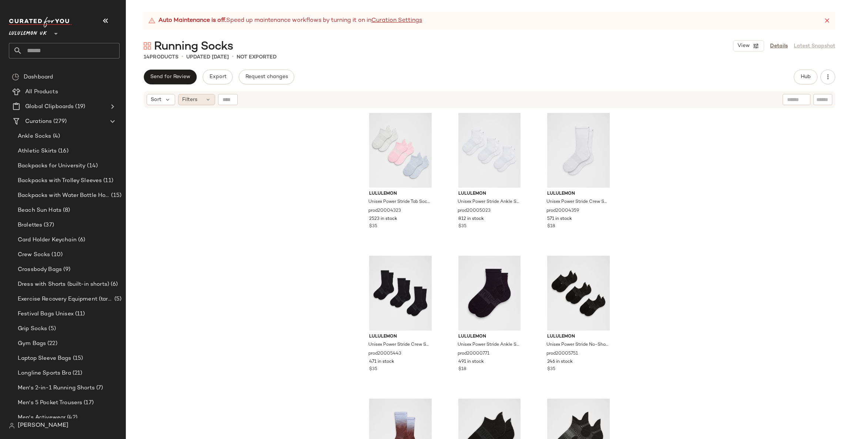
click at [195, 100] on span "Filters" at bounding box center [189, 100] width 15 height 8
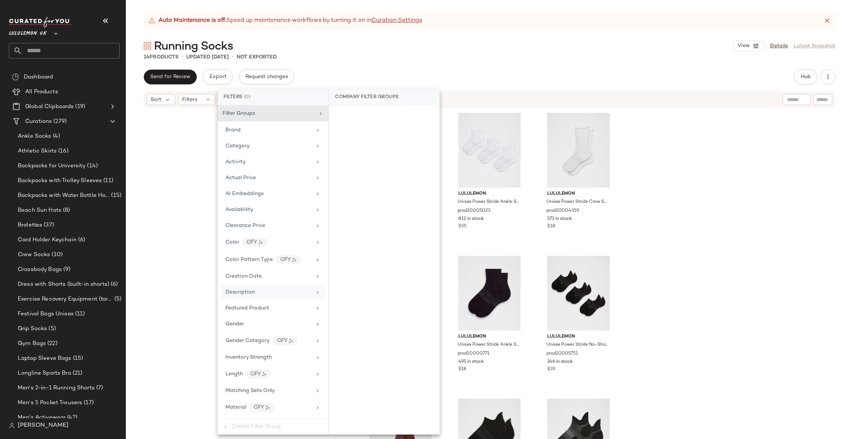
click at [286, 296] on div "Description" at bounding box center [268, 292] width 86 height 8
click at [391, 128] on input "text" at bounding box center [384, 131] width 98 height 15
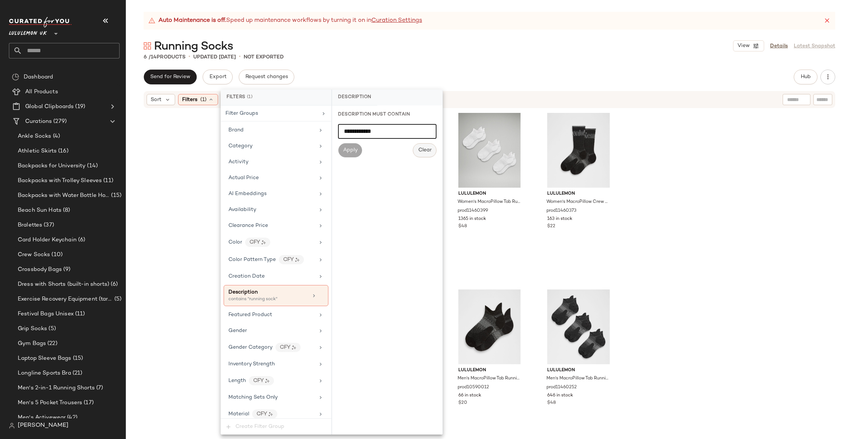
type input "**********"
click at [420, 148] on span "Clear" at bounding box center [425, 150] width 14 height 6
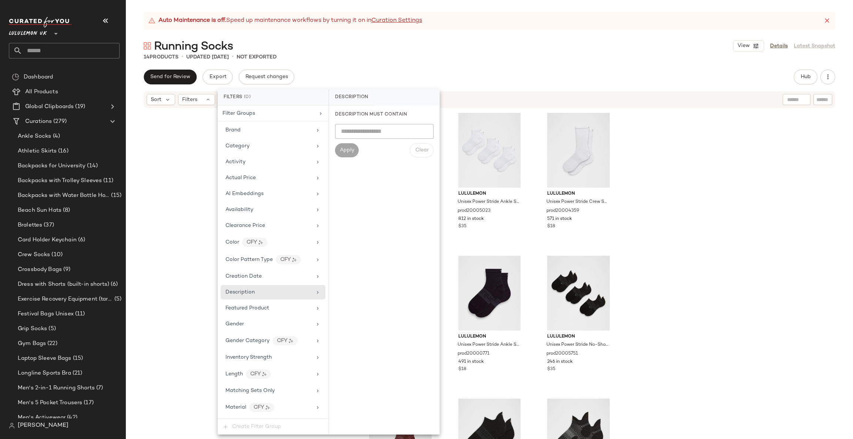
click at [703, 117] on div "lululemon Unisex Power Stride Tab Socks 3 Pack prod20004323 2523 in stock $35 l…" at bounding box center [489, 283] width 727 height 349
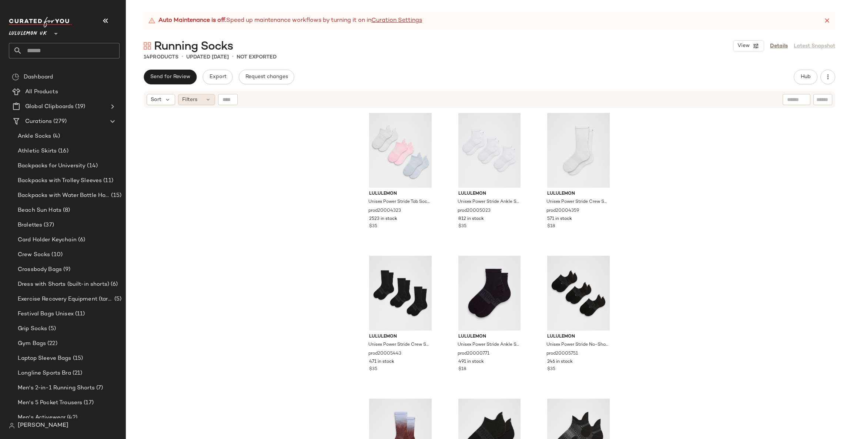
click at [200, 97] on div "Filters" at bounding box center [196, 99] width 37 height 11
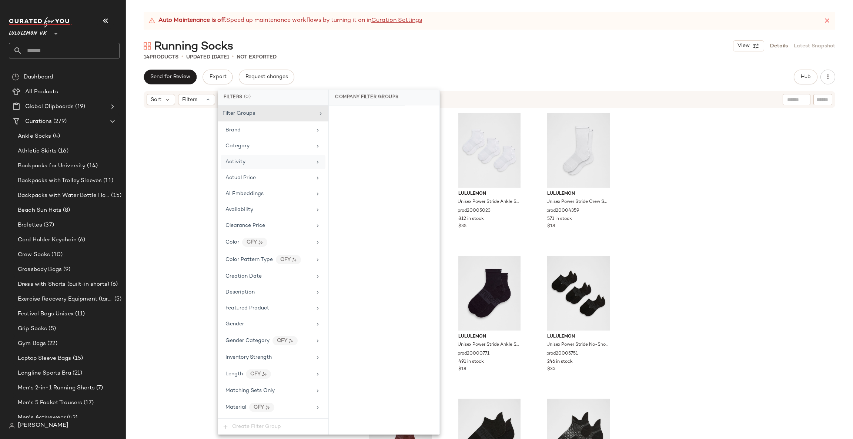
drag, startPoint x: 271, startPoint y: 161, endPoint x: 283, endPoint y: 155, distance: 12.8
click at [270, 162] on div "Activity" at bounding box center [268, 162] width 86 height 8
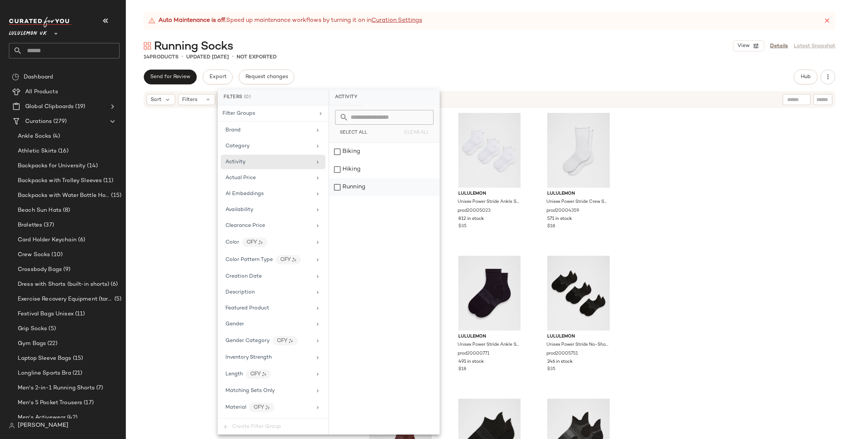
click at [354, 181] on div "Running" at bounding box center [384, 187] width 110 height 18
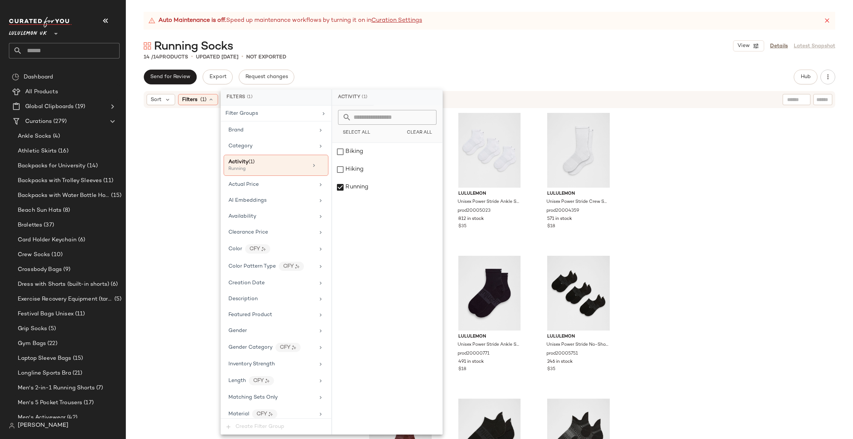
click at [664, 160] on div "lululemon Unisex Power Stride Tab Socks 3 Pack prod20004323 2523 in stock $35 l…" at bounding box center [489, 283] width 727 height 349
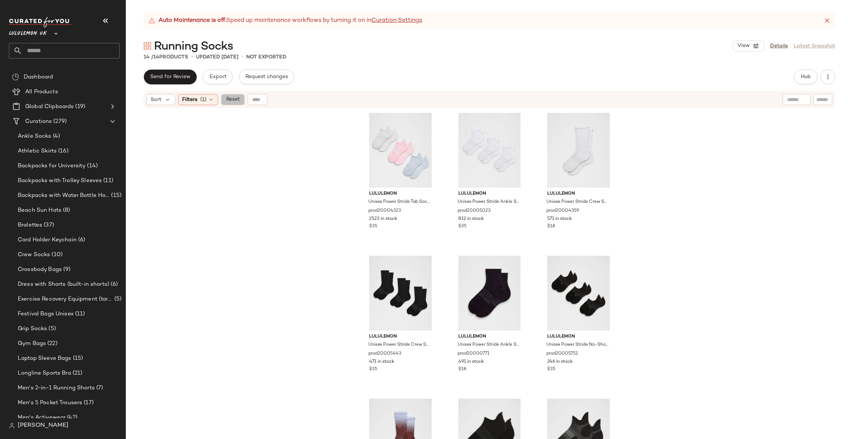
click at [225, 98] on button "Reset" at bounding box center [233, 99] width 24 height 11
click at [72, 41] on div "Lululemon UK **" at bounding box center [64, 37] width 111 height 41
click at [70, 53] on input "text" at bounding box center [70, 51] width 97 height 16
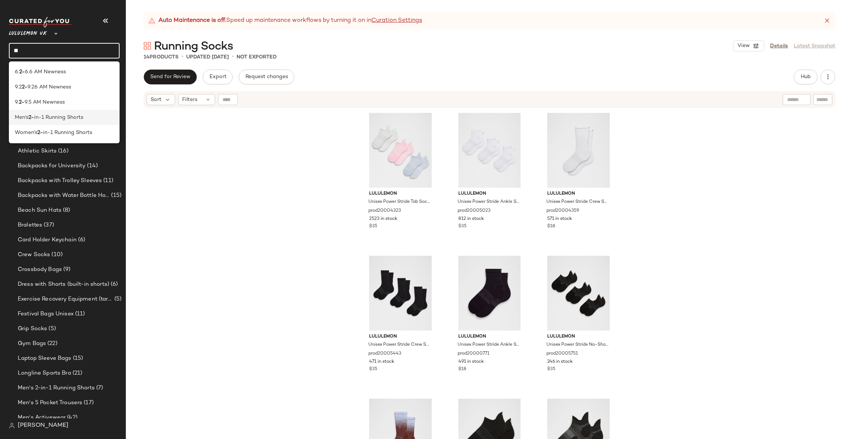
type input "**"
click at [94, 120] on div "Men's 2- in-1 Running Shorts" at bounding box center [64, 118] width 99 height 8
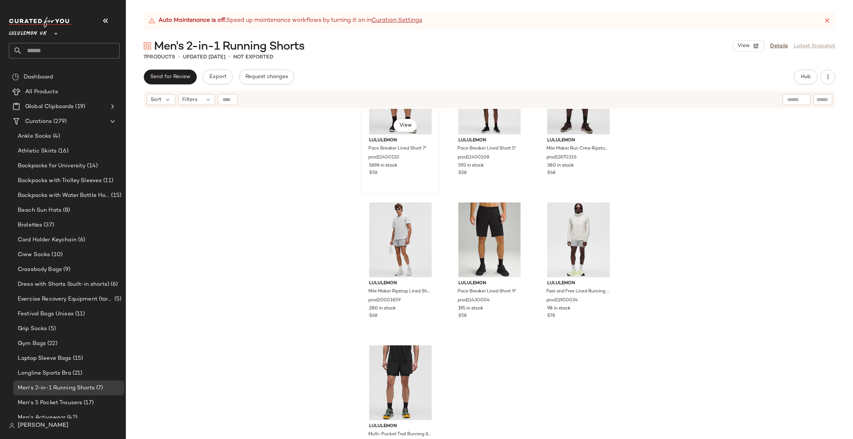
scroll to position [75, 0]
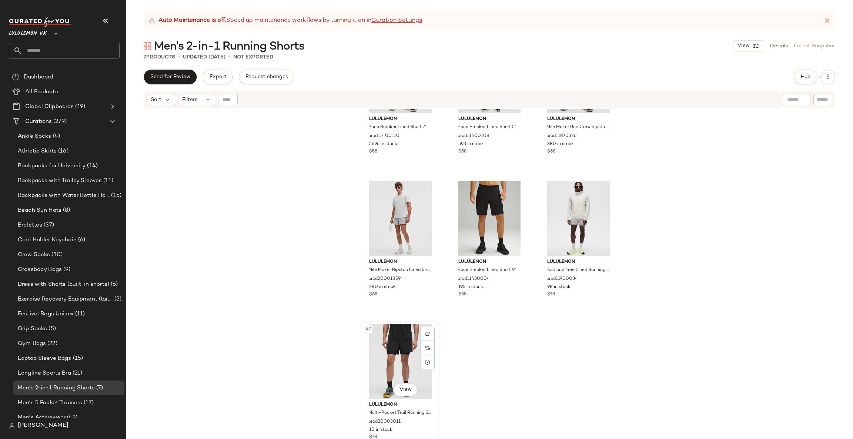
click at [402, 397] on div "#7 View" at bounding box center [400, 361] width 74 height 75
click at [404, 392] on body "Lululemon UK ** Dashboard All Products Global Clipboards (19) Curations (279) A…" at bounding box center [426, 219] width 853 height 439
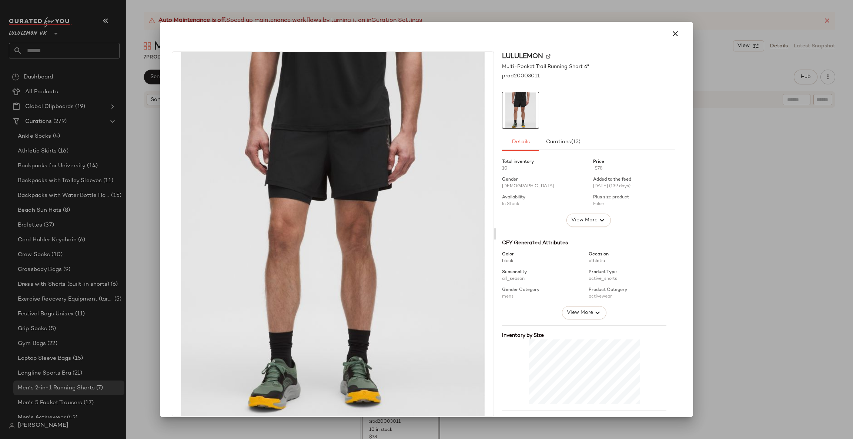
click at [751, 288] on div at bounding box center [426, 219] width 853 height 439
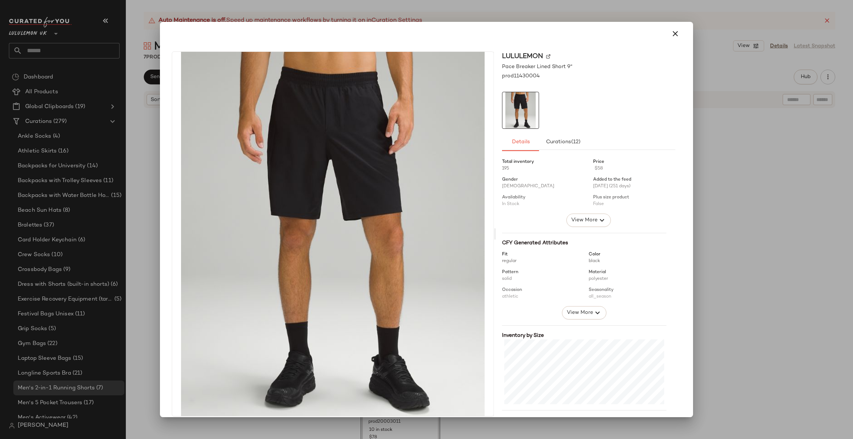
click at [708, 193] on div at bounding box center [426, 219] width 853 height 439
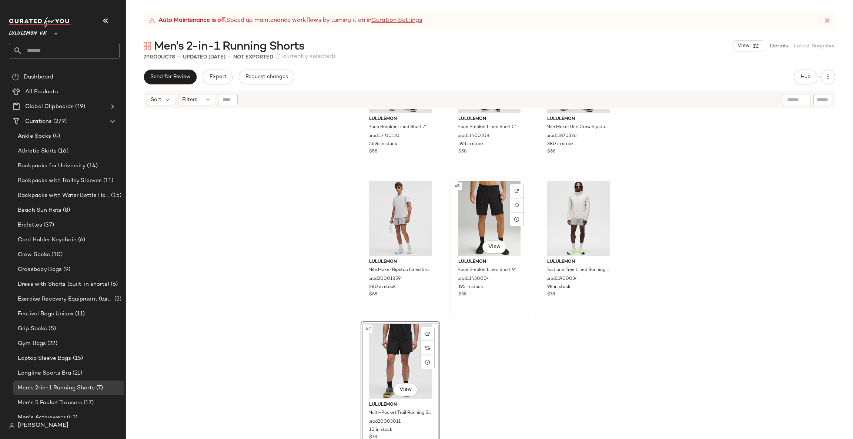
click at [480, 206] on div "#5 View" at bounding box center [489, 218] width 74 height 75
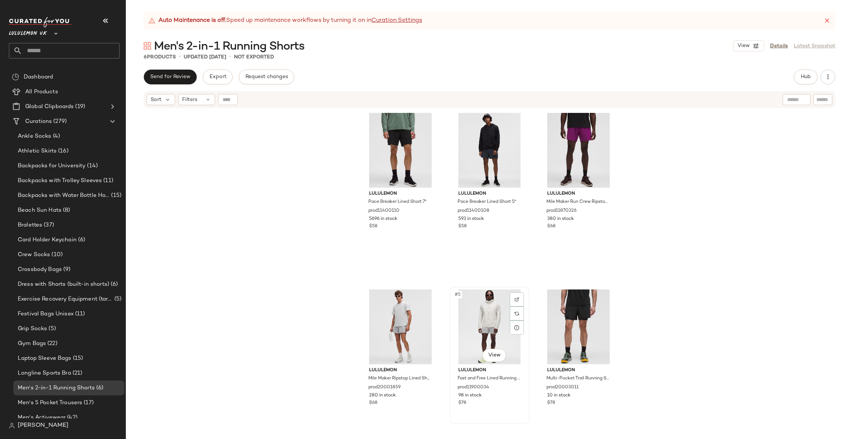
click at [499, 313] on div "#5 View" at bounding box center [489, 327] width 74 height 75
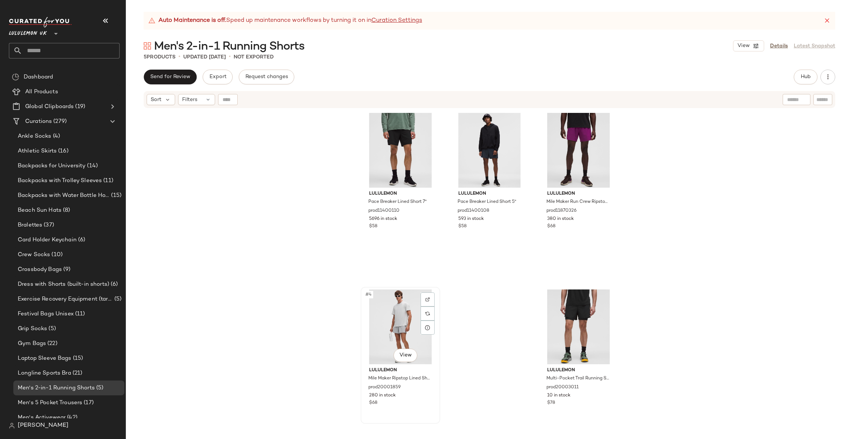
click at [410, 337] on div "#4 View" at bounding box center [400, 327] width 74 height 75
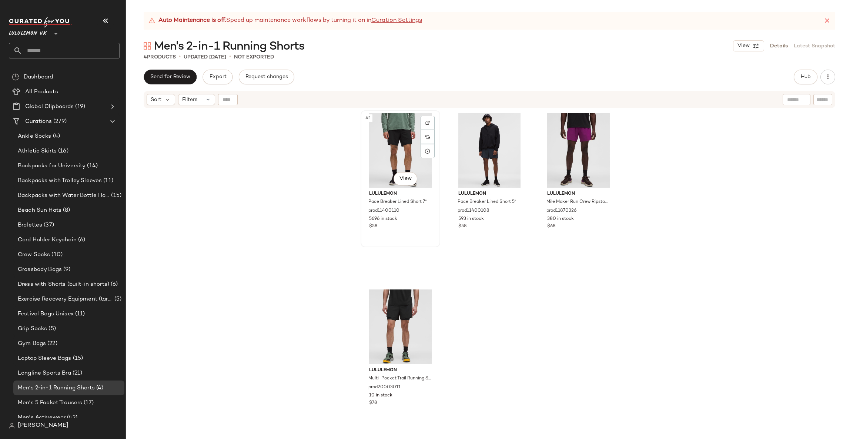
click at [407, 162] on div "#1 View" at bounding box center [400, 150] width 74 height 75
click at [405, 176] on body "Lululemon UK ** Dashboard All Products Global Clipboards (19) Curations (279) A…" at bounding box center [426, 219] width 853 height 439
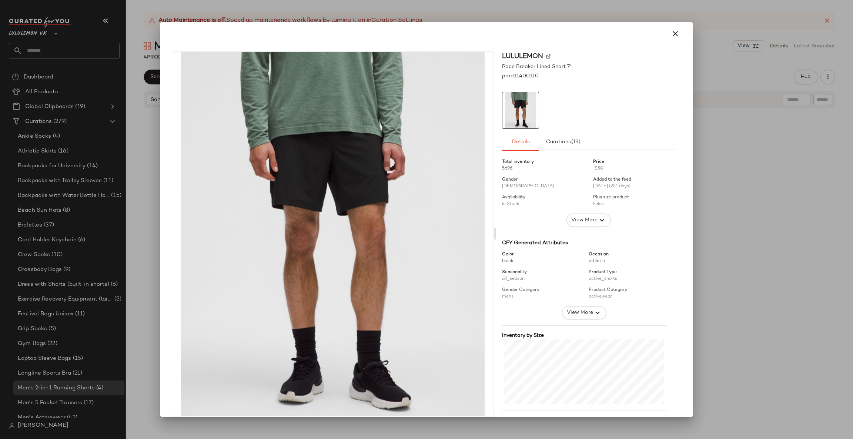
click at [705, 176] on div at bounding box center [426, 219] width 853 height 439
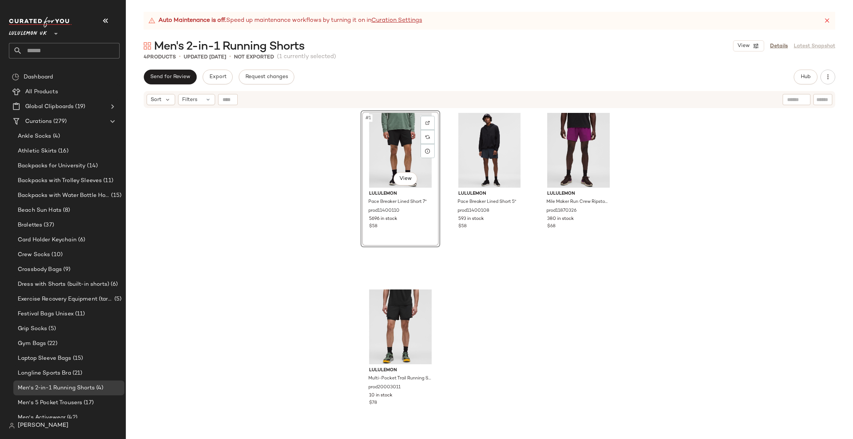
click at [385, 168] on div "#1 View" at bounding box center [400, 150] width 74 height 75
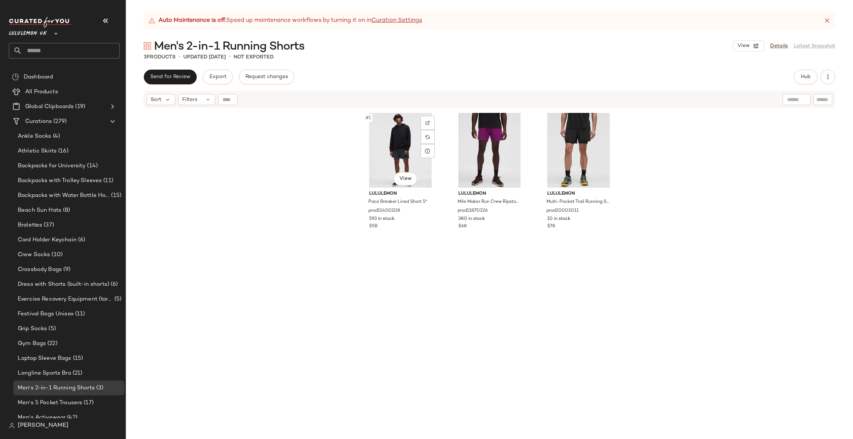
click at [395, 154] on div "#1 View" at bounding box center [400, 150] width 74 height 75
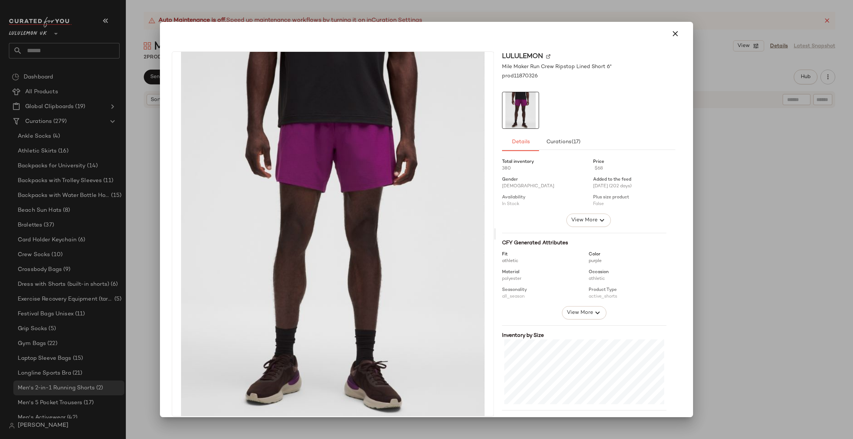
click at [759, 153] on div at bounding box center [426, 219] width 853 height 439
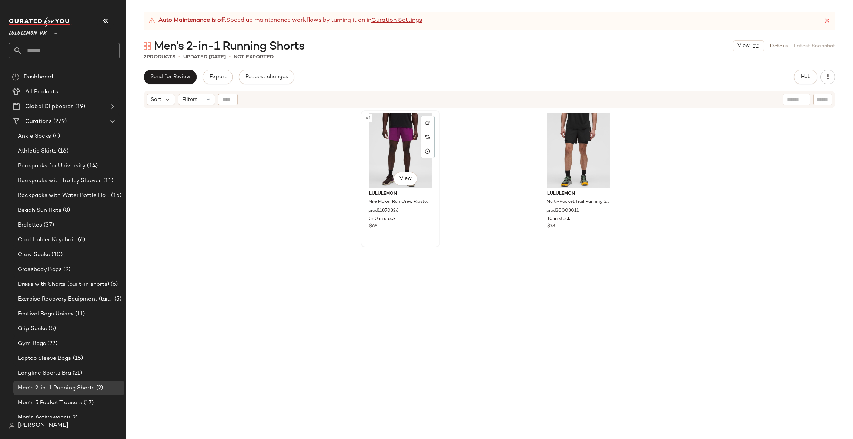
click at [415, 148] on div "#1 View" at bounding box center [400, 150] width 74 height 75
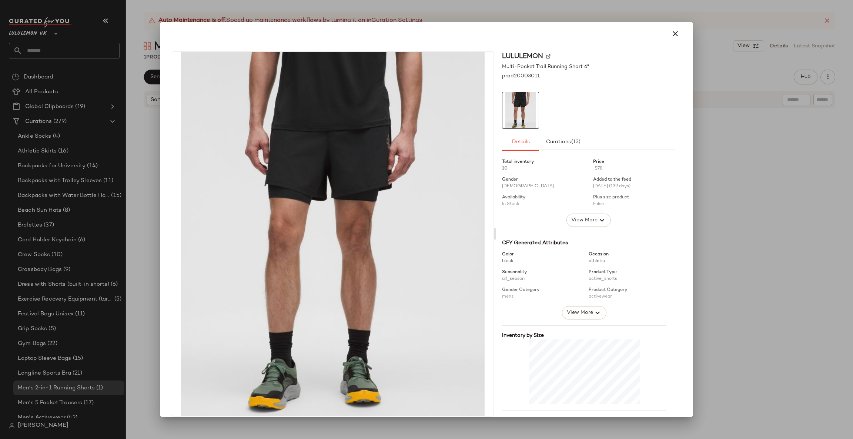
click at [728, 195] on div at bounding box center [426, 219] width 853 height 439
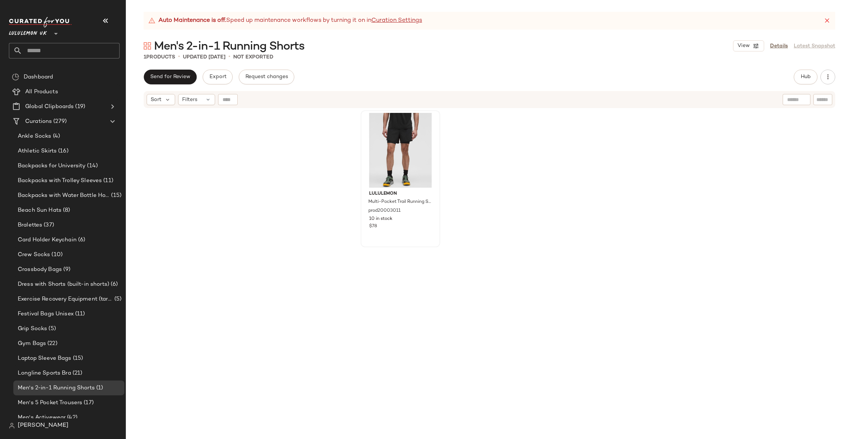
click at [19, 37] on span "Lululemon UK" at bounding box center [28, 31] width 38 height 13
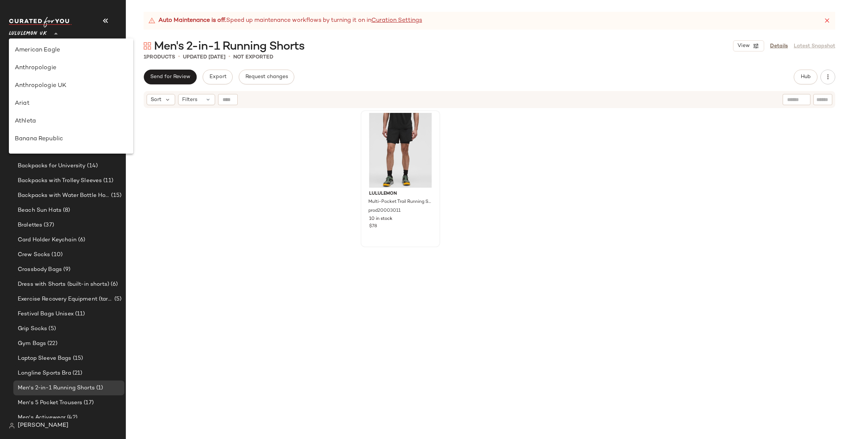
scroll to position [231, 0]
type input "**"
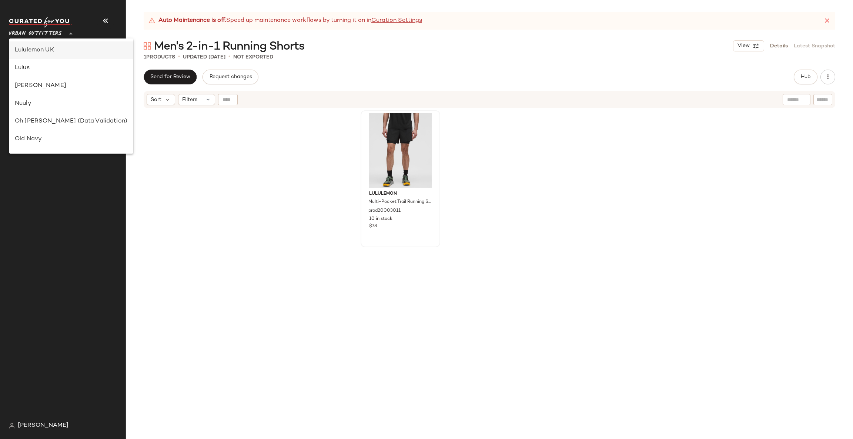
scroll to position [398, 0]
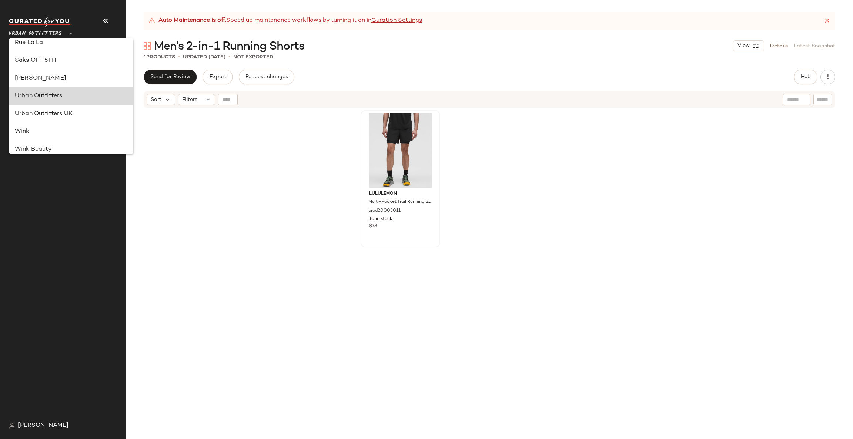
click at [43, 98] on div "Urban Outfitters" at bounding box center [71, 96] width 113 height 9
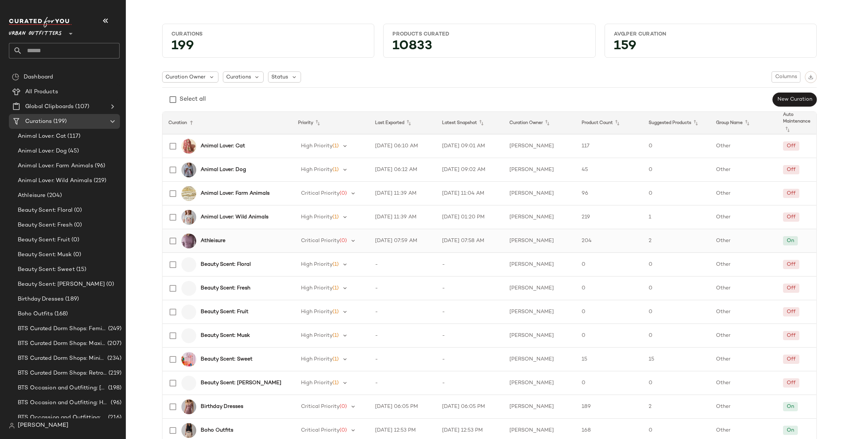
click at [212, 238] on b "Athleisure" at bounding box center [213, 241] width 25 height 8
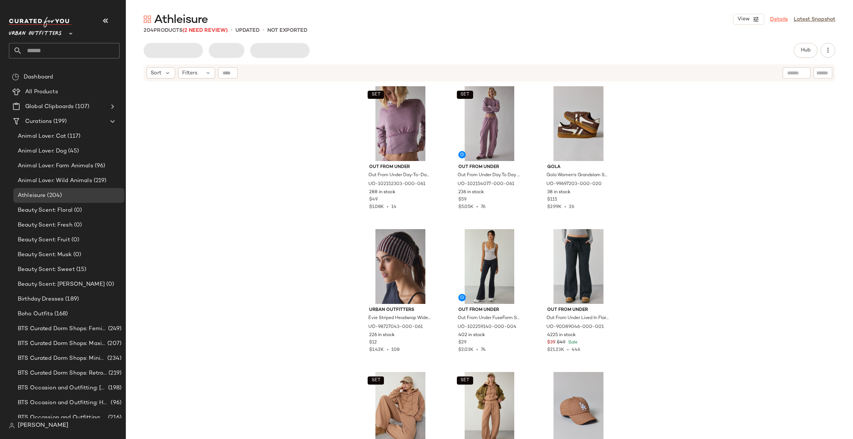
click at [785, 19] on link "Details" at bounding box center [779, 20] width 18 height 8
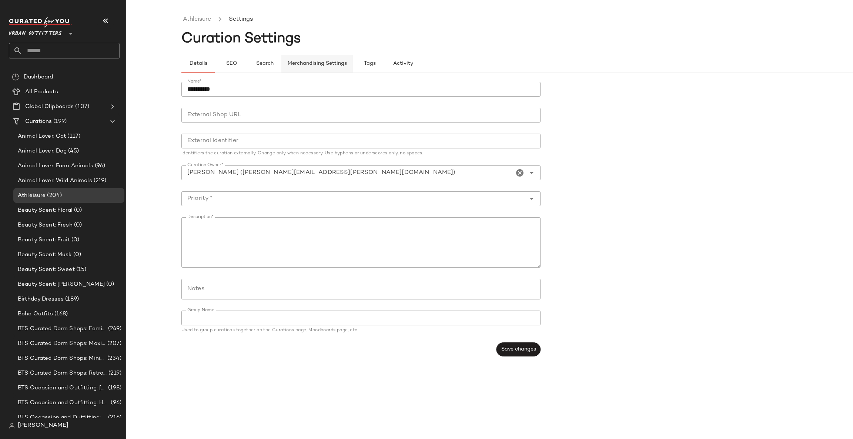
click at [336, 66] on span "Merchandising Settings" at bounding box center [317, 64] width 60 height 6
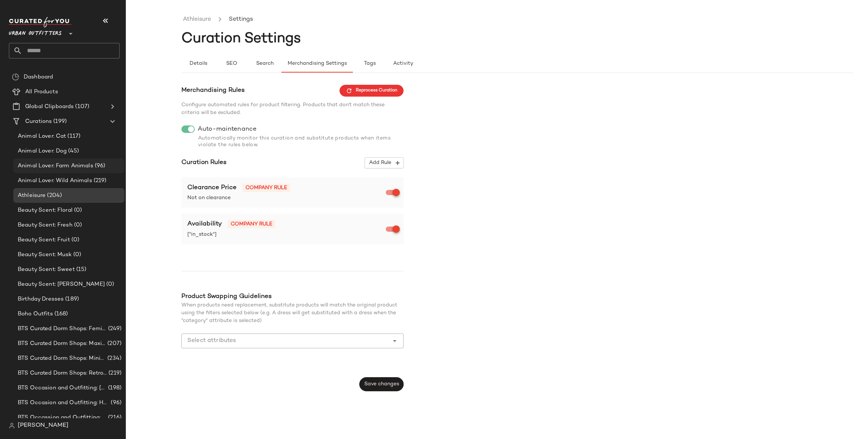
click at [80, 166] on span "Animal Lover: Farm Animals" at bounding box center [56, 166] width 76 height 9
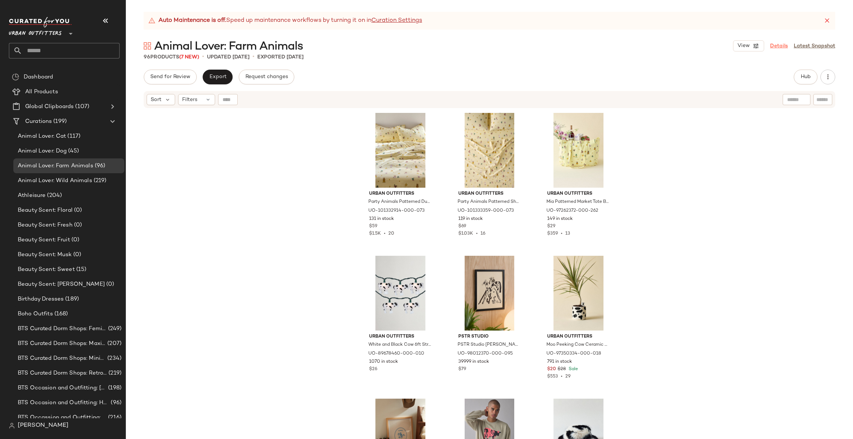
click at [777, 46] on link "Details" at bounding box center [779, 46] width 18 height 8
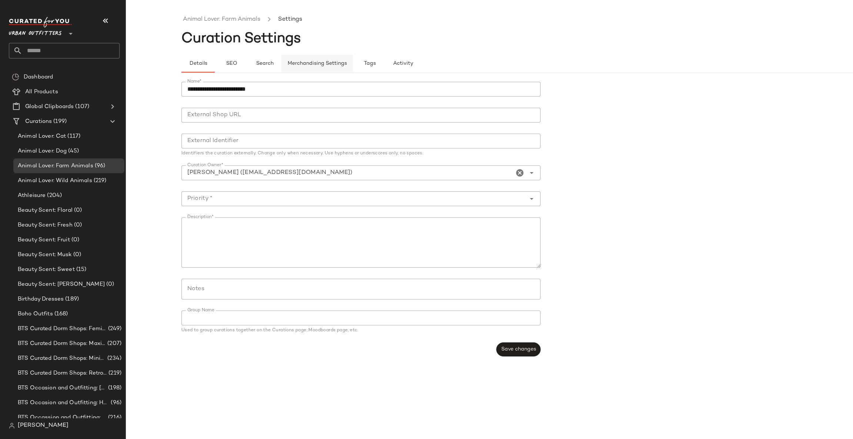
click at [306, 71] on button "Merchandising Settings" at bounding box center [316, 64] width 71 height 18
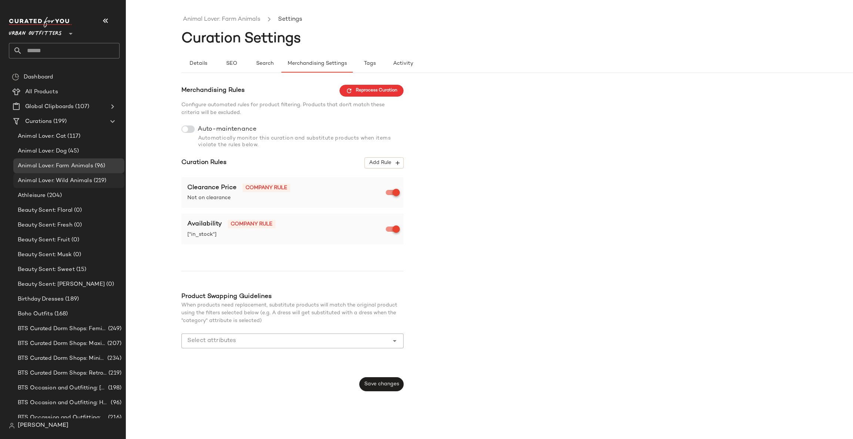
click at [103, 184] on span "(219)" at bounding box center [99, 181] width 14 height 9
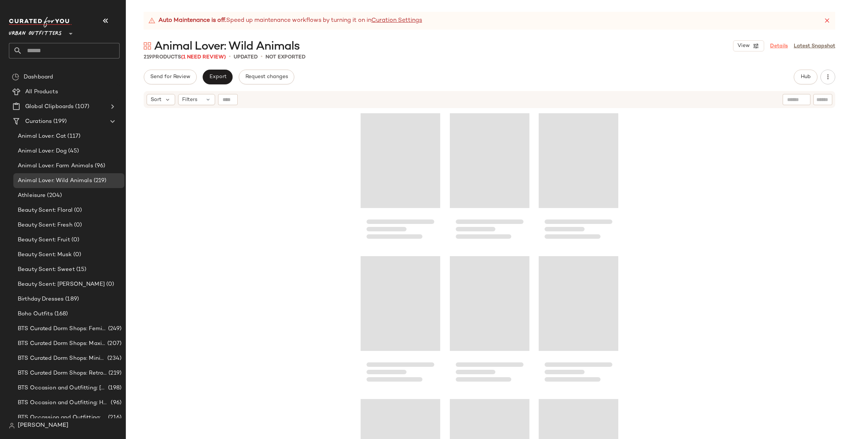
click at [777, 44] on link "Details" at bounding box center [779, 46] width 18 height 8
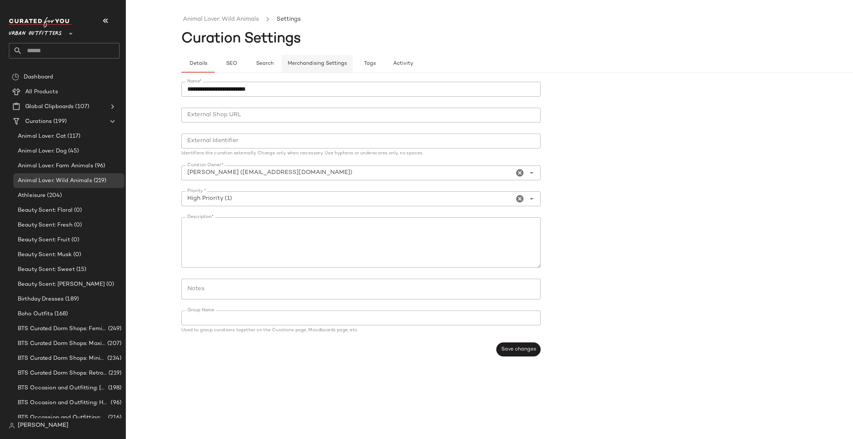
click at [304, 64] on span "Merchandising Settings" at bounding box center [317, 64] width 60 height 6
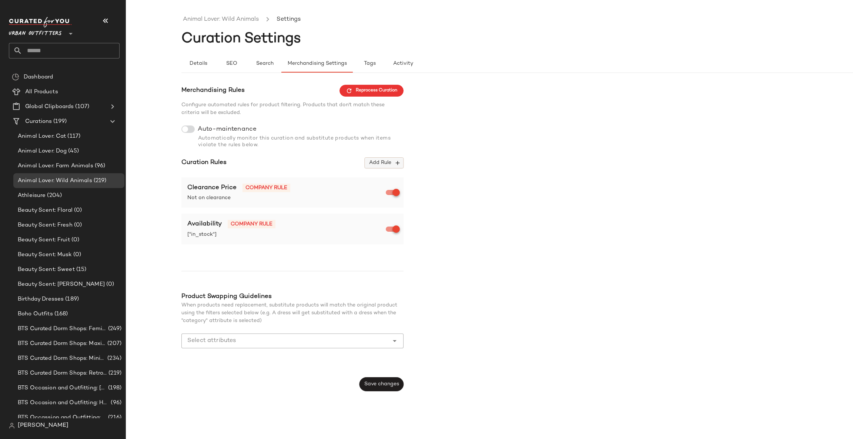
click at [371, 159] on button "Add Rule" at bounding box center [384, 162] width 39 height 11
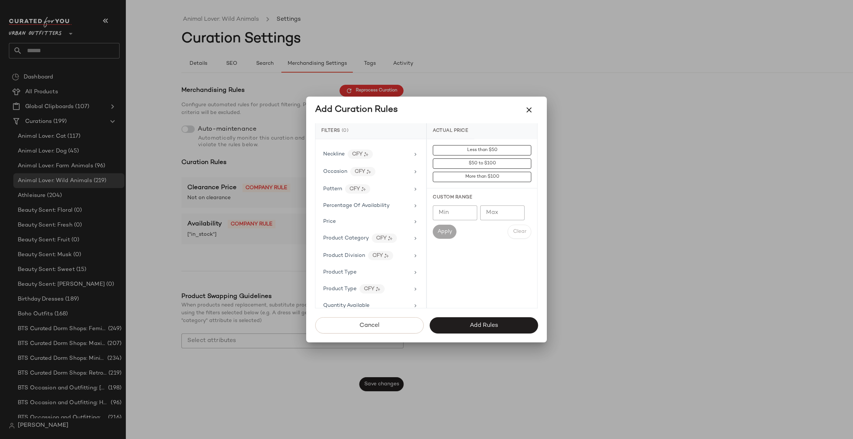
scroll to position [455, 0]
click at [404, 208] on div "Pattern CFY" at bounding box center [370, 200] width 105 height 16
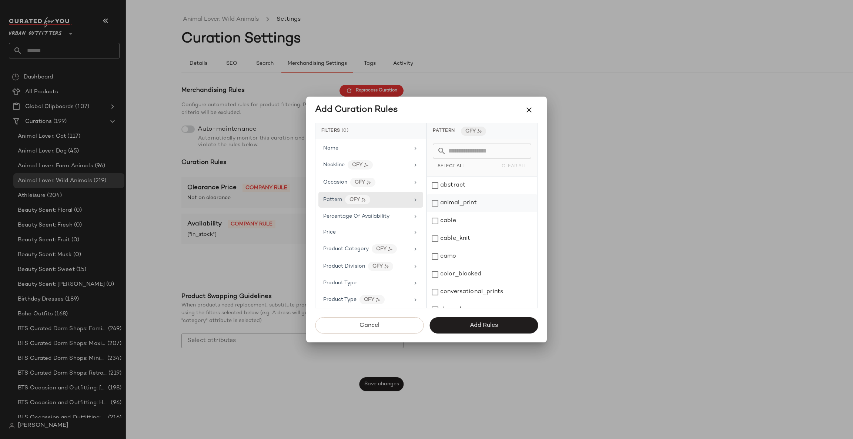
click at [456, 199] on div "animal_print" at bounding box center [482, 203] width 110 height 18
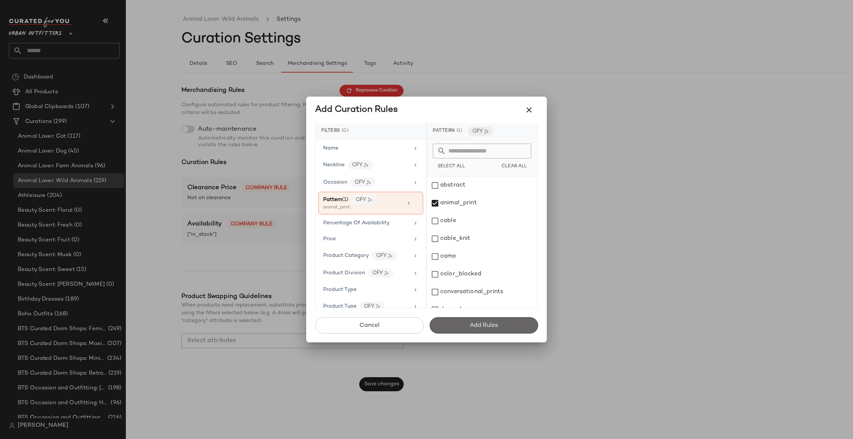
click at [468, 330] on button "Add Rules" at bounding box center [484, 325] width 108 height 16
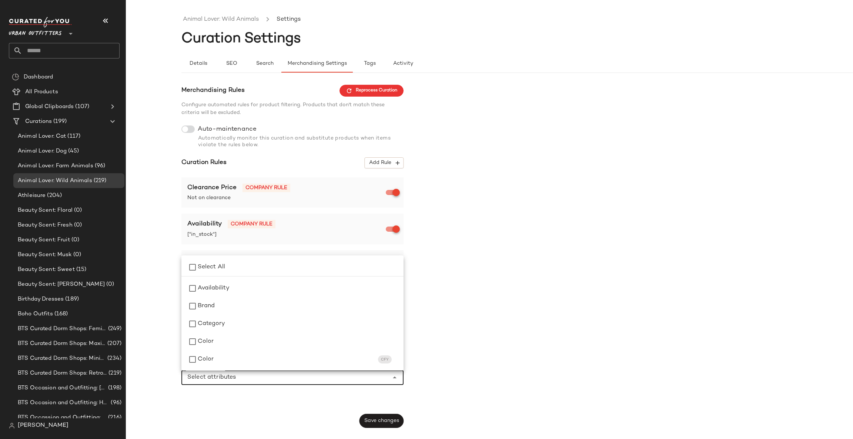
click at [394, 377] on icon "Close" at bounding box center [394, 377] width 9 height 9
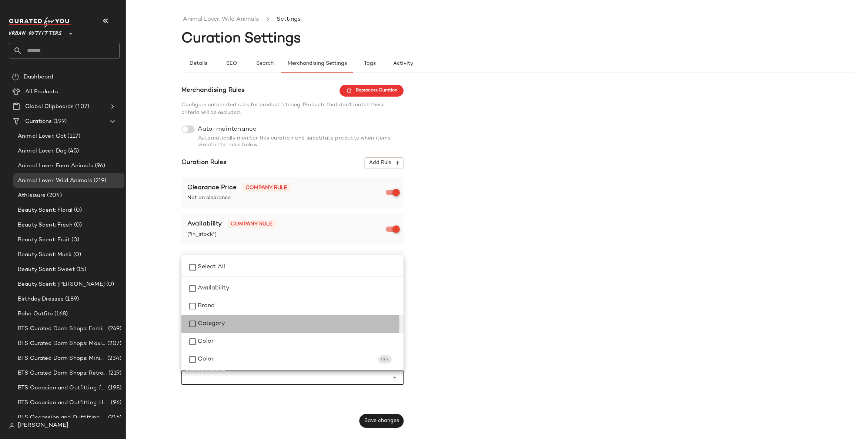
click at [313, 328] on div "Category" at bounding box center [298, 324] width 200 height 9
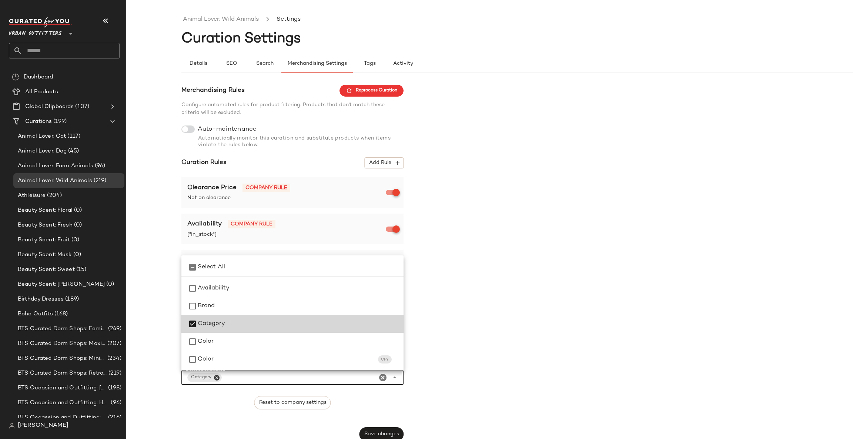
click at [346, 331] on div "Category" at bounding box center [292, 324] width 222 height 18
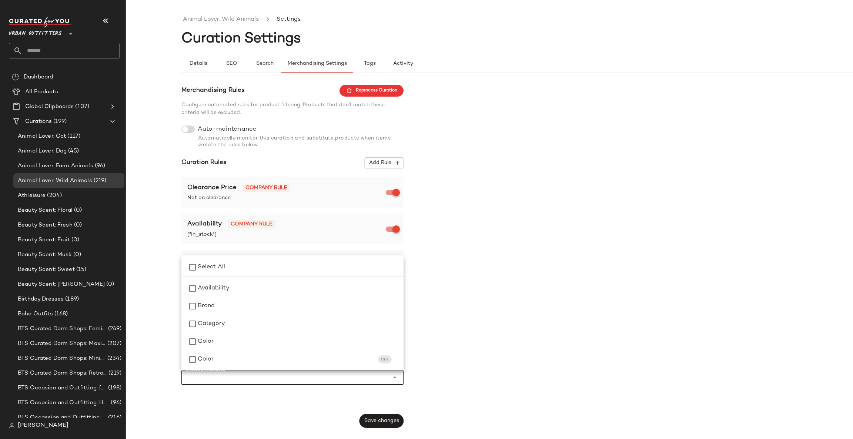
click at [390, 421] on span "Save changes" at bounding box center [381, 421] width 35 height 6
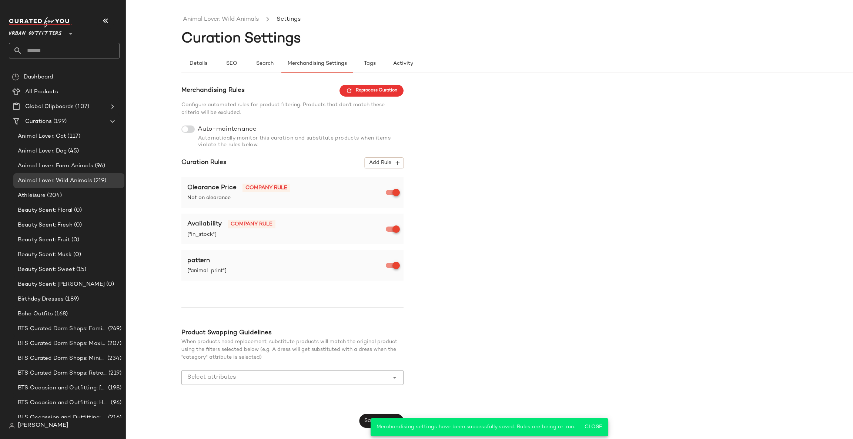
click at [392, 83] on div "Merchandising Rules Reprocess Curation Configure automated rules for product fi…" at bounding box center [544, 253] width 727 height 360
click at [392, 92] on span "Reprocess Curation" at bounding box center [371, 90] width 51 height 7
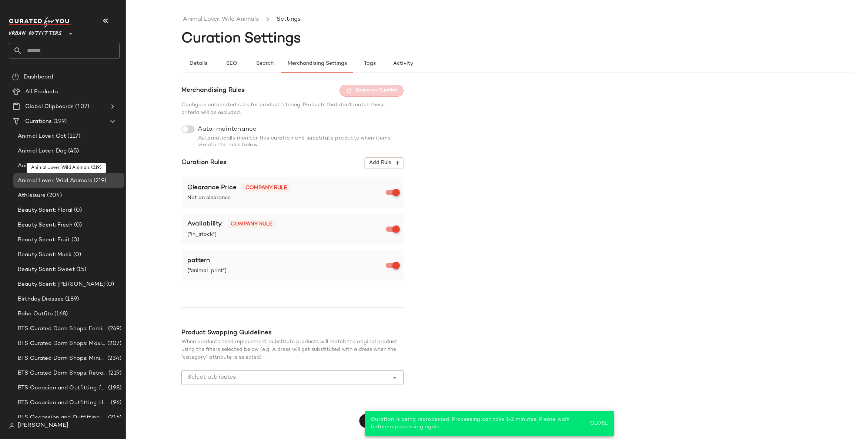
click at [105, 181] on span "(219)" at bounding box center [99, 181] width 14 height 9
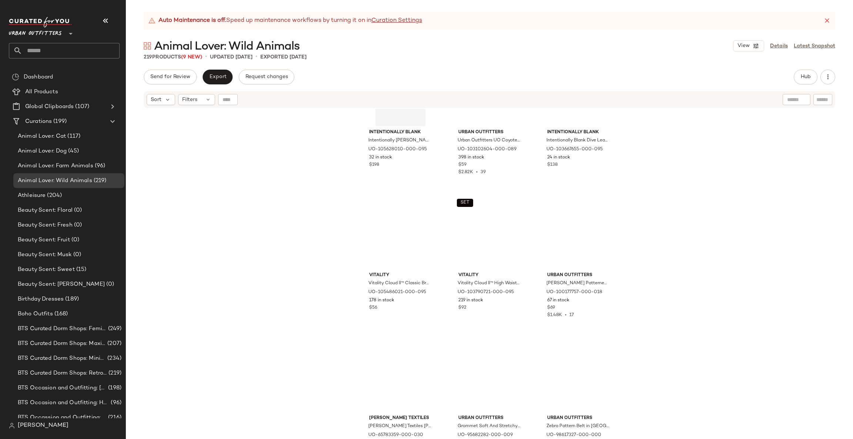
scroll to position [1783, 0]
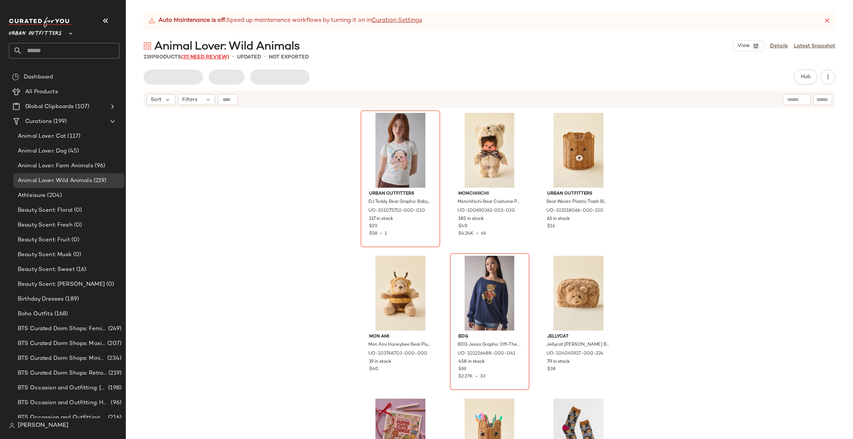
click at [201, 55] on span "(35 Need Review)" at bounding box center [205, 57] width 48 height 6
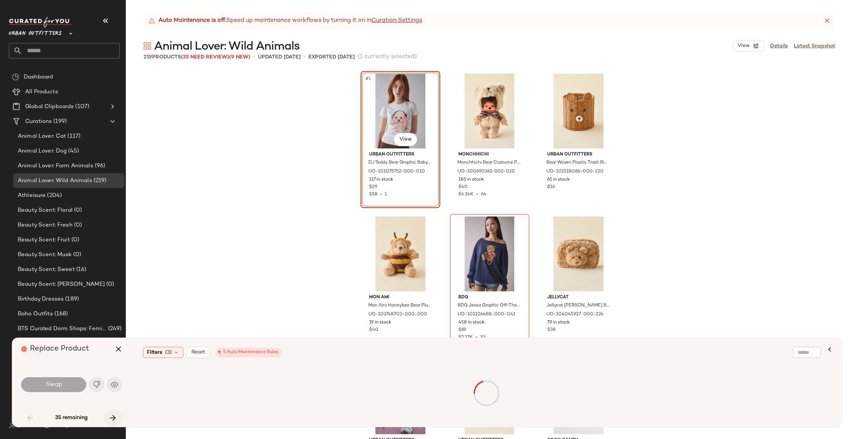
click at [114, 417] on icon "button" at bounding box center [112, 418] width 9 height 9
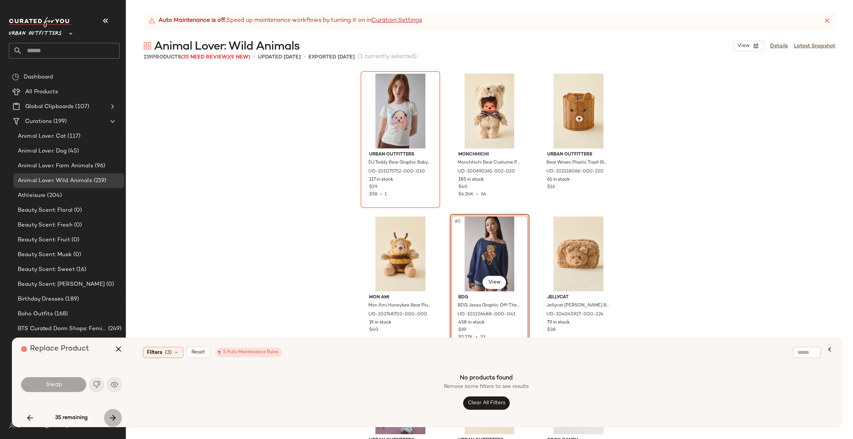
click at [114, 417] on icon "button" at bounding box center [112, 418] width 9 height 9
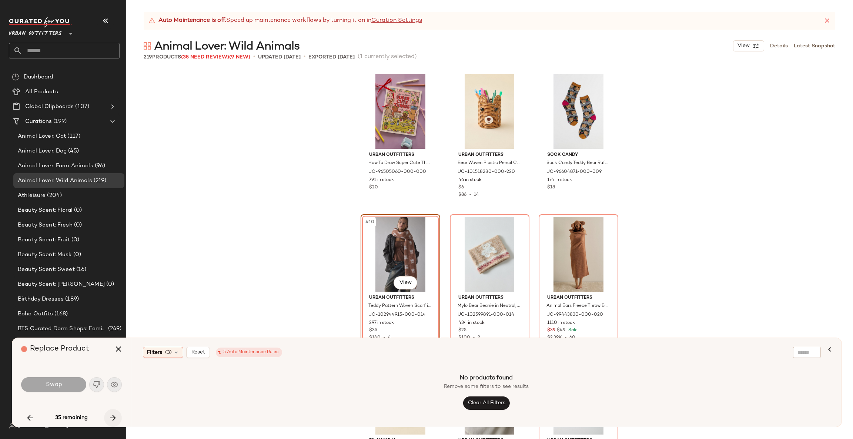
click at [114, 417] on icon "button" at bounding box center [112, 418] width 9 height 9
click at [114, 417] on div "35 remaining" at bounding box center [71, 418] width 101 height 18
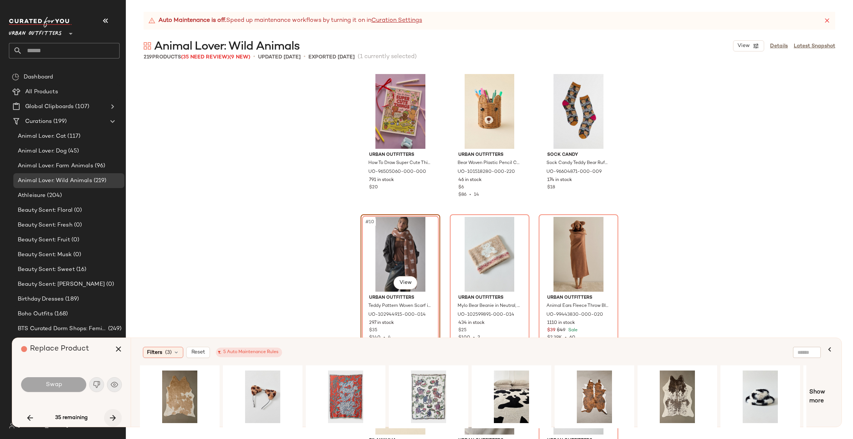
click at [114, 417] on icon "button" at bounding box center [112, 418] width 9 height 9
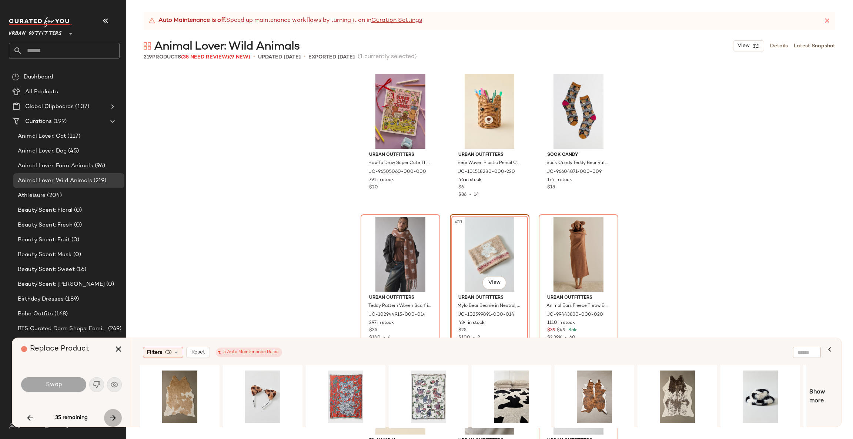
scroll to position [285, 0]
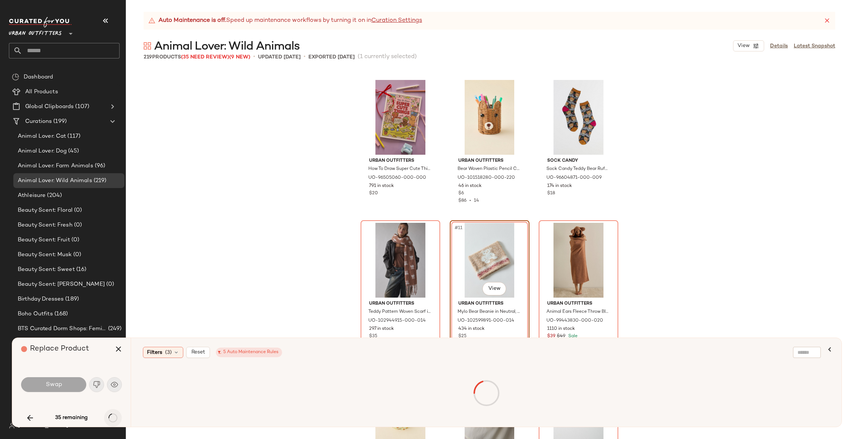
click at [114, 417] on div "35 remaining" at bounding box center [71, 418] width 101 height 18
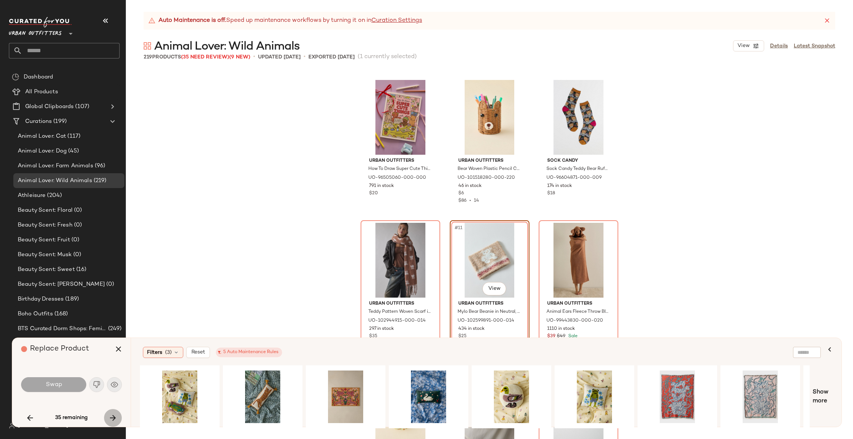
click at [114, 417] on icon "button" at bounding box center [112, 418] width 9 height 9
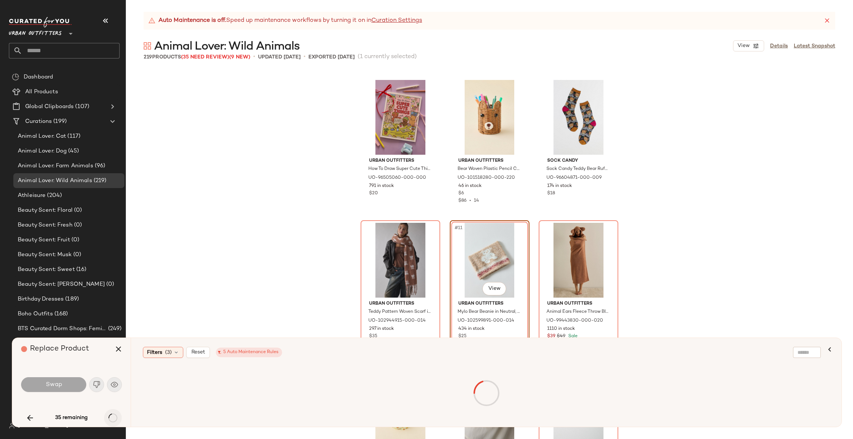
click at [114, 417] on div "35 remaining" at bounding box center [71, 418] width 101 height 18
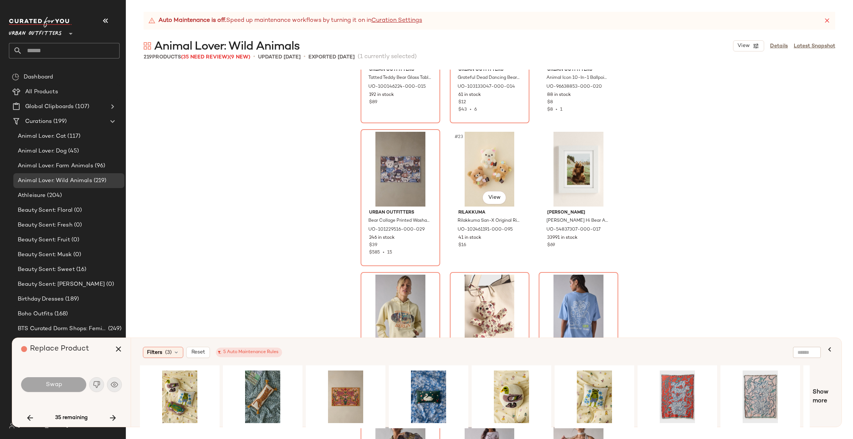
scroll to position [952, 0]
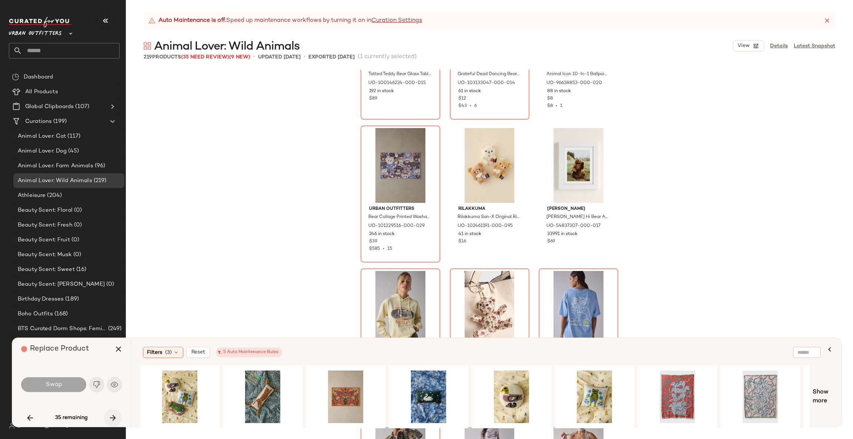
click at [117, 412] on button "button" at bounding box center [113, 418] width 18 height 18
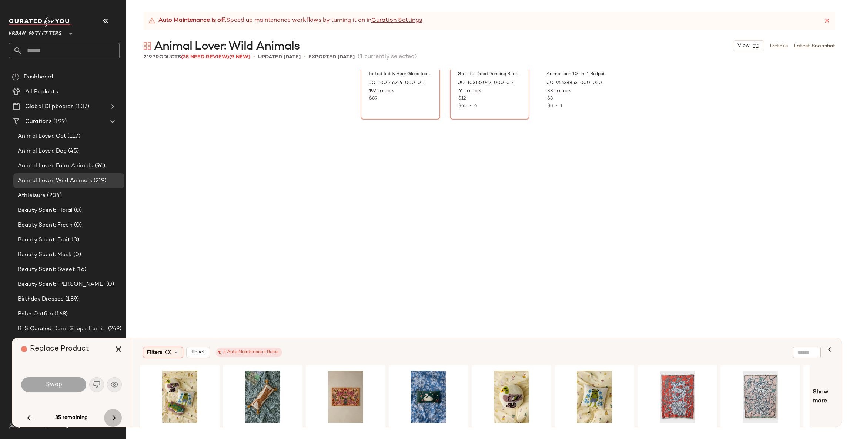
scroll to position [285, 0]
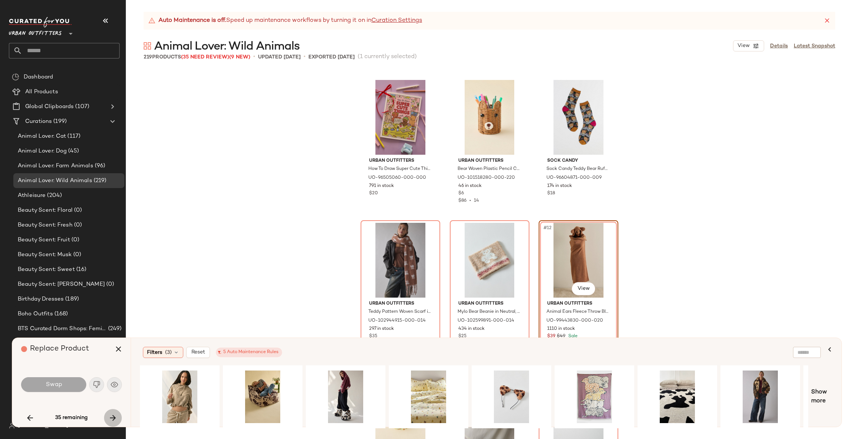
click at [114, 410] on button "button" at bounding box center [113, 418] width 18 height 18
click at [775, 42] on link "Details" at bounding box center [779, 46] width 18 height 8
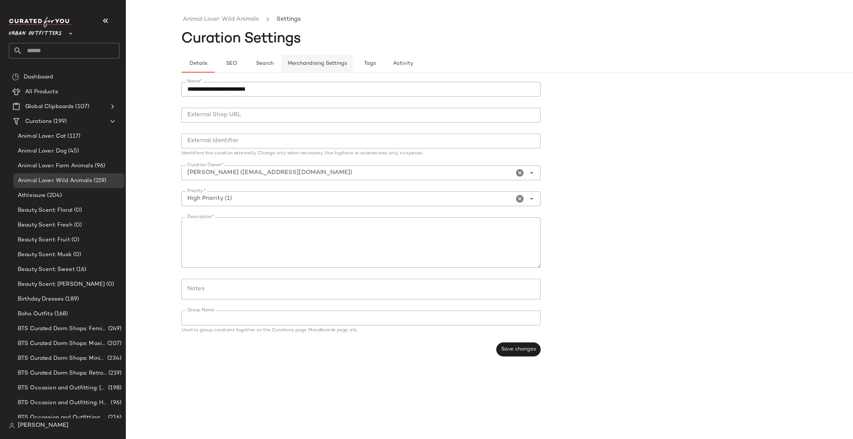
click at [323, 68] on button "Merchandising Settings" at bounding box center [316, 64] width 71 height 18
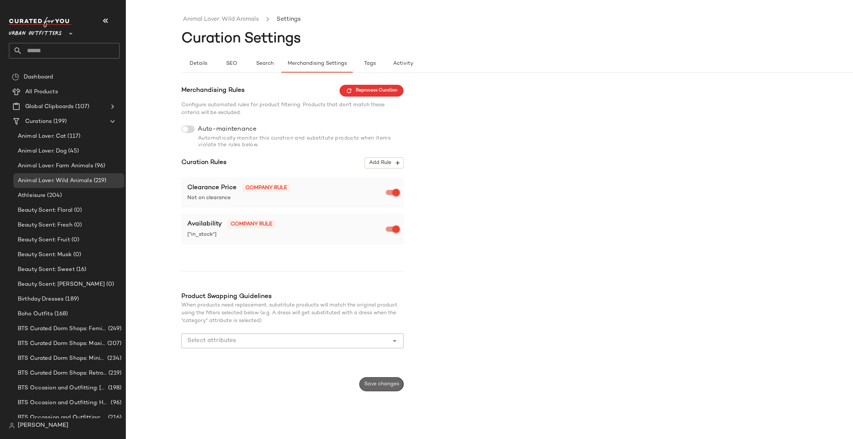
click at [382, 380] on button "Save changes" at bounding box center [382, 384] width 44 height 14
click at [369, 92] on span "Reprocess Curation" at bounding box center [371, 90] width 51 height 7
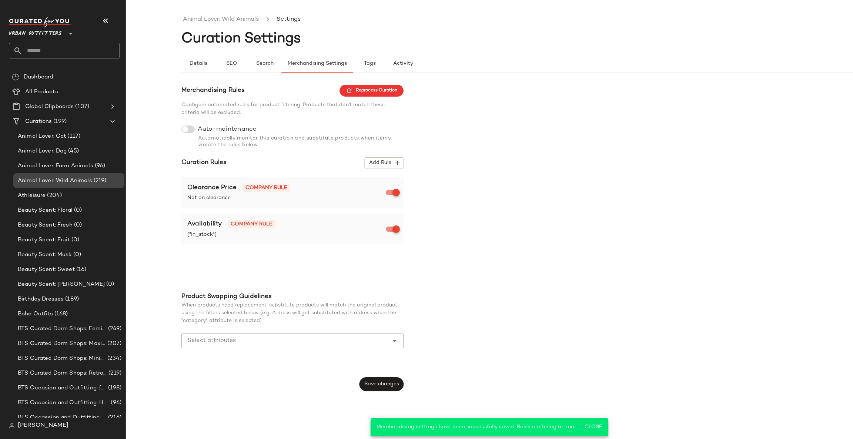
click at [100, 180] on span "(219)" at bounding box center [99, 181] width 14 height 9
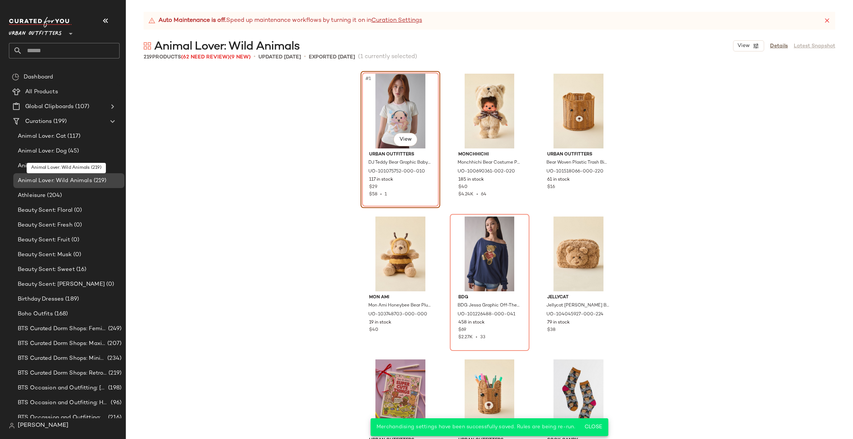
click at [100, 180] on span "(219)" at bounding box center [99, 181] width 14 height 9
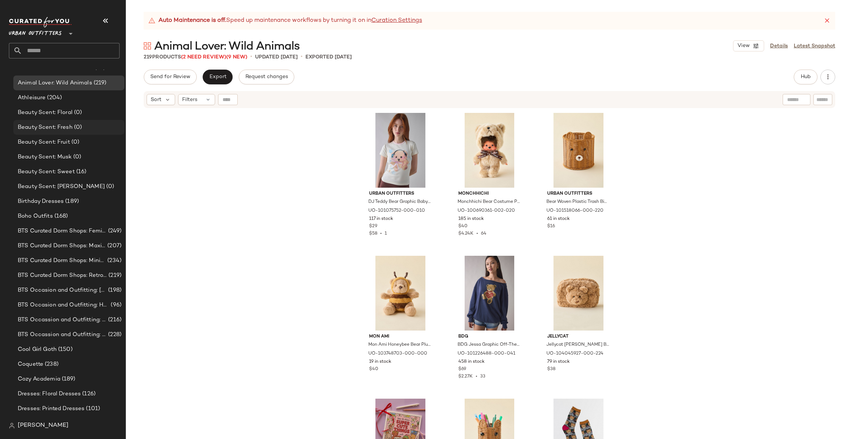
scroll to position [111, 0]
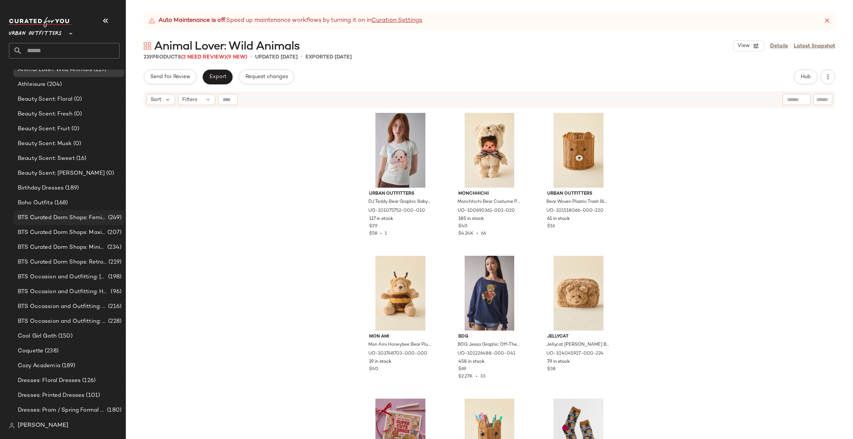
click at [107, 217] on span "(249)" at bounding box center [114, 218] width 15 height 9
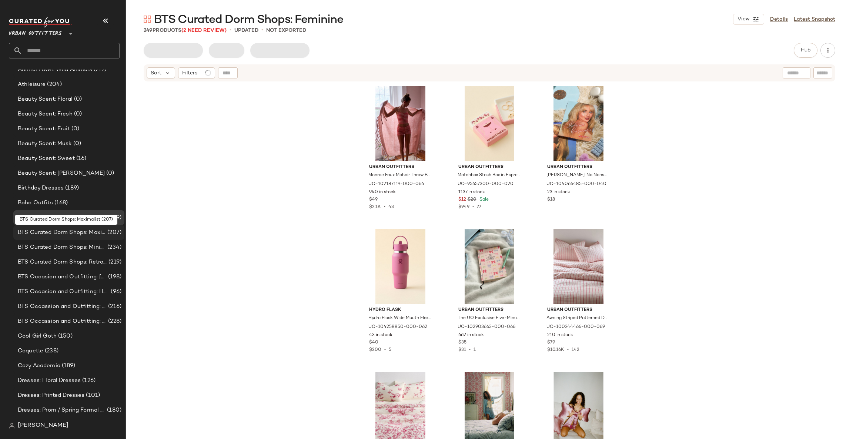
click at [107, 233] on span "(207)" at bounding box center [114, 232] width 16 height 9
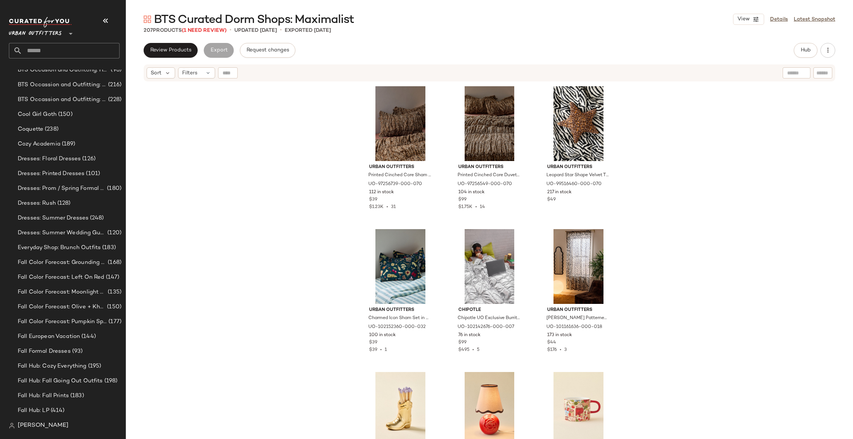
scroll to position [444, 0]
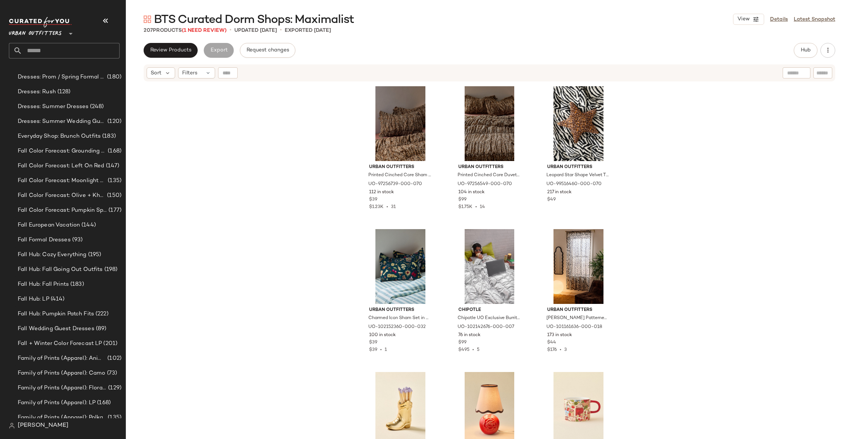
click at [73, 47] on input "text" at bounding box center [70, 51] width 97 height 16
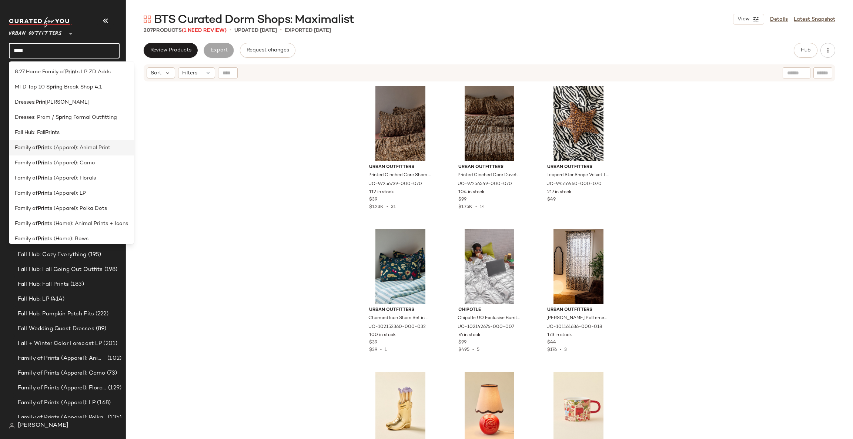
type input "****"
click at [83, 149] on span "ts (Apparel): Animal Print" at bounding box center [78, 148] width 63 height 8
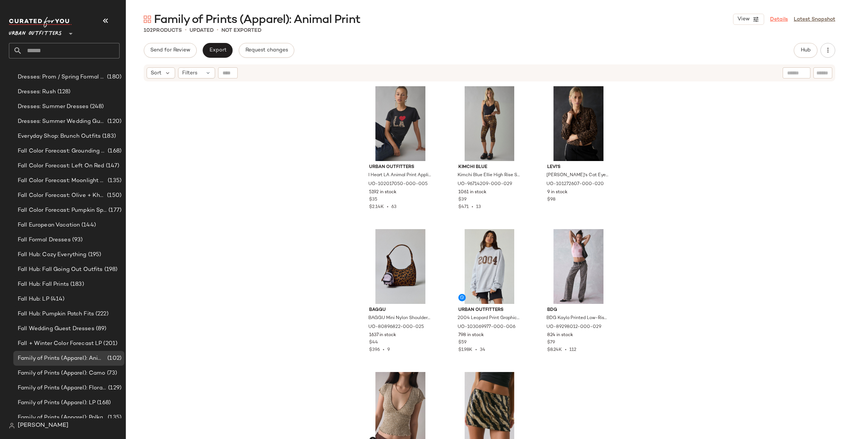
click at [776, 19] on link "Details" at bounding box center [779, 20] width 18 height 8
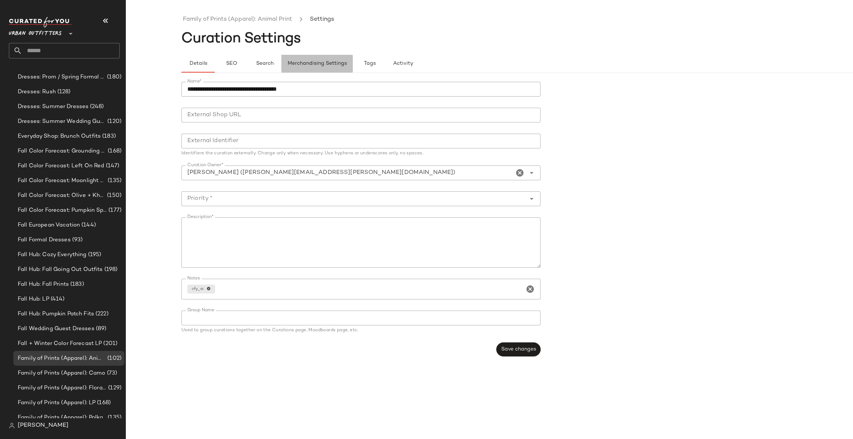
click at [328, 66] on span "Merchandising Settings" at bounding box center [317, 64] width 60 height 6
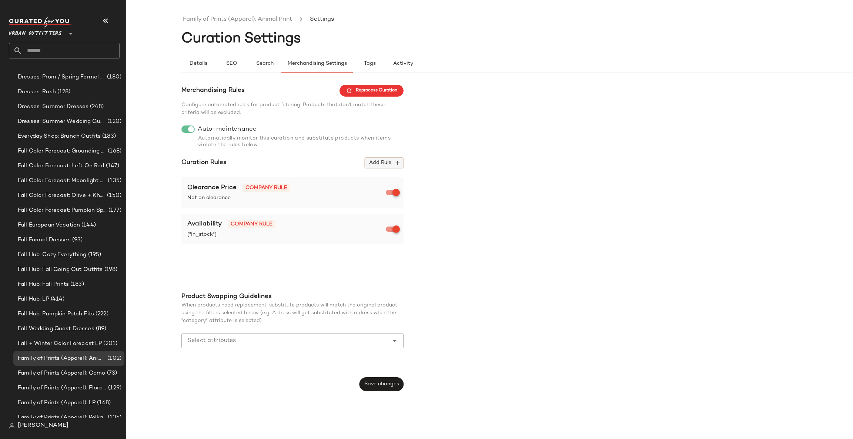
click at [388, 159] on button "Add Rule" at bounding box center [384, 162] width 39 height 11
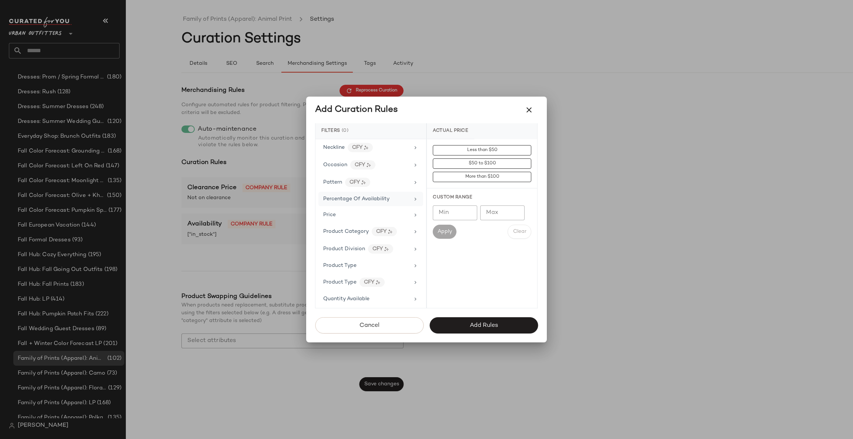
scroll to position [465, 0]
click at [382, 194] on div "Pattern CFY" at bounding box center [366, 188] width 86 height 9
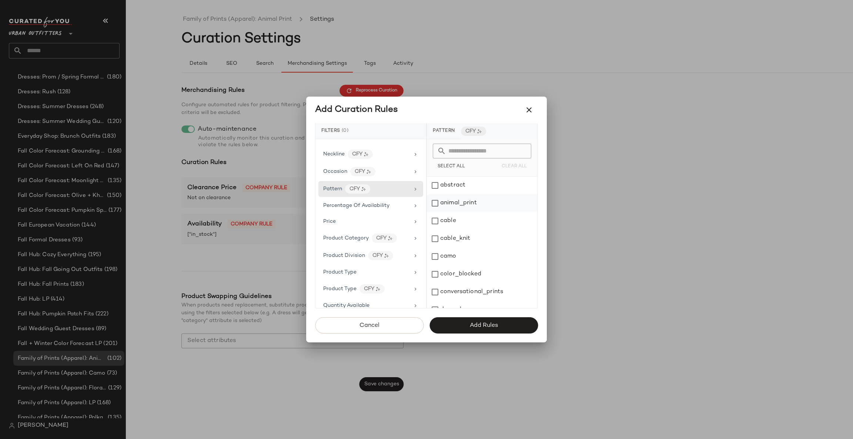
click at [461, 203] on div "animal_print" at bounding box center [482, 203] width 110 height 18
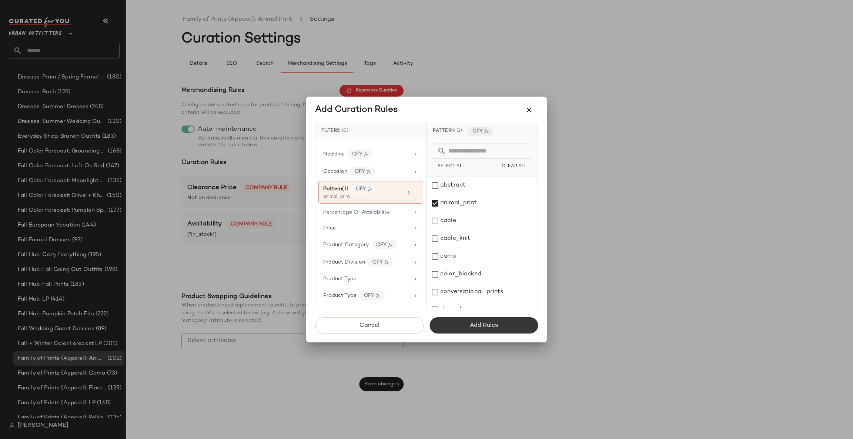
click at [479, 322] on span "Add Rules" at bounding box center [483, 325] width 29 height 7
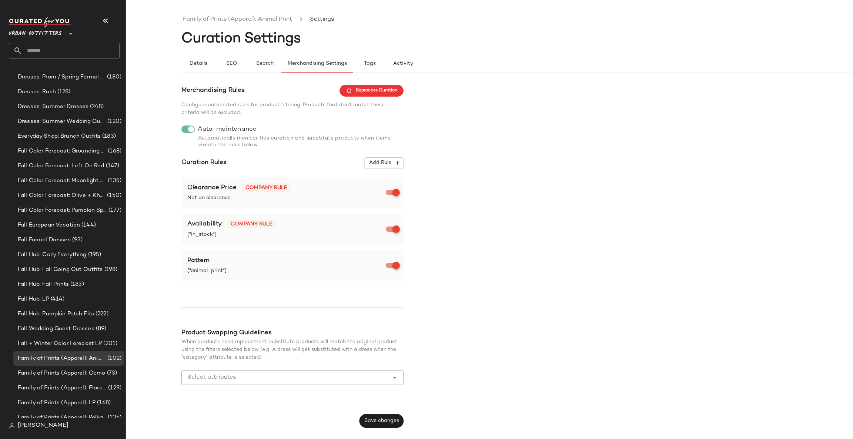
drag, startPoint x: 383, startPoint y: 417, endPoint x: 381, endPoint y: 412, distance: 5.6
click at [383, 417] on button "Save changes" at bounding box center [382, 421] width 44 height 14
click at [357, 88] on span "Reprocess Curation" at bounding box center [371, 90] width 51 height 7
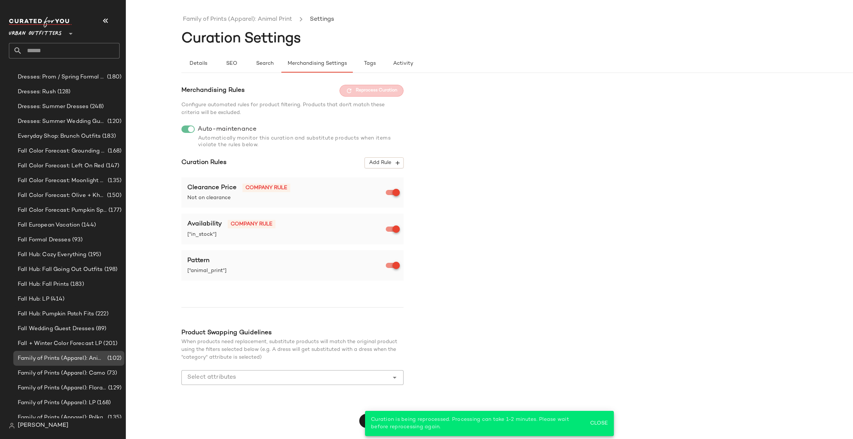
click at [92, 352] on div "Family of Prints (Apparel): Animal Print (102)" at bounding box center [68, 358] width 111 height 15
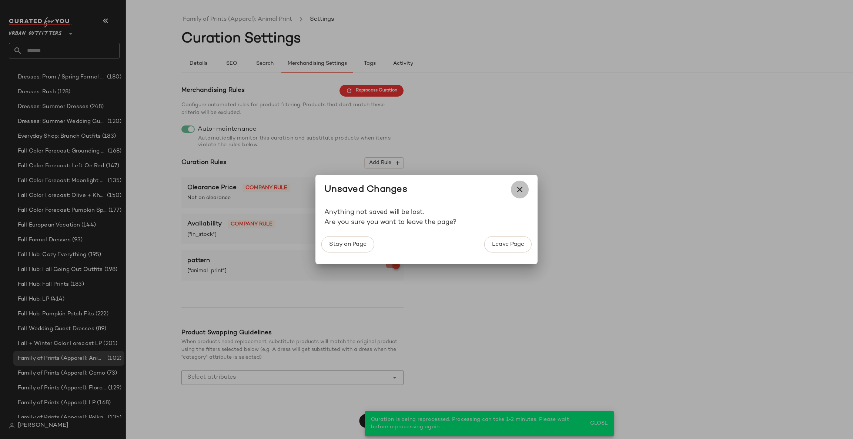
click at [521, 188] on icon "button" at bounding box center [519, 189] width 9 height 9
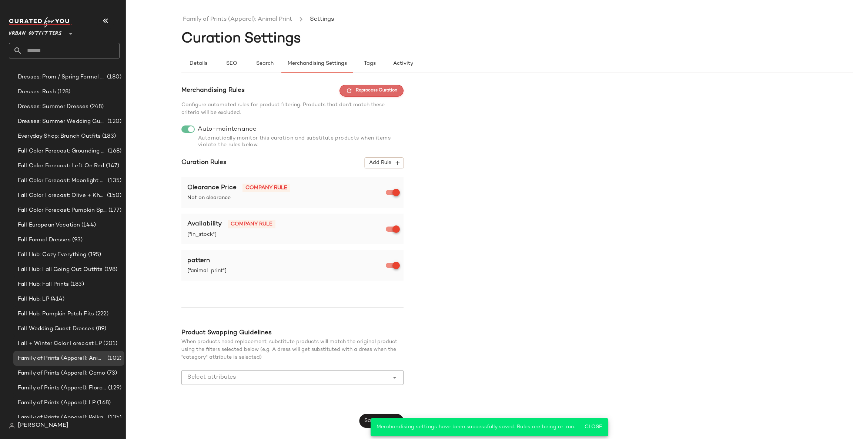
click at [367, 96] on button "Reprocess Curation" at bounding box center [372, 91] width 64 height 12
click at [101, 361] on span "Family of Prints (Apparel): Animal Print" at bounding box center [62, 358] width 88 height 9
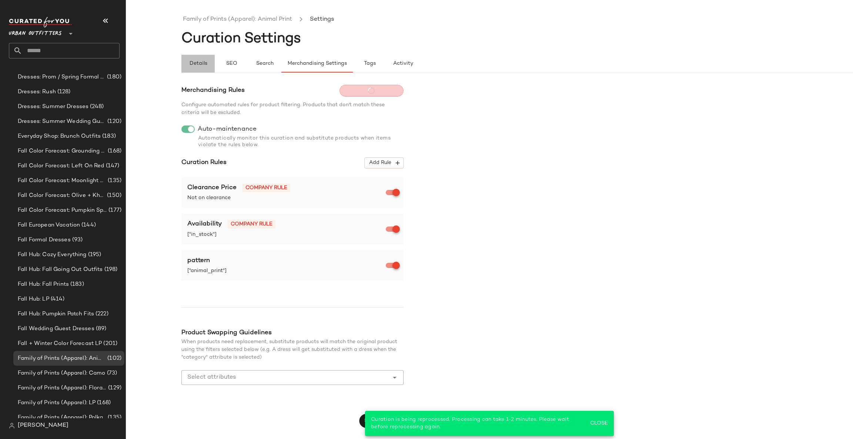
click at [199, 63] on span "Details" at bounding box center [198, 64] width 18 height 6
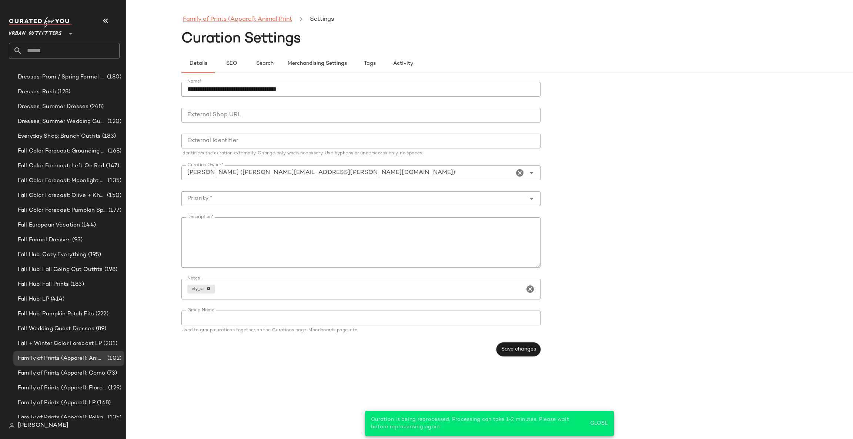
click at [234, 24] on link "Family of Prints (Apparel): Animal Print" at bounding box center [237, 20] width 109 height 10
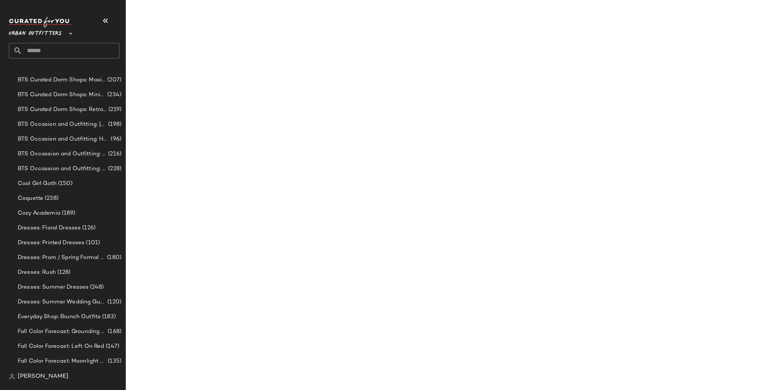
scroll to position [96, 0]
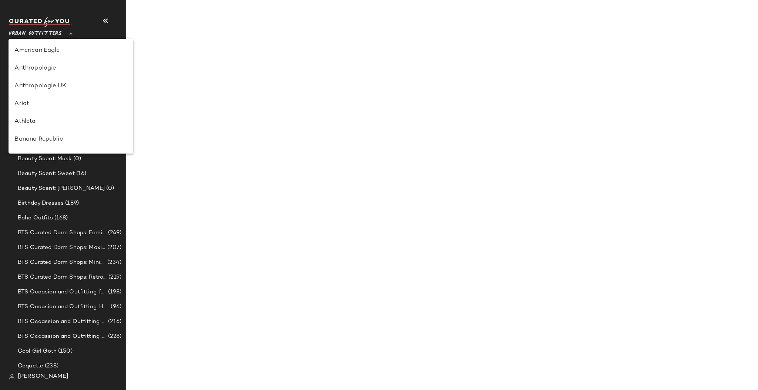
click at [59, 31] on span "Urban Outfitters" at bounding box center [35, 31] width 53 height 13
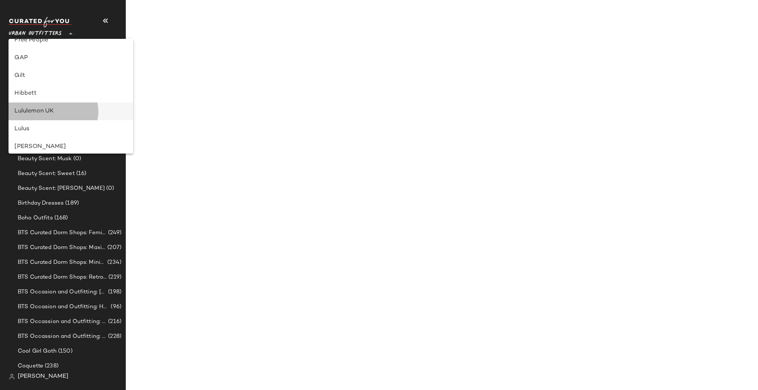
click at [74, 109] on div "Lululemon UK" at bounding box center [70, 111] width 113 height 9
type input "**"
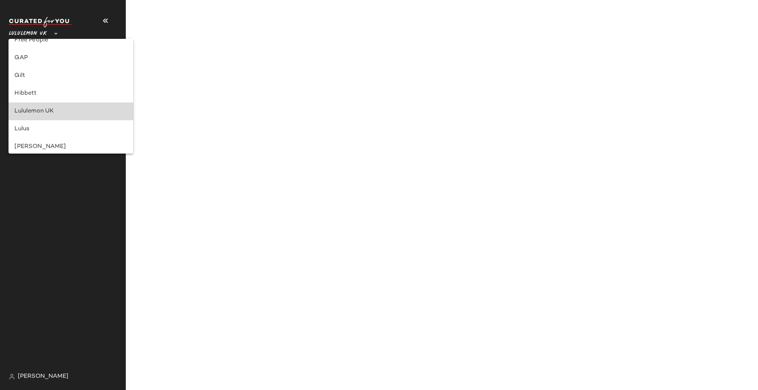
scroll to position [0, 0]
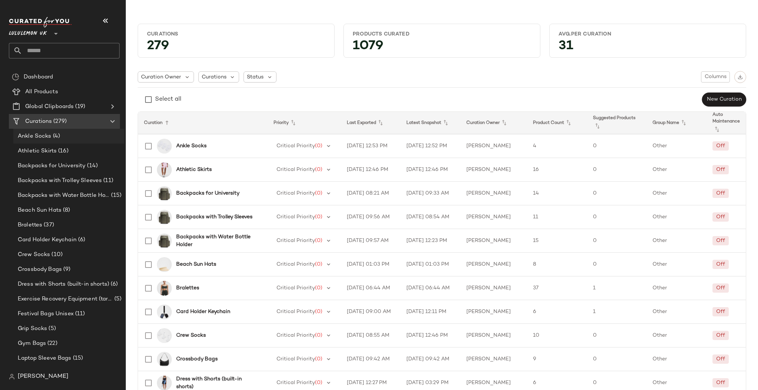
click at [73, 133] on div "Ankle Socks (4)" at bounding box center [69, 136] width 106 height 9
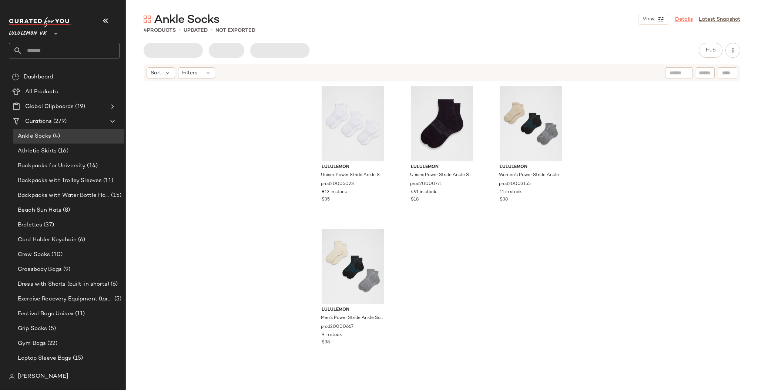
click at [685, 18] on link "Details" at bounding box center [684, 20] width 18 height 8
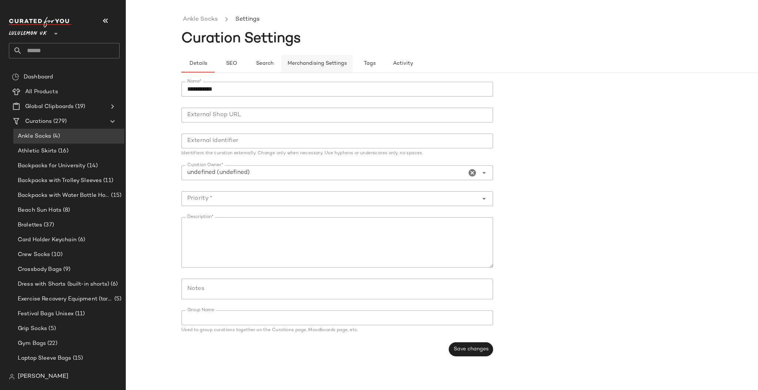
click at [342, 65] on span "Merchandising Settings" at bounding box center [317, 64] width 60 height 6
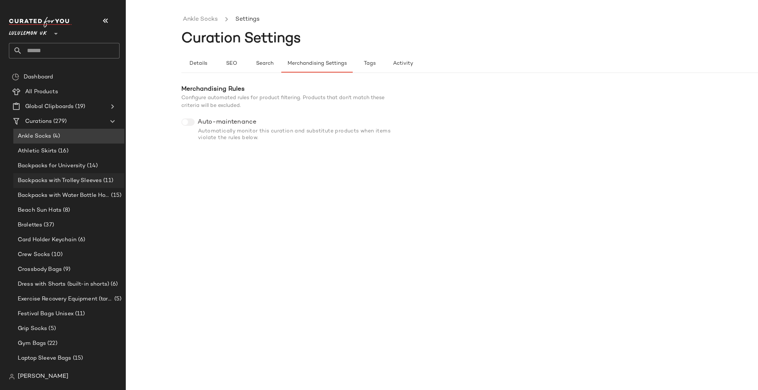
click at [90, 180] on span "Backpacks with Trolley Sleeves" at bounding box center [60, 181] width 84 height 9
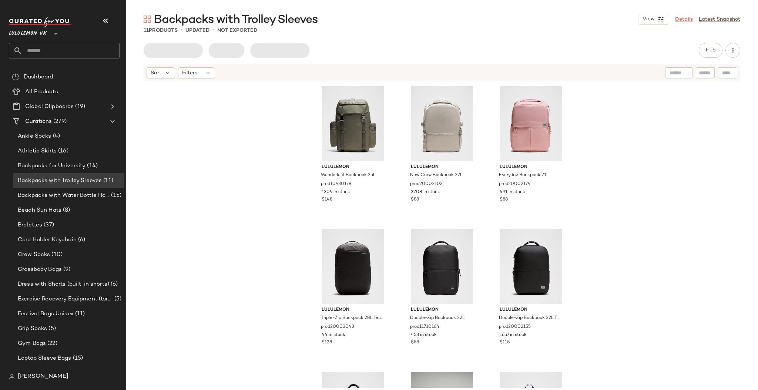
click at [686, 22] on link "Details" at bounding box center [684, 20] width 18 height 8
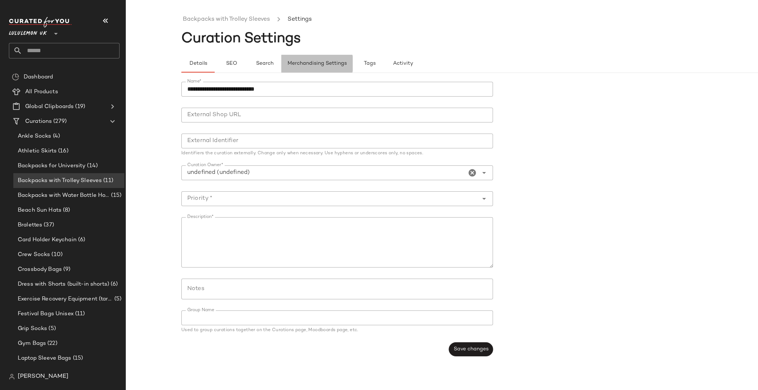
click at [334, 72] on button "Merchandising Settings" at bounding box center [316, 64] width 71 height 18
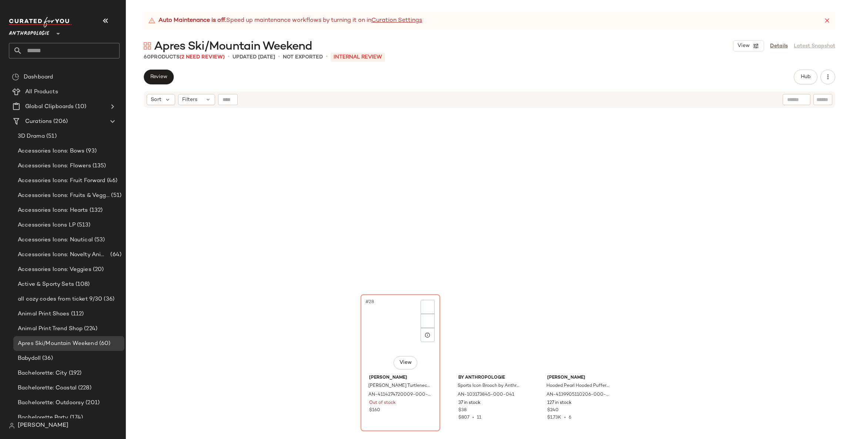
scroll to position [1339, 0]
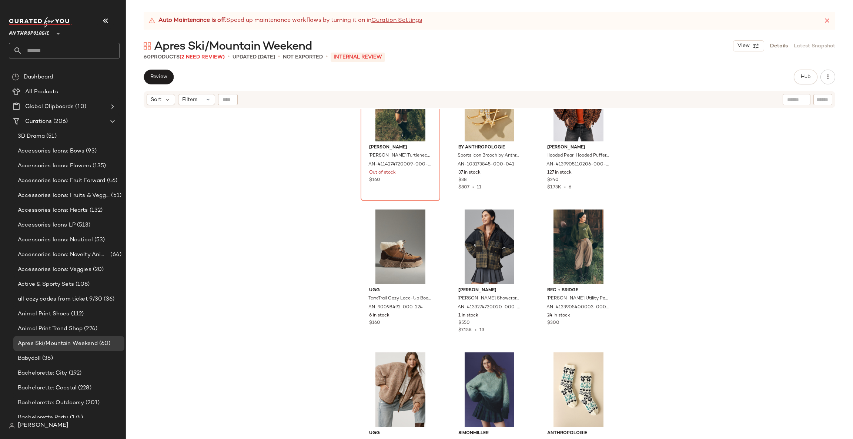
click at [189, 60] on span "(2 Need Review)" at bounding box center [202, 57] width 45 height 6
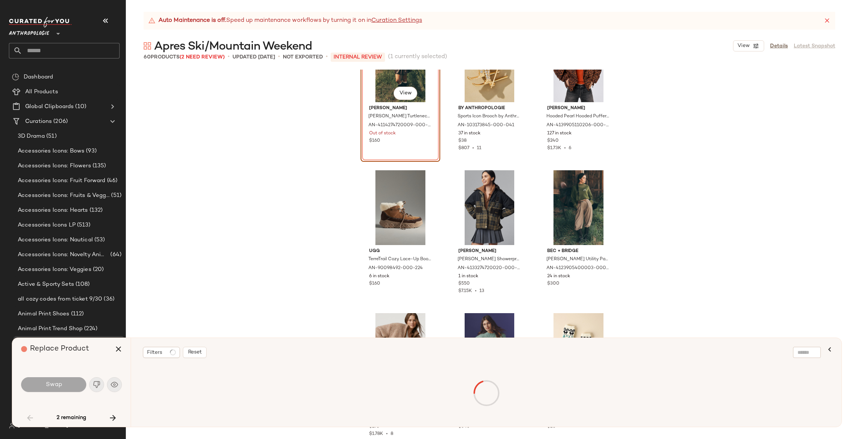
scroll to position [1143, 0]
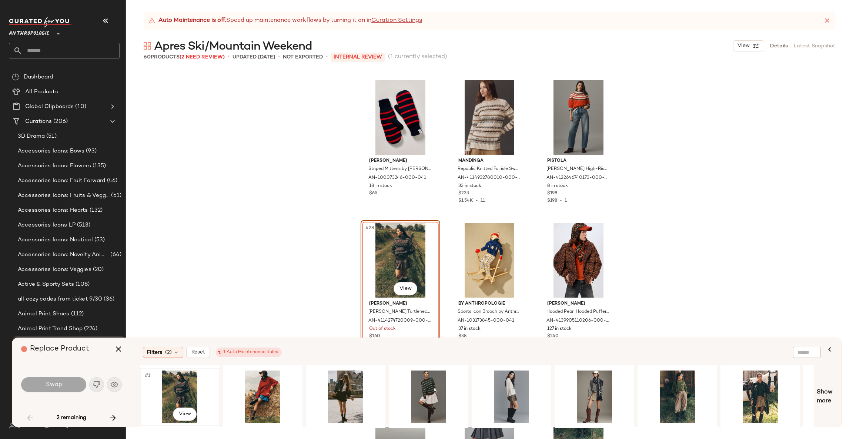
click at [188, 384] on div "#1 View" at bounding box center [180, 397] width 74 height 53
click at [43, 385] on button "Swap" at bounding box center [53, 384] width 65 height 15
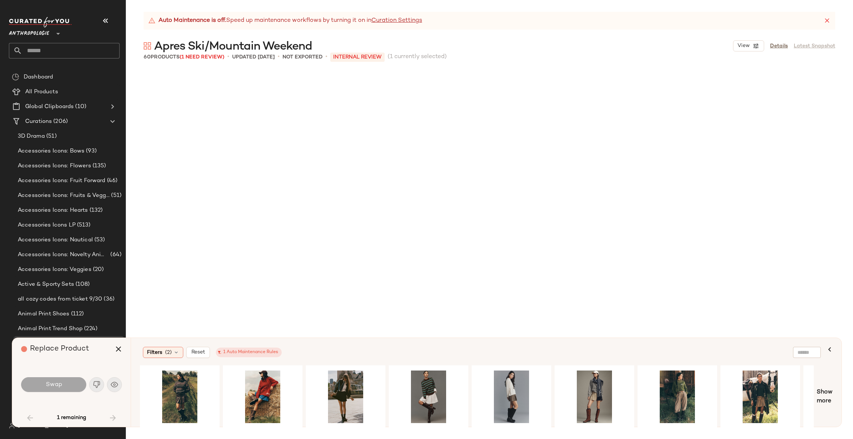
scroll to position [2001, 0]
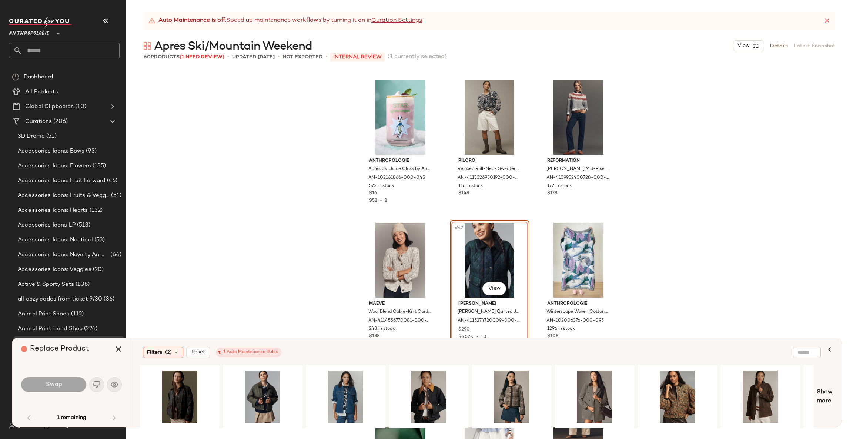
click at [823, 399] on span "Show more" at bounding box center [825, 397] width 16 height 18
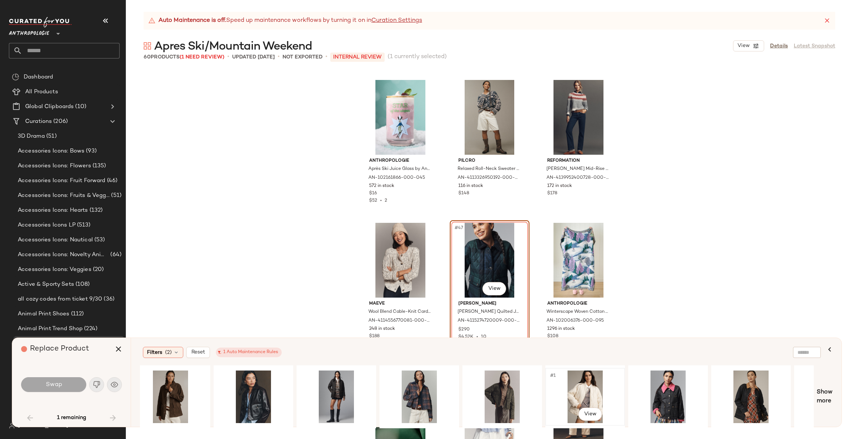
click at [581, 388] on div "#1 View" at bounding box center [585, 397] width 74 height 53
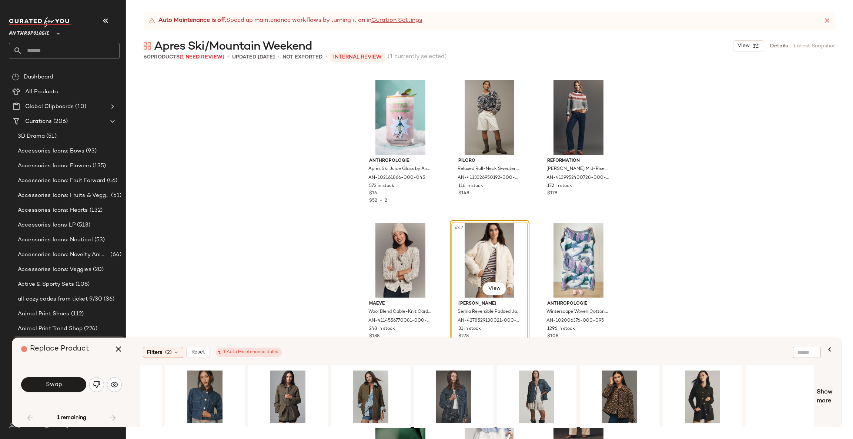
scroll to position [0, 1561]
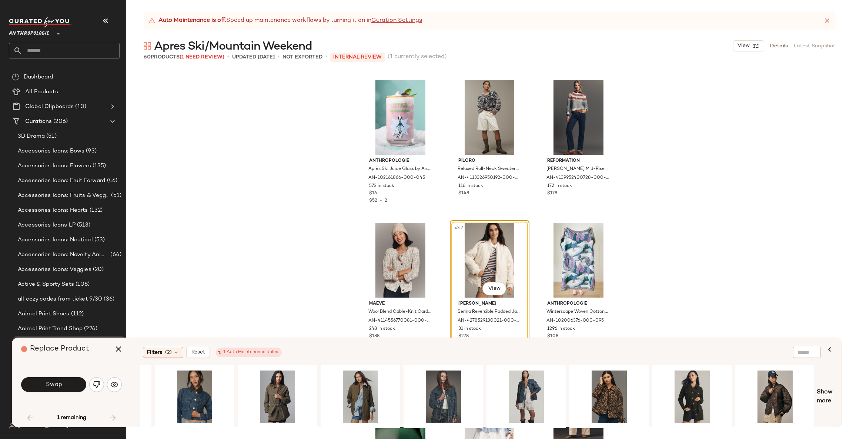
click at [823, 394] on span "Show more" at bounding box center [825, 397] width 16 height 18
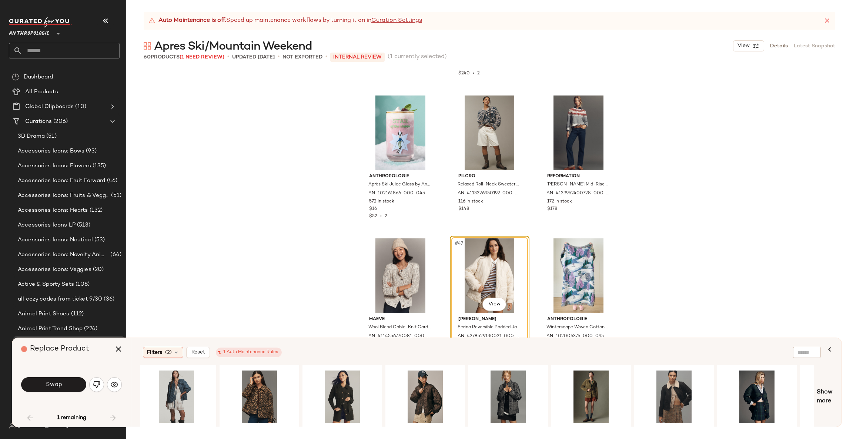
scroll to position [2001, 0]
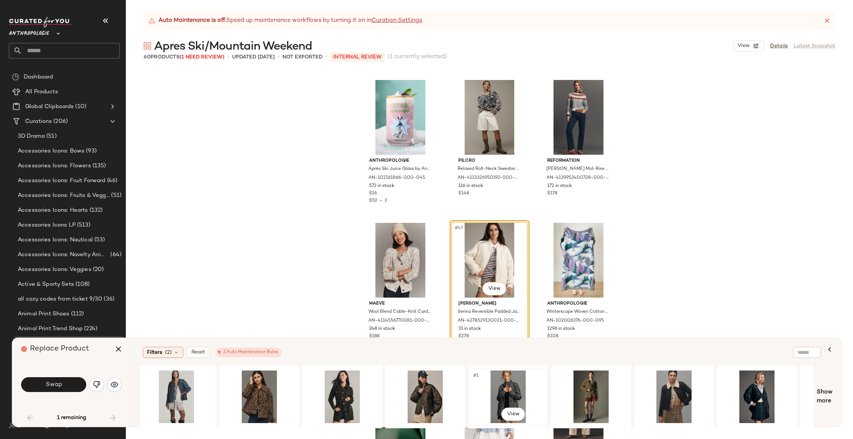
click at [511, 382] on div "#1 View" at bounding box center [508, 397] width 74 height 53
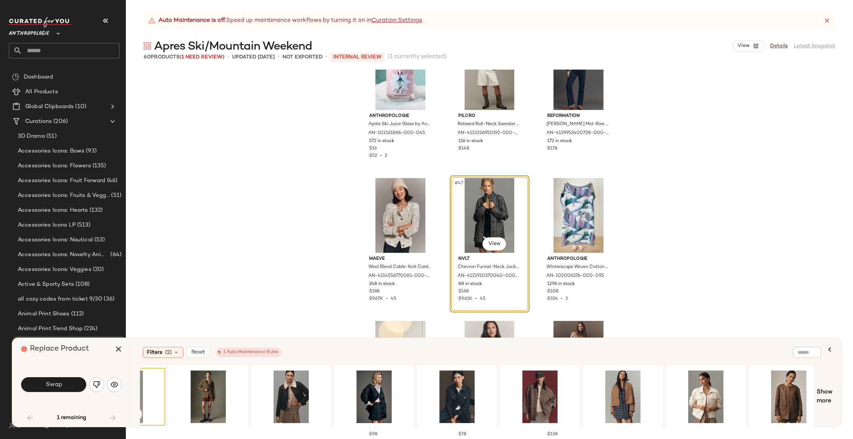
scroll to position [0, 2307]
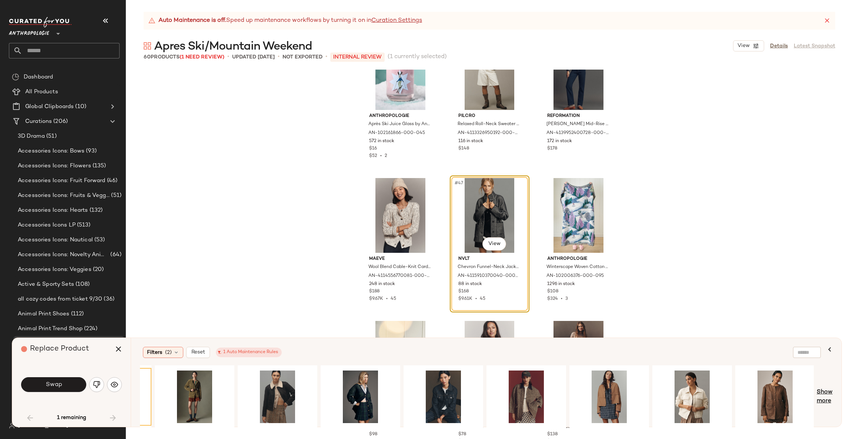
click at [829, 400] on span "Show more" at bounding box center [825, 397] width 16 height 18
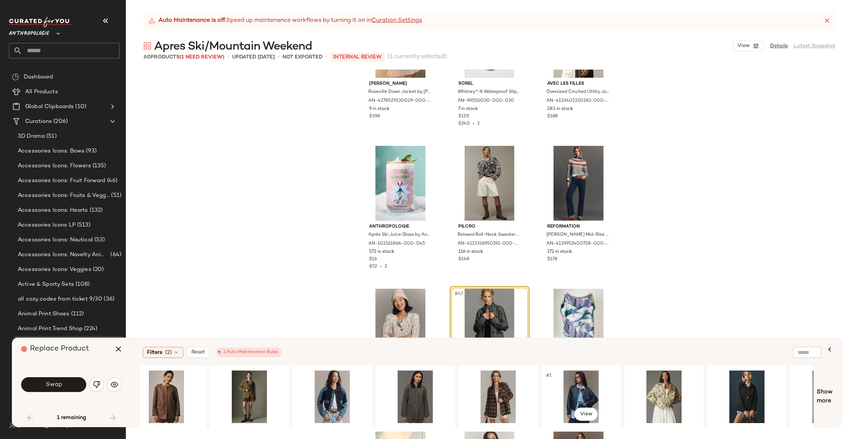
scroll to position [1934, 0]
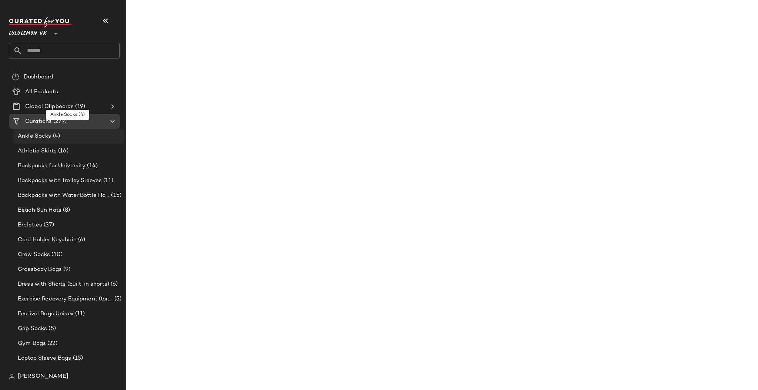
scroll to position [98, 0]
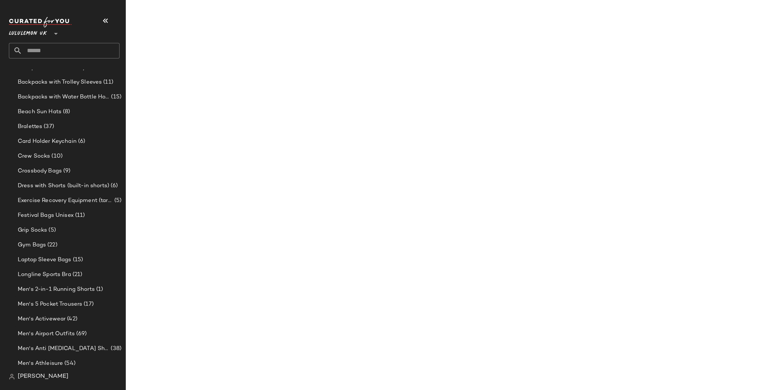
click at [66, 52] on input "text" at bounding box center [70, 51] width 97 height 16
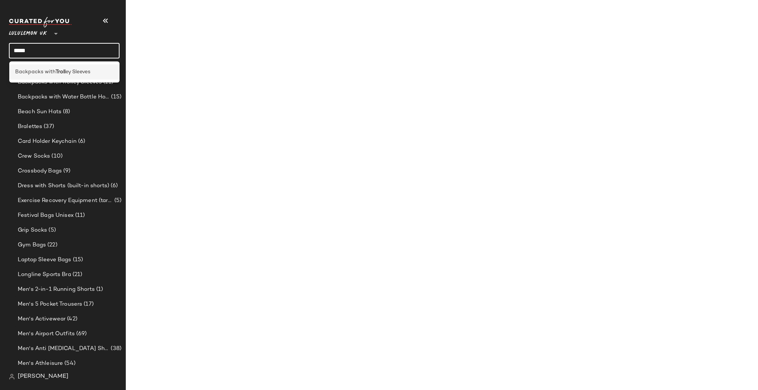
type input "*****"
click at [48, 68] on span "Backpacks with" at bounding box center [35, 72] width 40 height 8
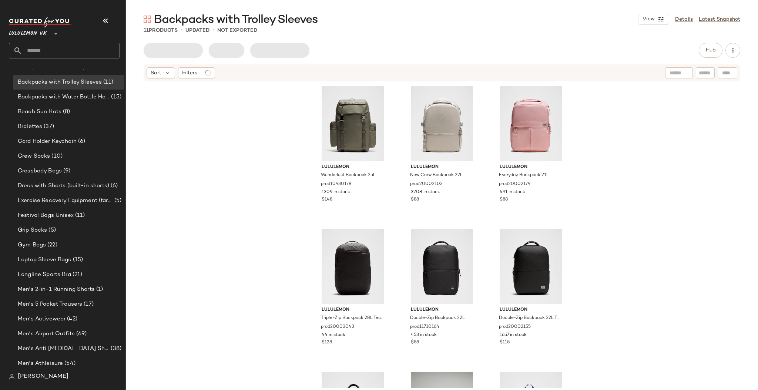
click at [686, 14] on div "View Details Latest Snapshot" at bounding box center [689, 19] width 102 height 11
click at [682, 20] on link "Details" at bounding box center [684, 20] width 18 height 8
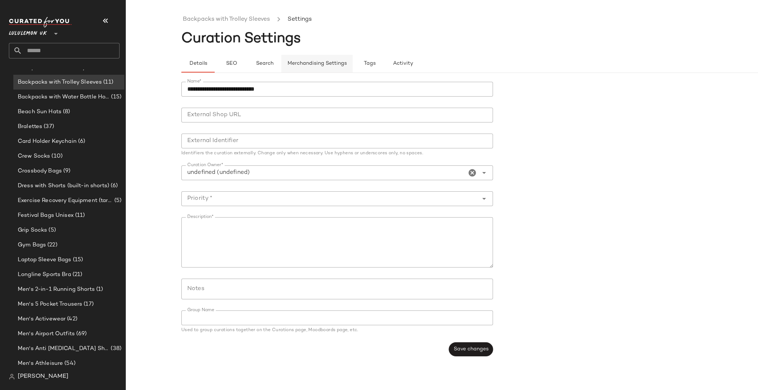
click at [334, 64] on span "Merchandising Settings" at bounding box center [317, 64] width 60 height 6
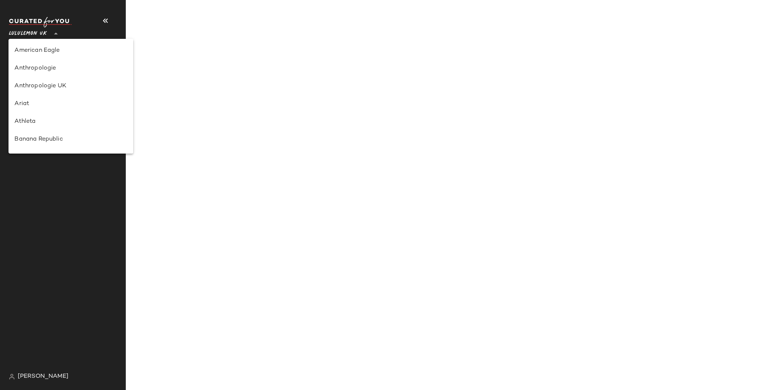
click at [34, 38] on span "Lululemon UK" at bounding box center [28, 31] width 38 height 13
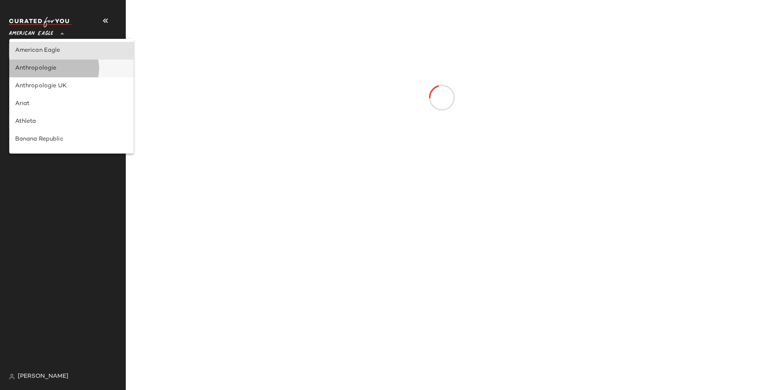
click at [71, 71] on div "Anthropologie" at bounding box center [71, 68] width 113 height 9
type input "**"
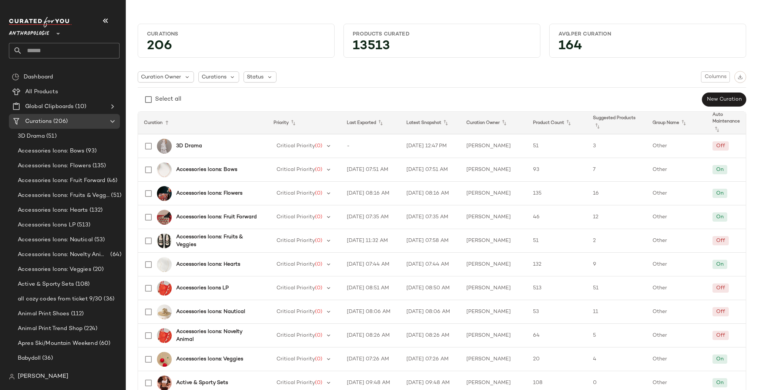
click at [14, 374] on img at bounding box center [12, 377] width 6 height 6
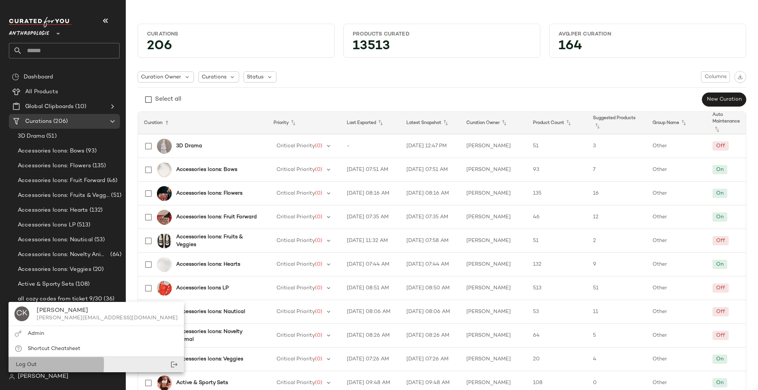
click at [19, 362] on span "Log Out" at bounding box center [25, 365] width 22 height 6
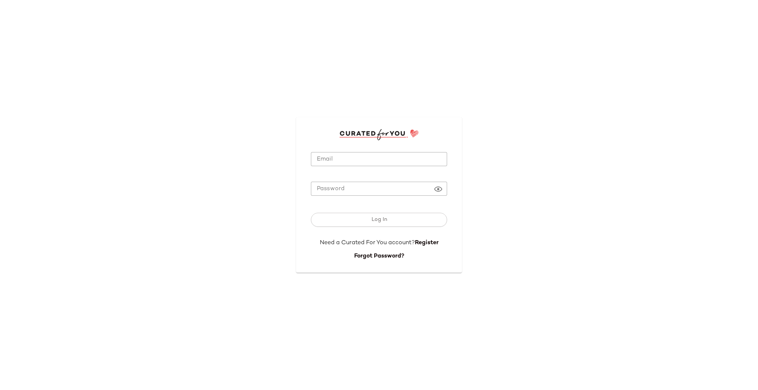
type input "**********"
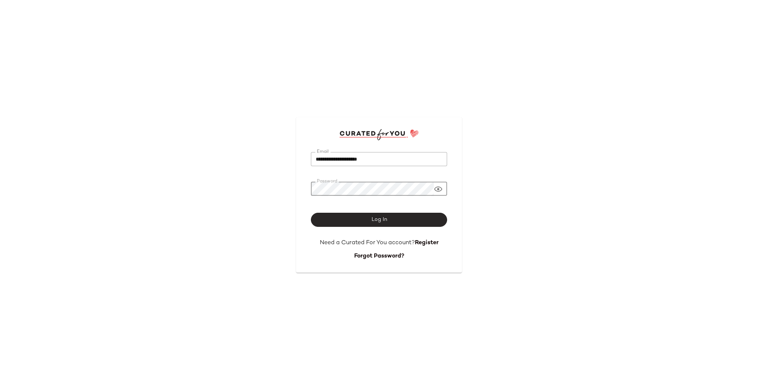
click at [374, 218] on span "Log In" at bounding box center [379, 220] width 16 height 6
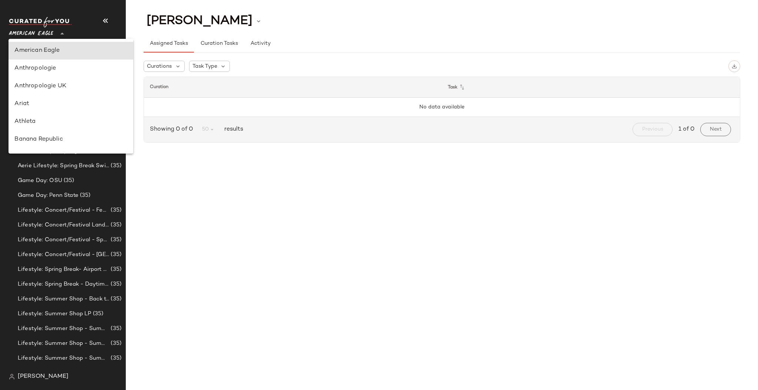
click at [58, 33] on icon at bounding box center [62, 33] width 9 height 9
type input "**"
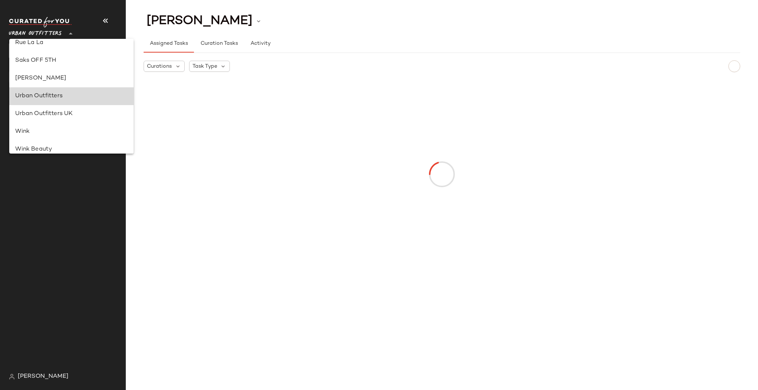
click at [75, 90] on div "Urban Outfitters" at bounding box center [71, 96] width 124 height 18
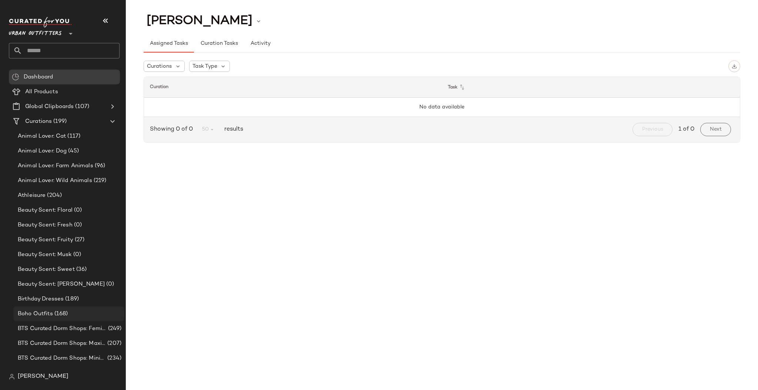
click at [93, 311] on div "Boho Outfits (168)" at bounding box center [69, 314] width 106 height 9
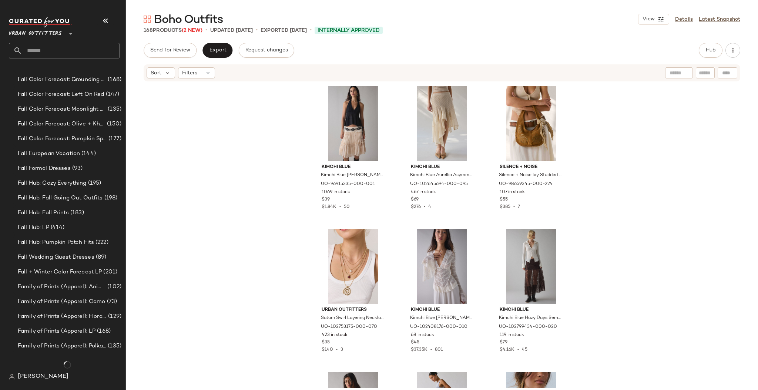
scroll to position [516, 0]
click at [686, 17] on link "Details" at bounding box center [684, 20] width 18 height 8
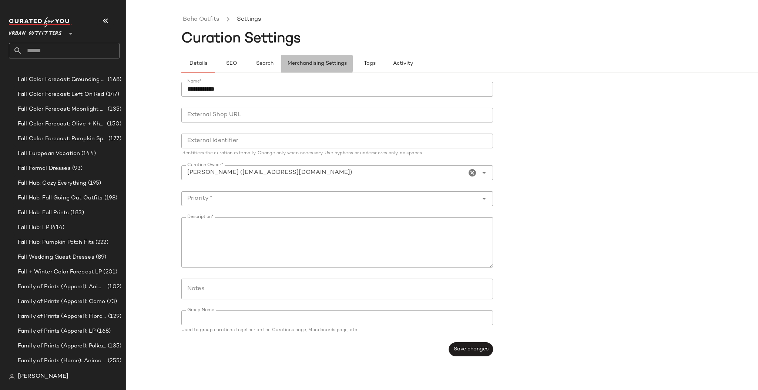
click at [330, 57] on button "Merchandising Settings" at bounding box center [316, 64] width 71 height 18
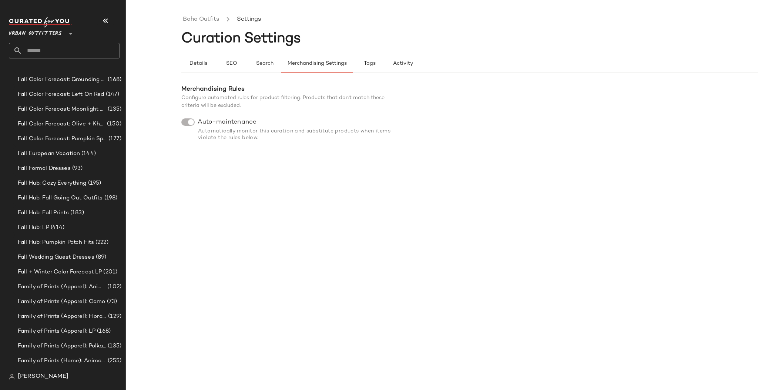
type button "maintenance"
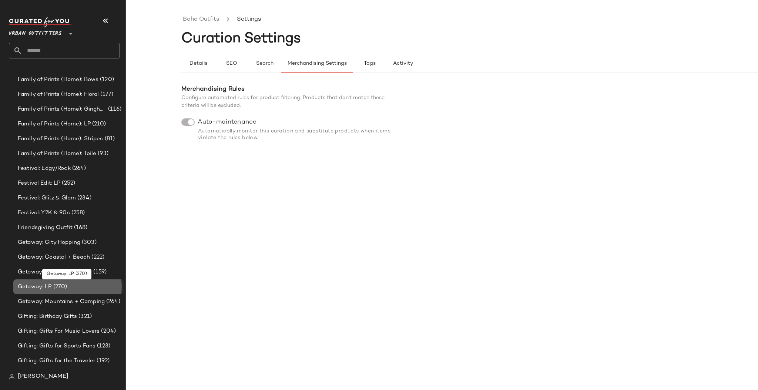
click at [104, 286] on div "Getaway: LP (270)" at bounding box center [69, 287] width 106 height 9
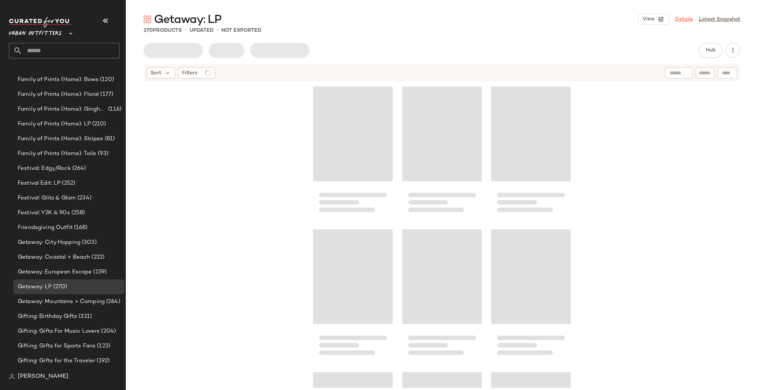
click at [686, 22] on link "Details" at bounding box center [684, 20] width 18 height 8
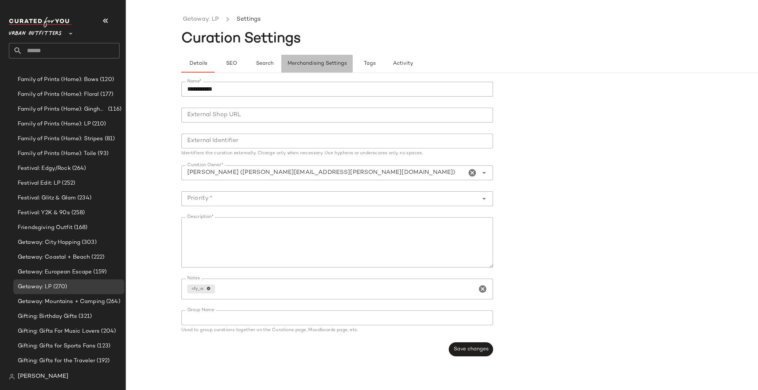
click at [327, 68] on button "Merchandising Settings" at bounding box center [316, 64] width 71 height 18
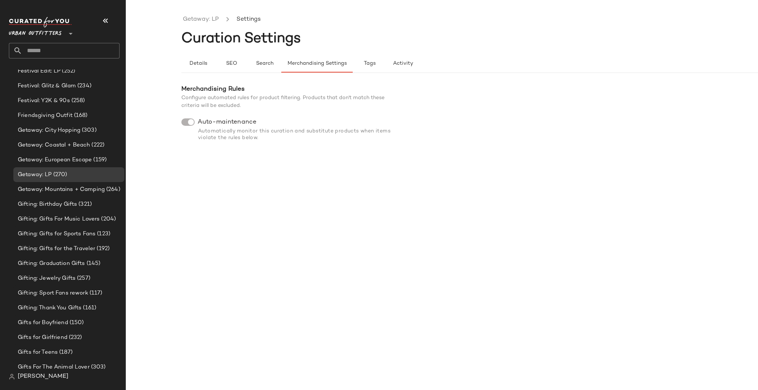
scroll to position [1108, 0]
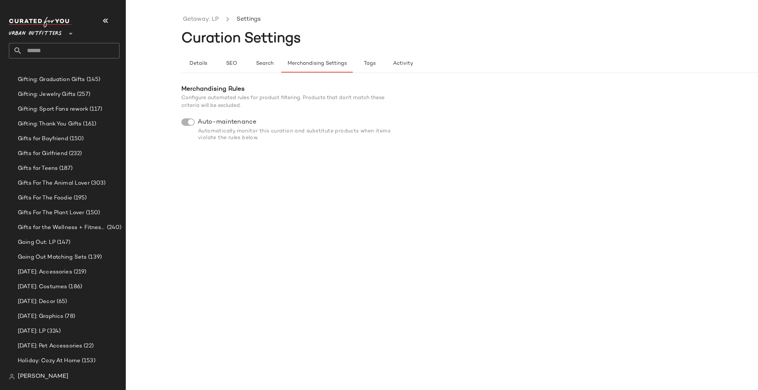
click at [15, 375] on div "[PERSON_NAME]" at bounding box center [39, 376] width 60 height 9
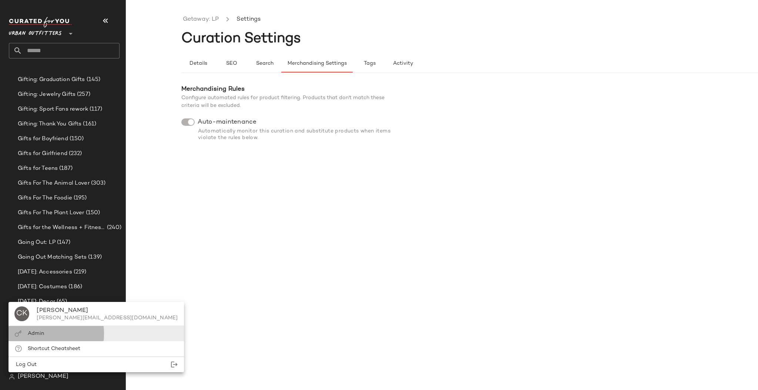
click at [51, 335] on div "Admin" at bounding box center [96, 333] width 175 height 15
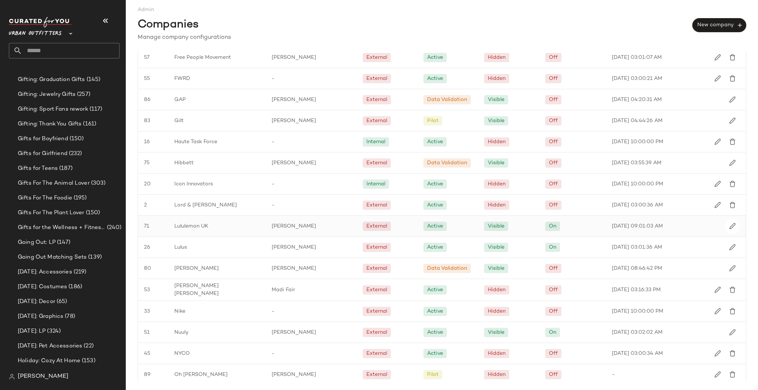
scroll to position [768, 0]
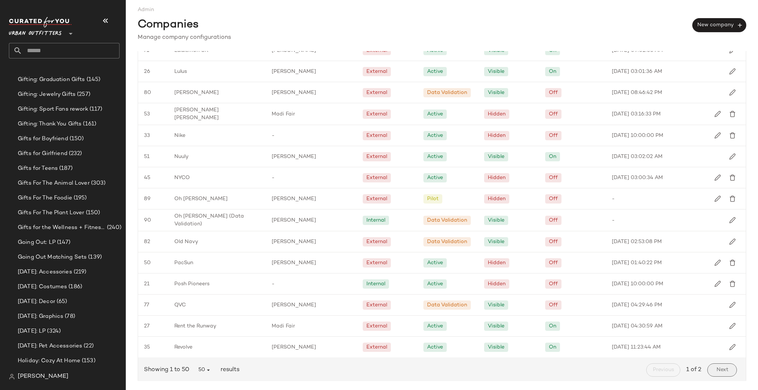
click at [716, 369] on span "Next" at bounding box center [722, 370] width 12 height 6
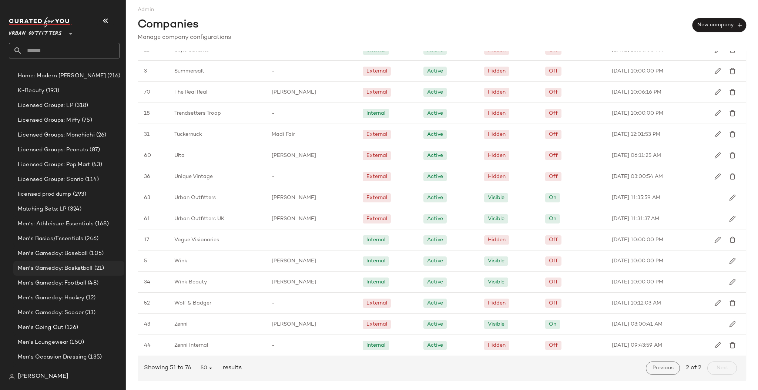
scroll to position [1560, 0]
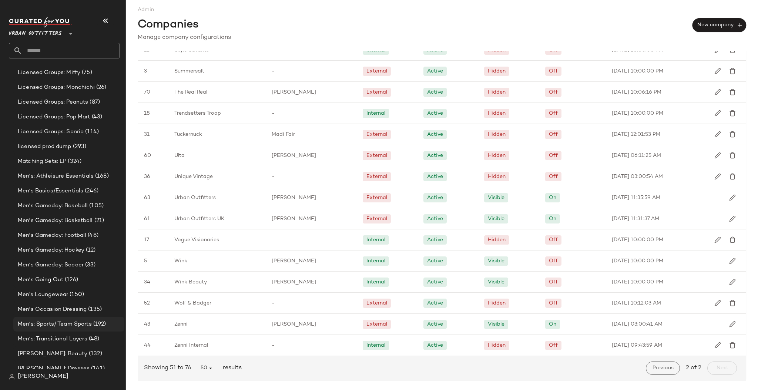
click at [55, 325] on span "Men's: Sports/ Team Sports" at bounding box center [55, 324] width 74 height 9
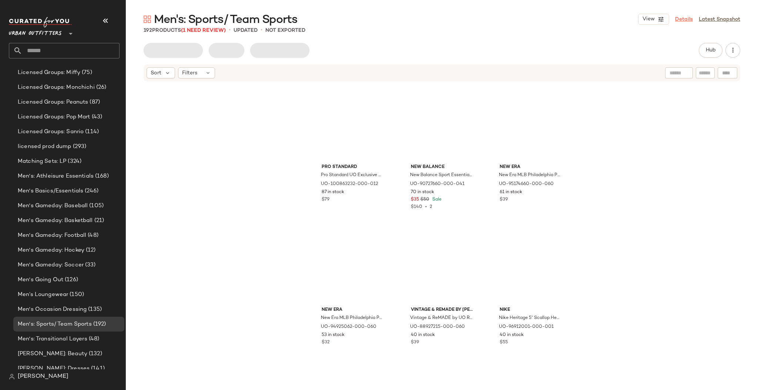
click at [688, 18] on link "Details" at bounding box center [684, 20] width 18 height 8
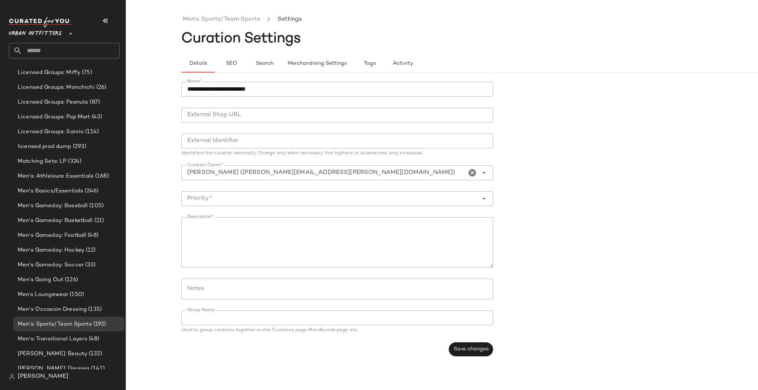
click at [331, 73] on div "**********" at bounding box center [497, 219] width 632 height 293
click at [330, 63] on span "Merchandising Settings" at bounding box center [317, 64] width 60 height 6
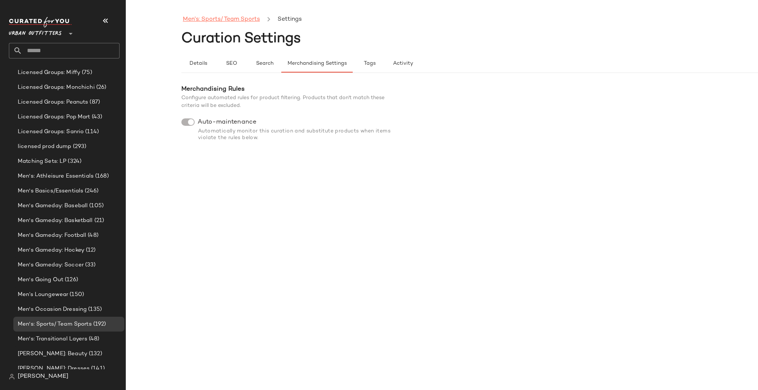
click at [239, 17] on link "Men's: Sports/ Team Sports" at bounding box center [221, 20] width 77 height 10
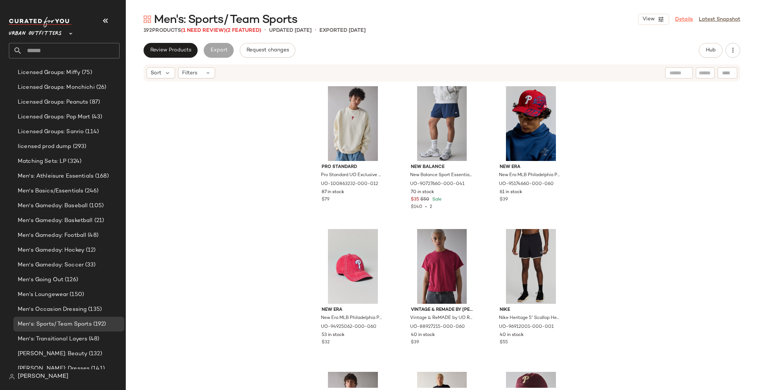
click at [684, 19] on link "Details" at bounding box center [684, 20] width 18 height 8
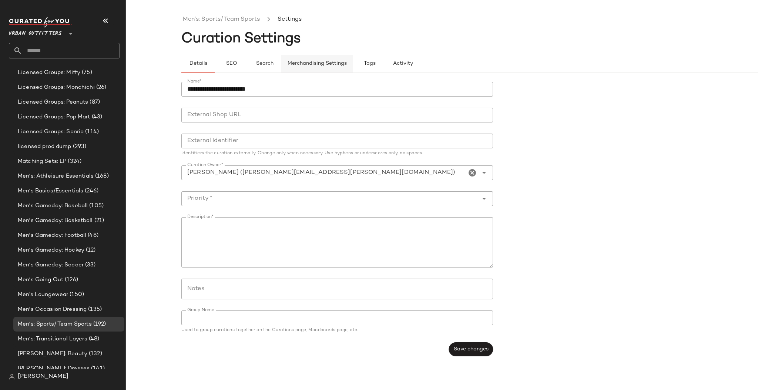
click at [318, 73] on button "Merchandising Settings" at bounding box center [316, 64] width 71 height 18
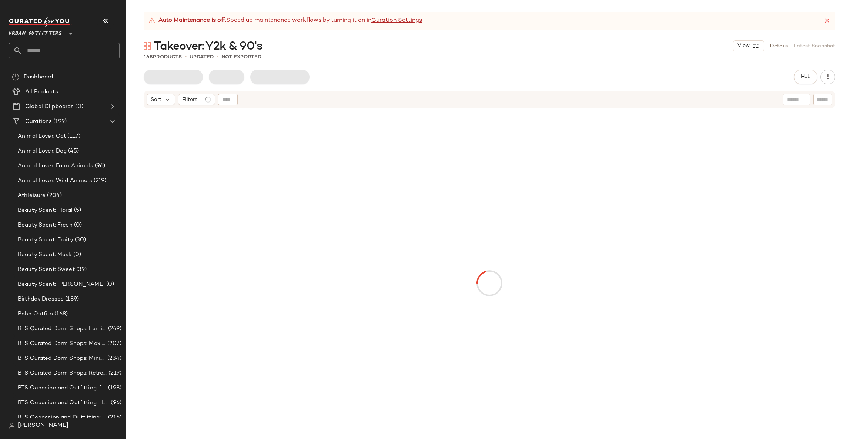
click at [168, 52] on span "Takeover: Y2k & 90's" at bounding box center [208, 46] width 108 height 15
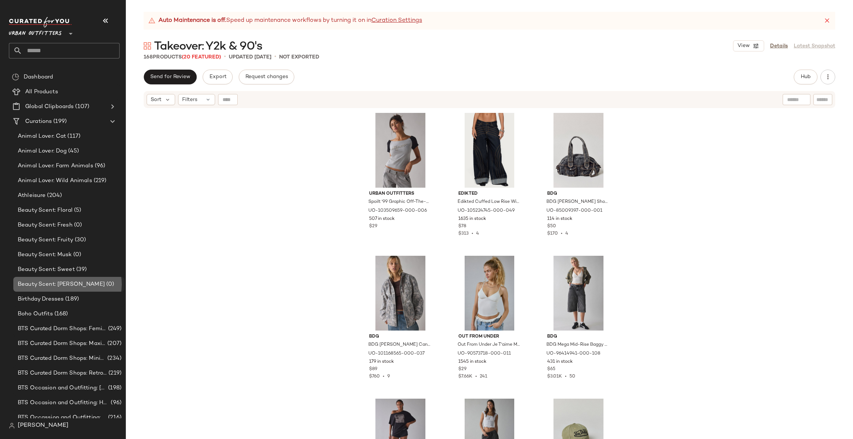
click at [87, 277] on div "Beauty Scent: [PERSON_NAME] (0)" at bounding box center [68, 284] width 111 height 15
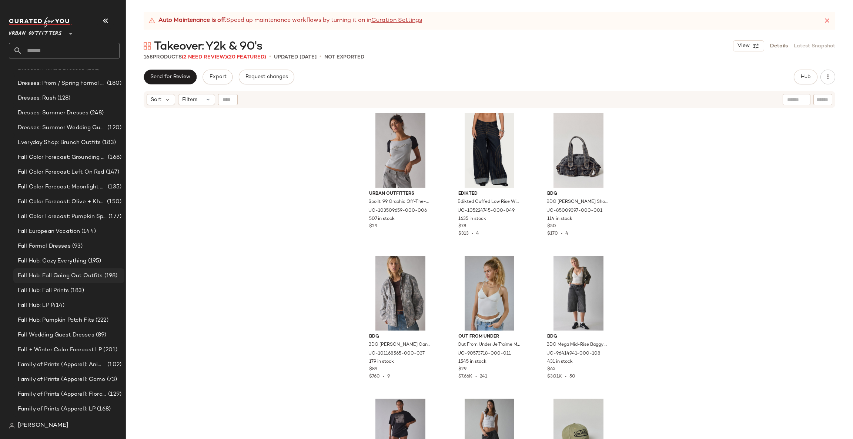
scroll to position [444, 0]
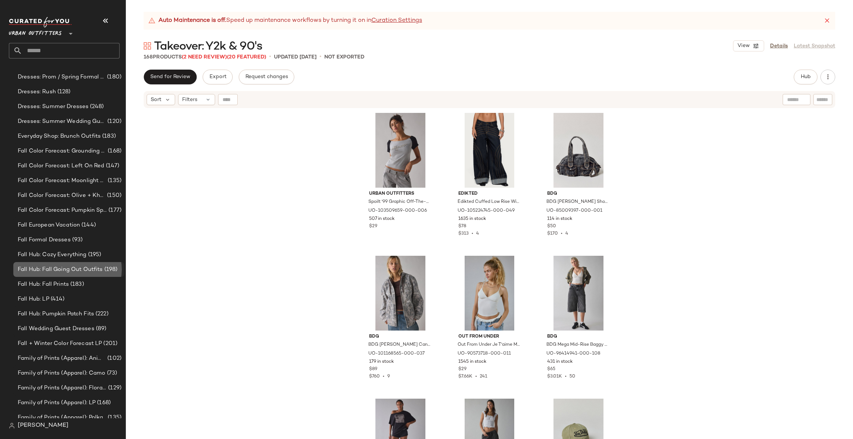
click at [92, 273] on span "Fall Hub: Fall Going Out Outfits" at bounding box center [60, 269] width 85 height 9
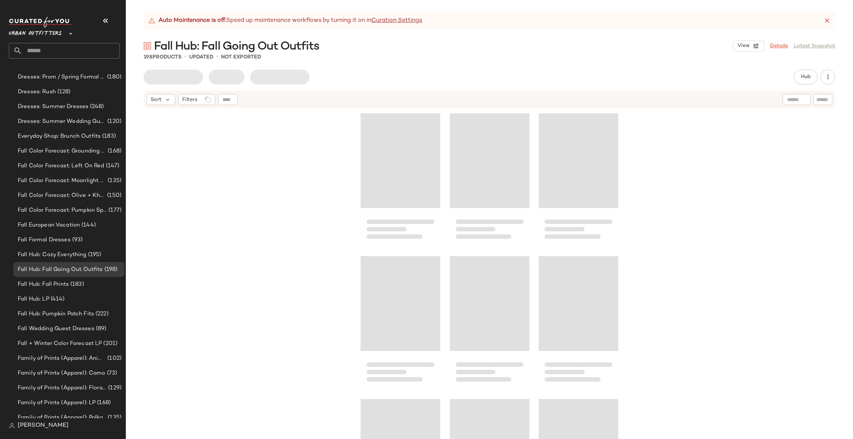
click at [781, 44] on link "Details" at bounding box center [779, 46] width 18 height 8
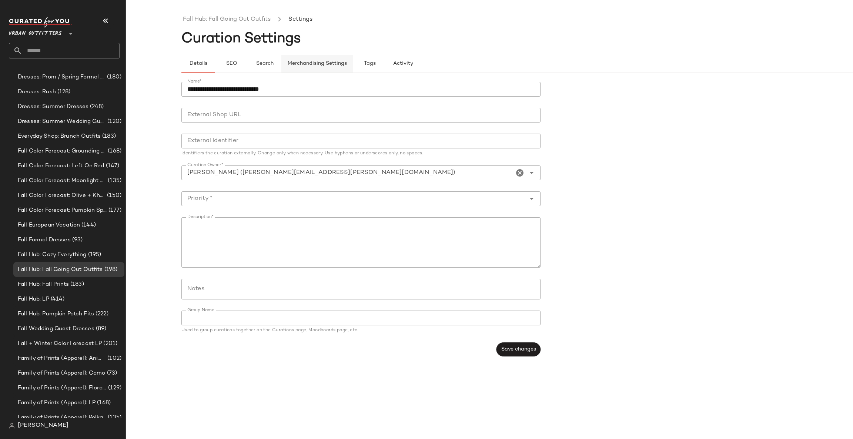
click at [339, 61] on span "Merchandising Settings" at bounding box center [317, 64] width 60 height 6
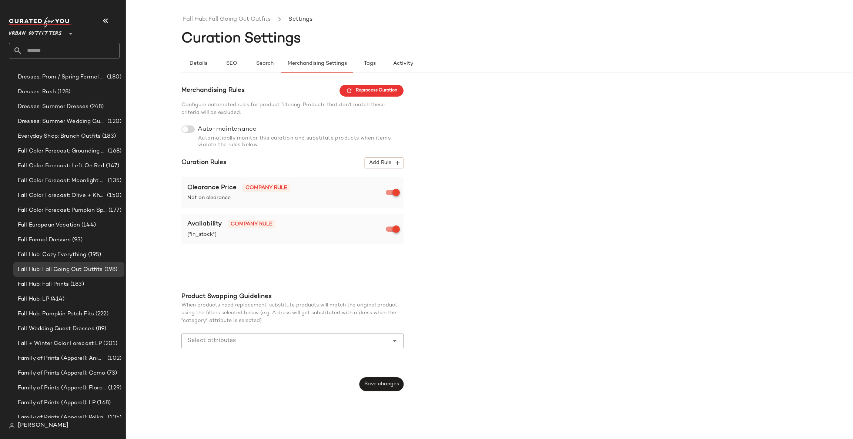
click at [641, 50] on div "Details SEO Search Merchandising Settings Tags Activity" at bounding box center [544, 59] width 727 height 27
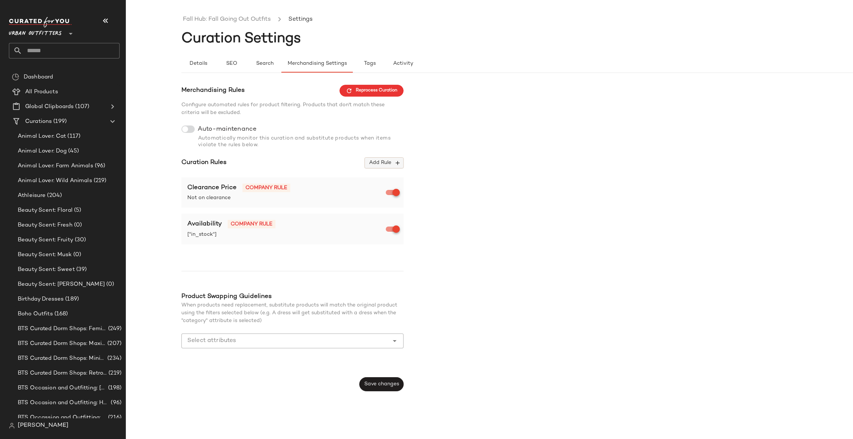
click at [396, 167] on button "Add Rule" at bounding box center [384, 162] width 39 height 11
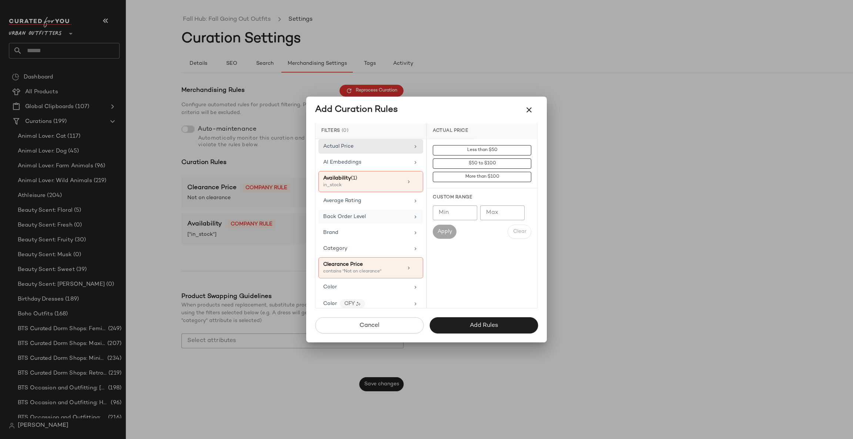
scroll to position [222, 0]
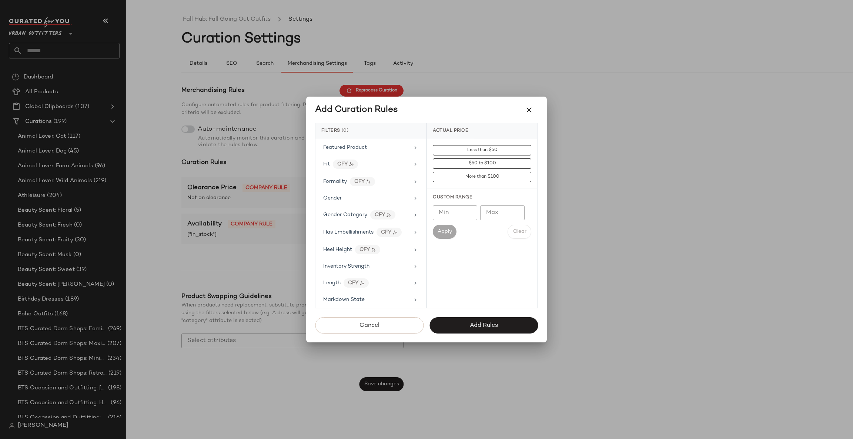
click at [275, 259] on div at bounding box center [426, 219] width 853 height 439
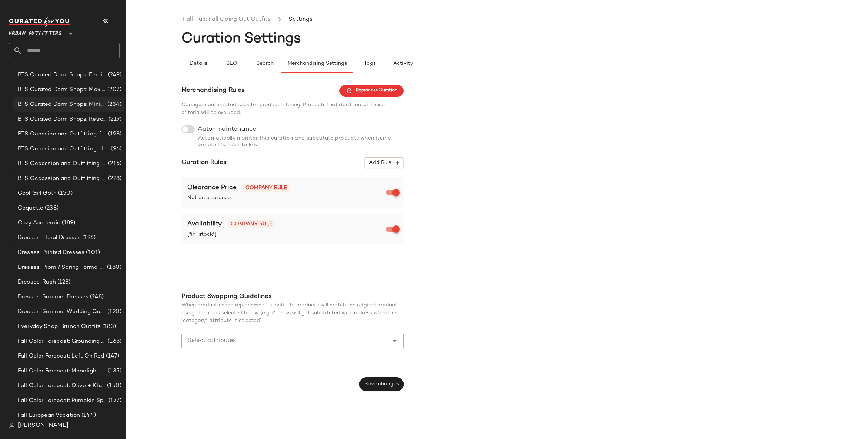
scroll to position [444, 0]
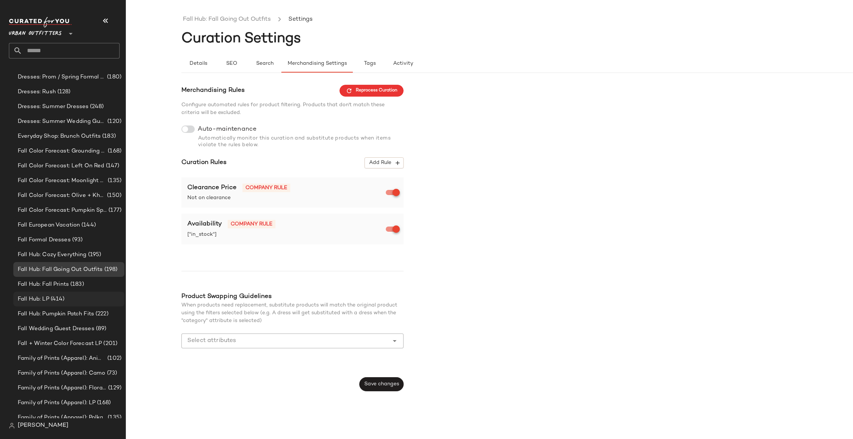
click at [68, 299] on div "Fall Hub: LP (414)" at bounding box center [69, 299] width 106 height 9
click at [70, 286] on span "(183)" at bounding box center [76, 284] width 15 height 9
